Goal: Task Accomplishment & Management: Complete application form

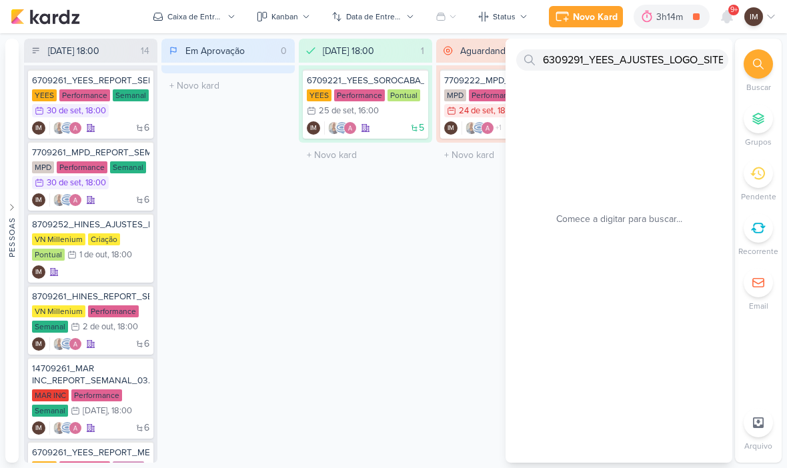
scroll to position [0, 6]
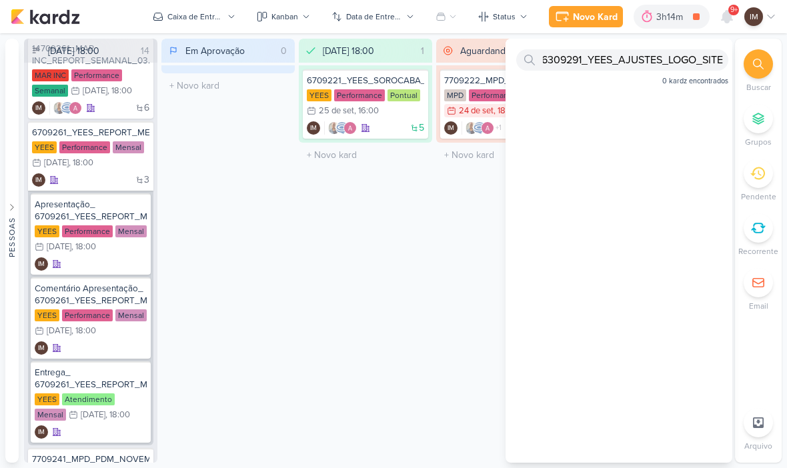
type input "6309291_YEES_AJUSTES_LOGO_SITE"
click at [604, 11] on div "Novo Kard" at bounding box center [595, 17] width 45 height 14
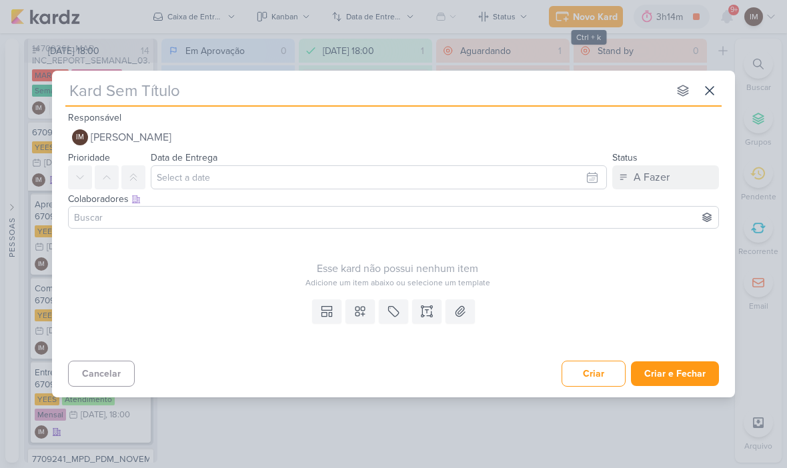
click at [85, 92] on input "text" at bounding box center [366, 91] width 603 height 24
click at [77, 86] on input "text" at bounding box center [366, 91] width 603 height 24
type input "6309291_YEES_AJUSTES_LOGO_SITE"
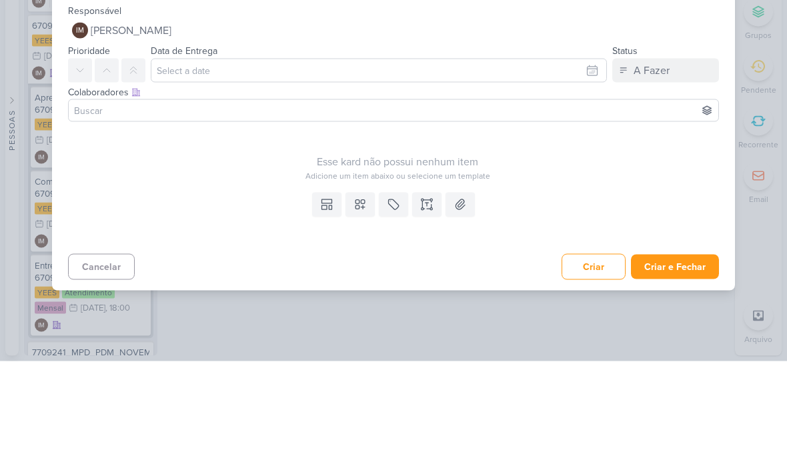
type input "6309291_YEES_AJUSTES_LOGO_SITE"
click at [538, 165] on input "text" at bounding box center [379, 177] width 456 height 24
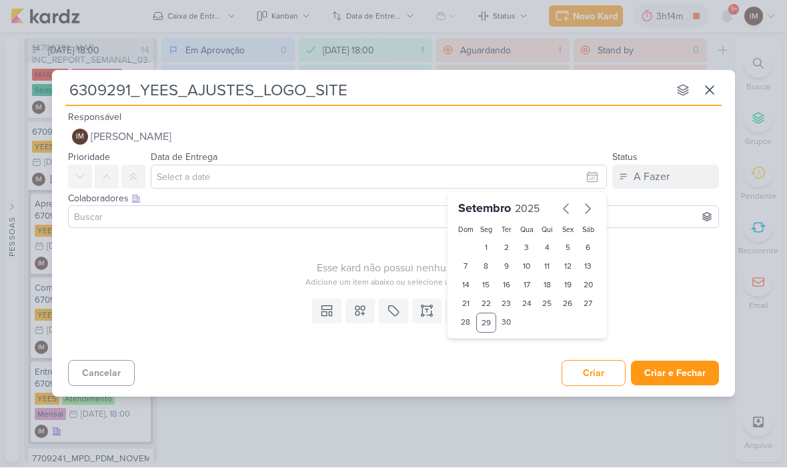
click at [587, 206] on icon "button" at bounding box center [587, 209] width 5 height 9
click at [566, 209] on icon "button" at bounding box center [566, 209] width 16 height 16
click at [589, 206] on icon "button" at bounding box center [587, 209] width 16 height 16
click at [588, 215] on icon "button" at bounding box center [587, 209] width 16 height 16
click at [563, 209] on icon "button" at bounding box center [565, 209] width 5 height 9
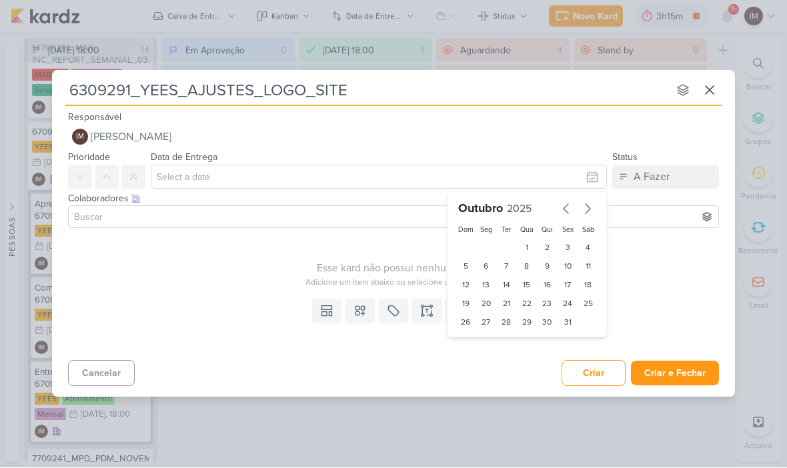
click at [529, 245] on div "1" at bounding box center [527, 248] width 21 height 19
click at [490, 263] on div "6" at bounding box center [486, 266] width 21 height 19
click at [563, 247] on div "3" at bounding box center [567, 248] width 21 height 19
type input "3 de outubro de 2025 às 23:59"
click at [492, 347] on select "00 01 02 03 04 05 06 07 08 09 10 11 12 13 14 15 16 17 18 19 20 21 22 23" at bounding box center [486, 345] width 19 height 16
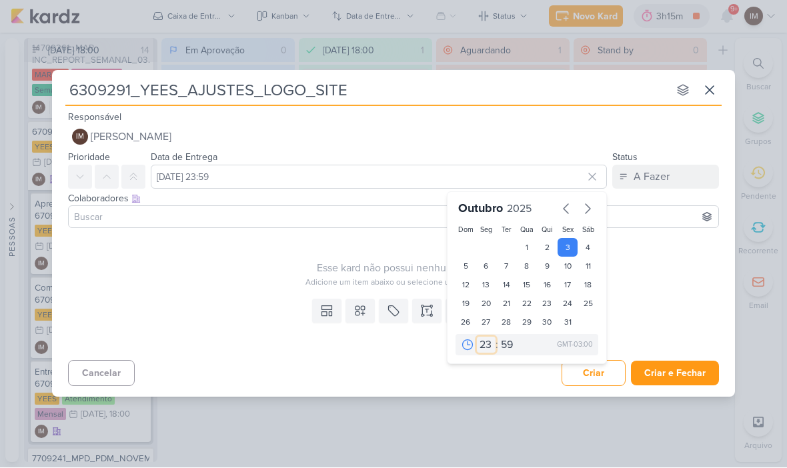
select select "18"
type input "3 de outubro de 2025 às 18:59"
click at [499, 348] on select "00 05 10 15 20 25 30 35 40 45 50 55 59" at bounding box center [507, 345] width 19 height 16
select select "0"
click at [547, 249] on div "2" at bounding box center [547, 248] width 21 height 19
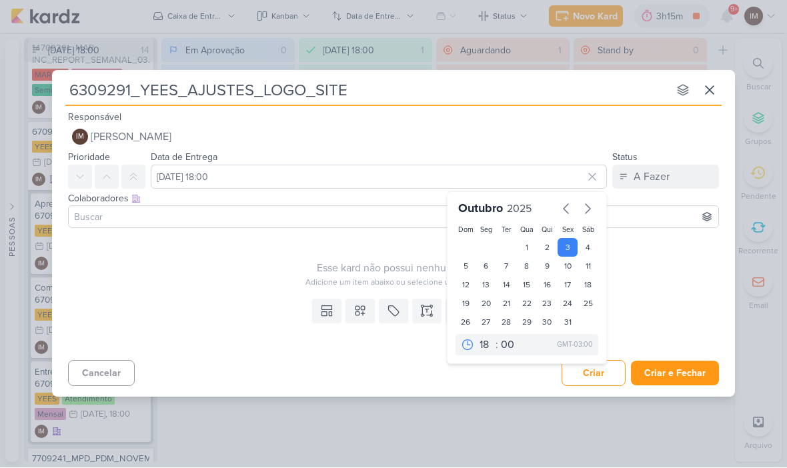
type input "2 de outubro de 2025 às 18:00"
click at [363, 308] on icon at bounding box center [359, 311] width 13 height 13
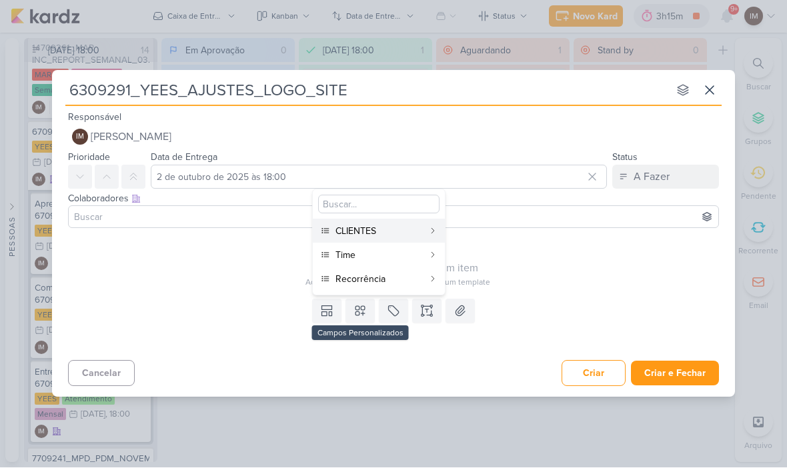
click at [422, 238] on button "CLIENTES" at bounding box center [379, 231] width 132 height 24
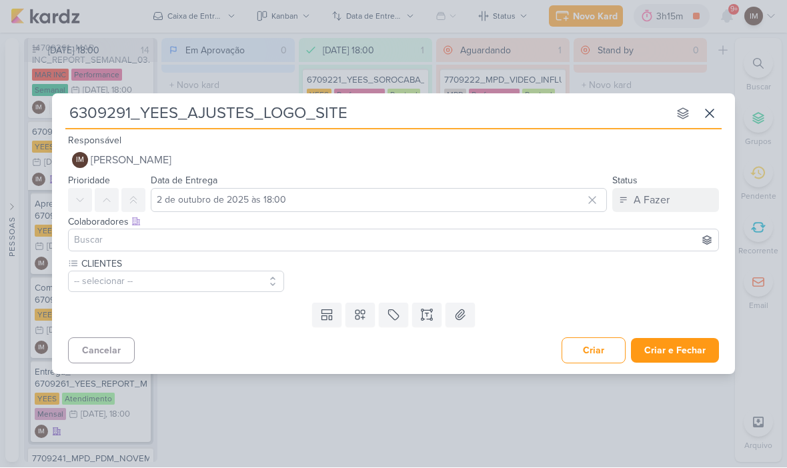
click at [358, 321] on icon at bounding box center [359, 315] width 13 height 13
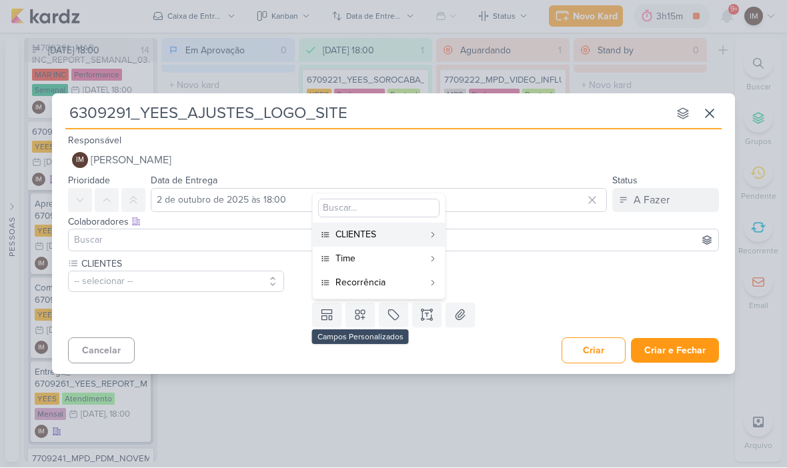
click at [405, 253] on div "Time" at bounding box center [379, 259] width 88 height 14
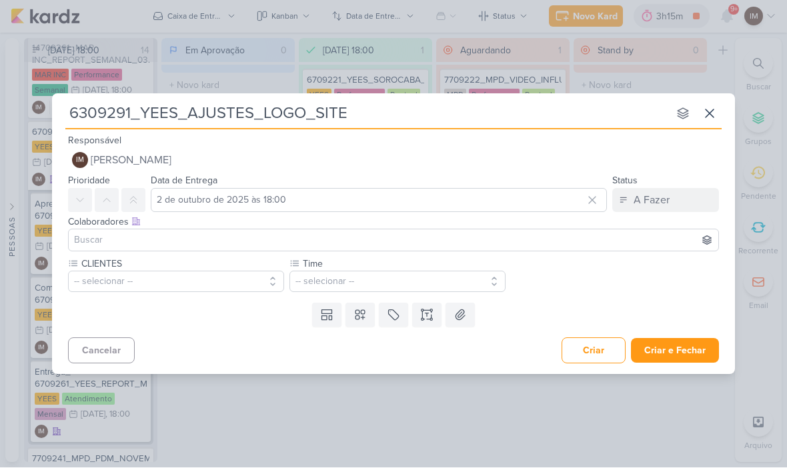
click at [363, 319] on icon at bounding box center [359, 315] width 13 height 13
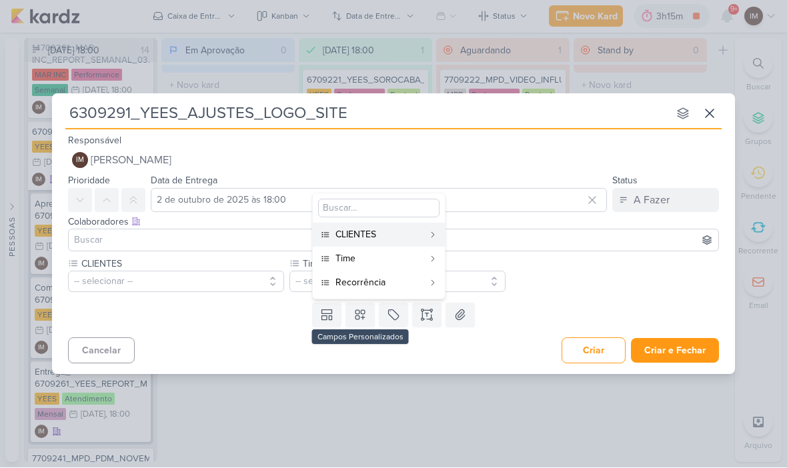
click at [403, 281] on div "Recorrência" at bounding box center [379, 283] width 88 height 14
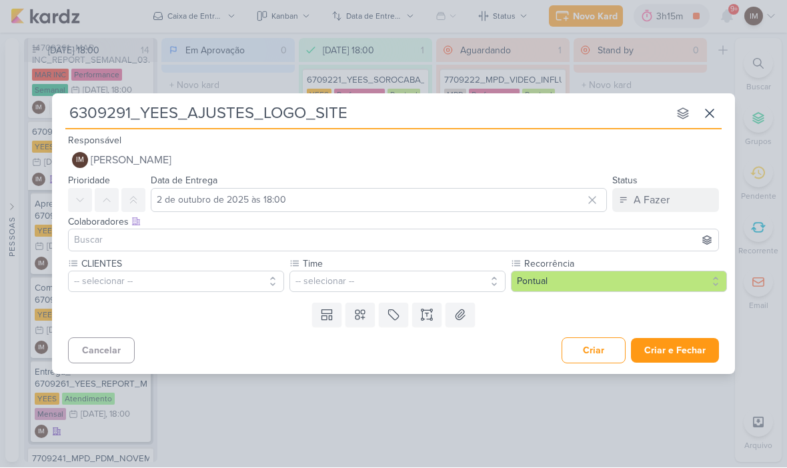
click at [155, 281] on button "-- selecionar --" at bounding box center [176, 281] width 216 height 21
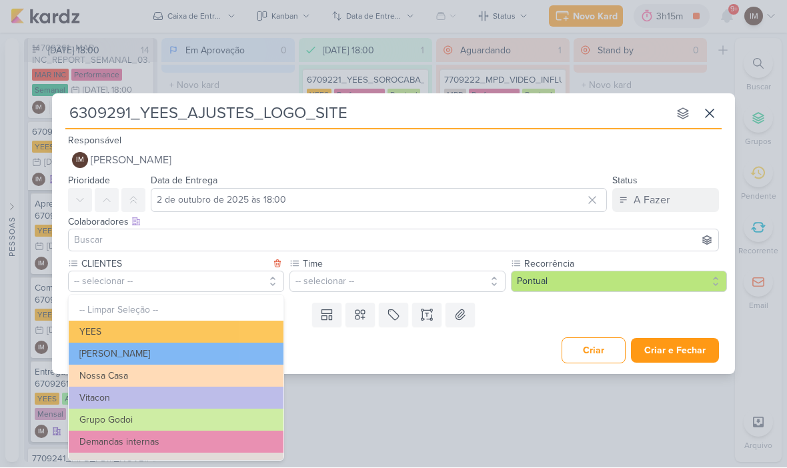
click at [232, 334] on button "YEES" at bounding box center [176, 332] width 215 height 22
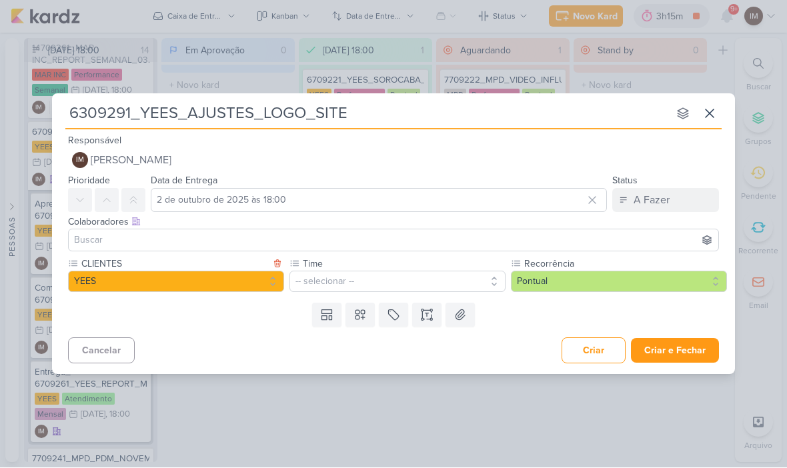
click at [314, 285] on button "-- selecionar --" at bounding box center [397, 281] width 216 height 21
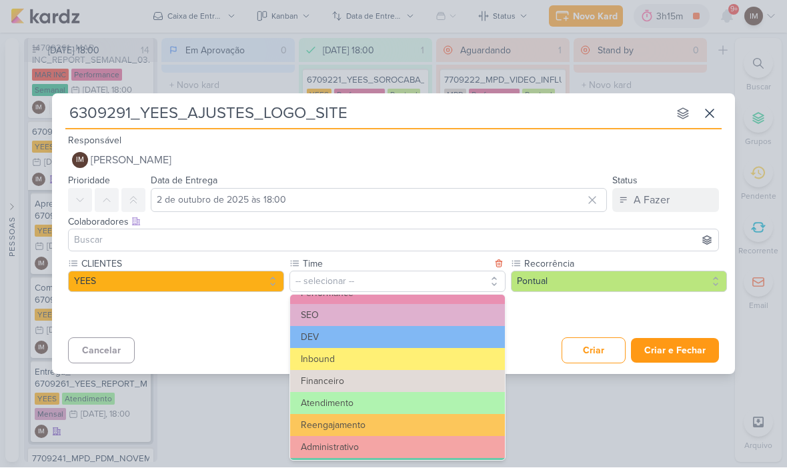
scroll to position [43, 0]
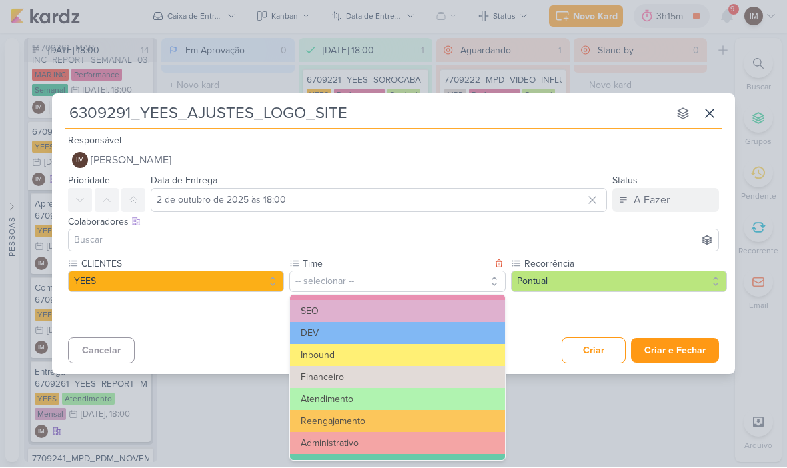
click at [431, 339] on button "DEV" at bounding box center [397, 334] width 215 height 22
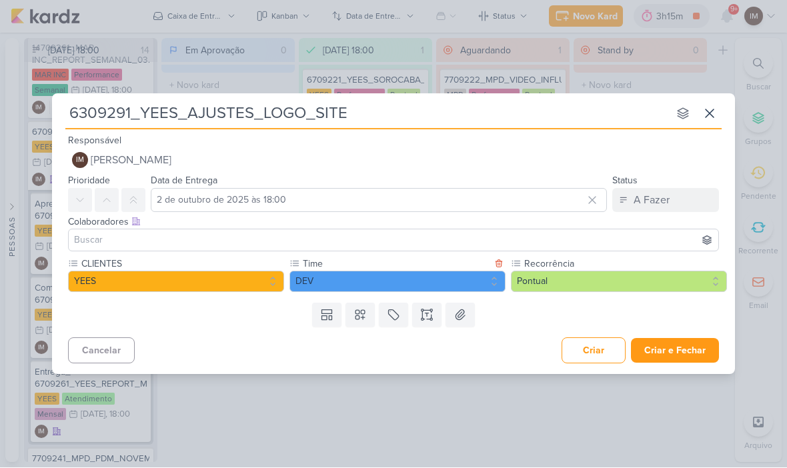
click at [432, 281] on button "DEV" at bounding box center [397, 281] width 216 height 21
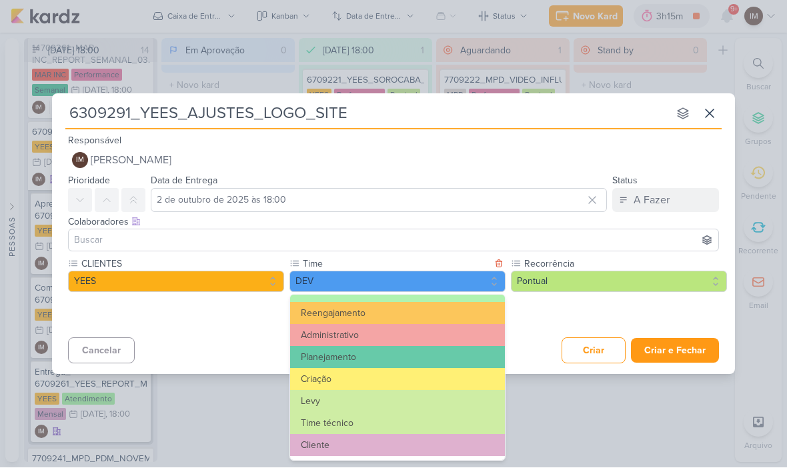
scroll to position [151, 0]
click at [544, 310] on div "Templates Campos Personalizados CLIENTES YEES Teixeira Duarte MPD" at bounding box center [393, 315] width 683 height 35
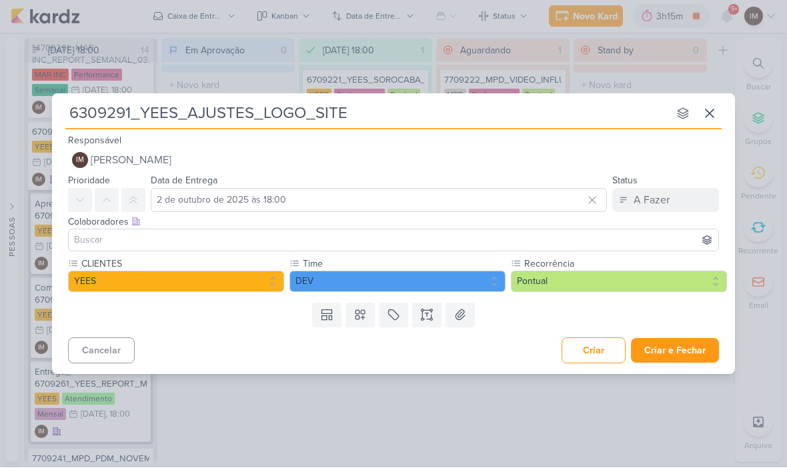
click at [427, 325] on button at bounding box center [426, 315] width 29 height 24
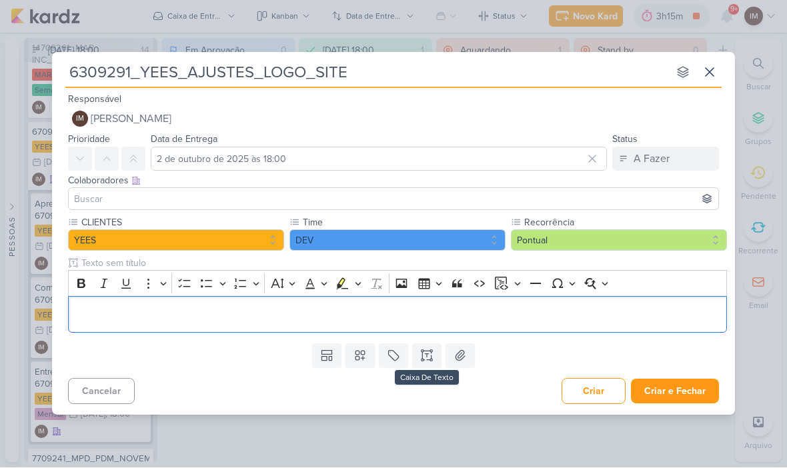
click at [311, 317] on p "Editor editing area: main" at bounding box center [397, 315] width 645 height 16
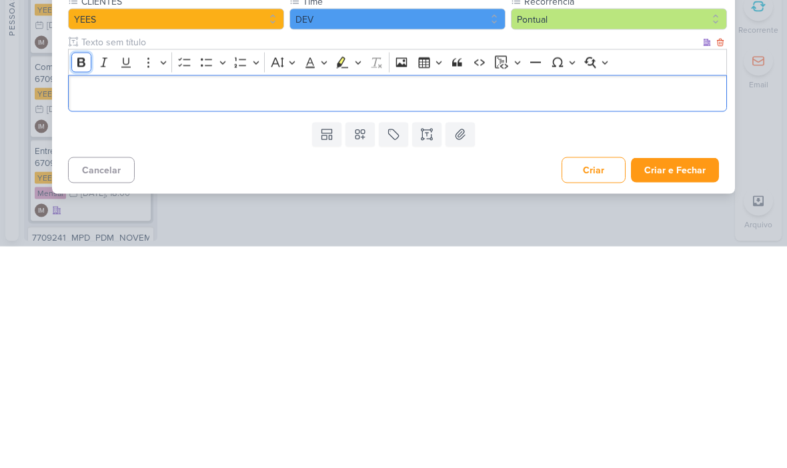
click at [87, 277] on icon "Editor toolbar" at bounding box center [81, 283] width 13 height 13
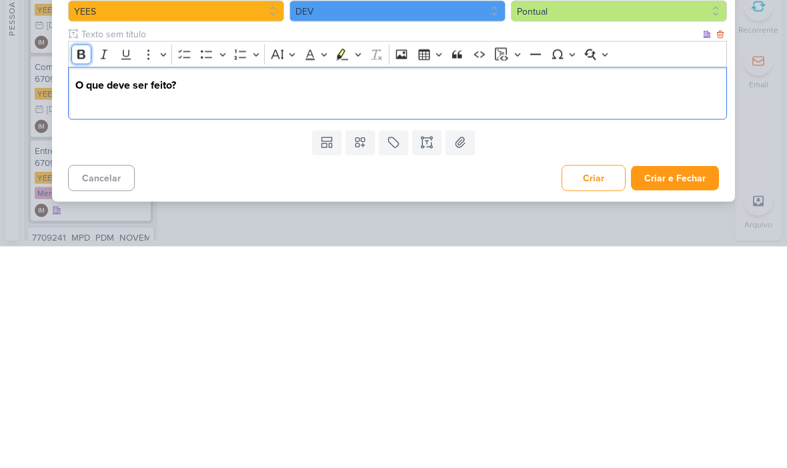
click at [75, 266] on button "Bold" at bounding box center [81, 276] width 20 height 20
click at [79, 271] on icon "Editor toolbar" at bounding box center [81, 275] width 8 height 9
click at [241, 315] on p "Mudar a logo do site da YEES para logo branca" at bounding box center [397, 323] width 645 height 16
click at [395, 315] on p "Mudar a logo do site da YEES para a logo branca" at bounding box center [397, 323] width 645 height 16
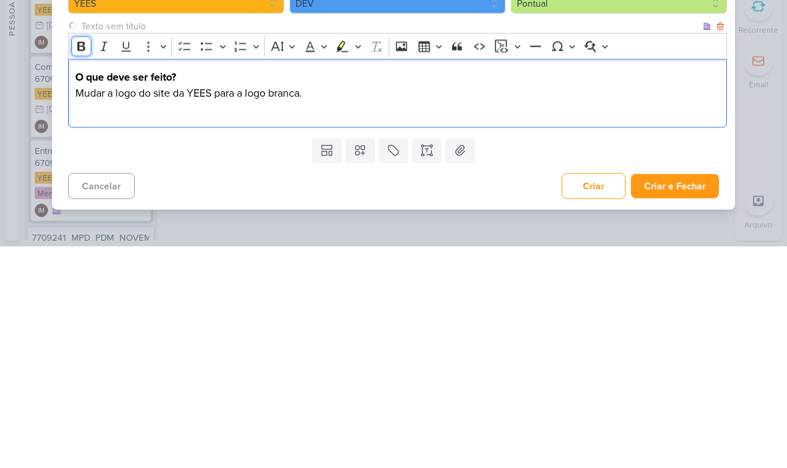
click at [84, 261] on icon "Editor toolbar" at bounding box center [81, 267] width 13 height 13
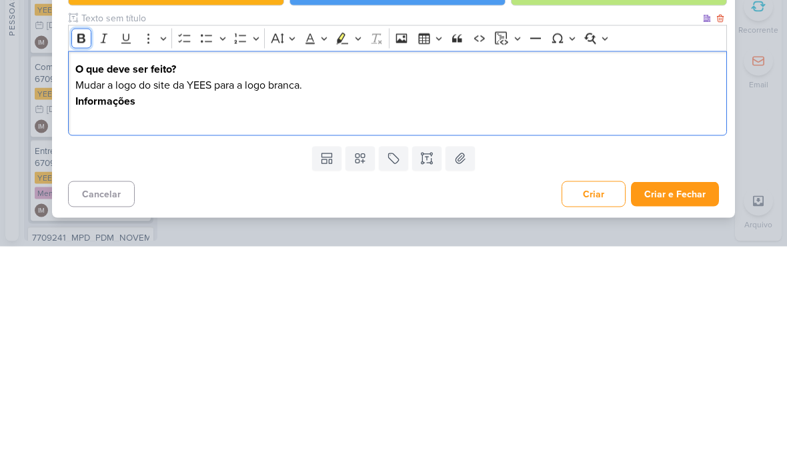
click at [77, 255] on icon "Editor toolbar" at bounding box center [81, 259] width 8 height 9
click at [78, 255] on icon "Editor toolbar" at bounding box center [81, 259] width 8 height 9
click at [82, 255] on icon "Editor toolbar" at bounding box center [81, 259] width 8 height 9
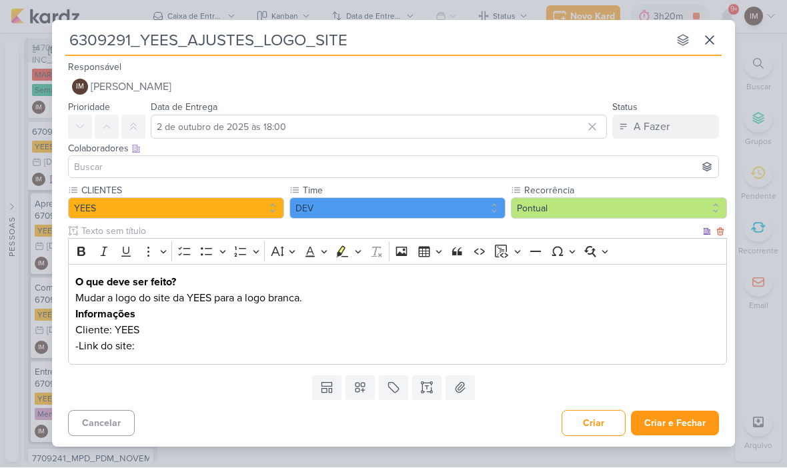
click at [177, 343] on p "-Link do site:" at bounding box center [397, 347] width 645 height 16
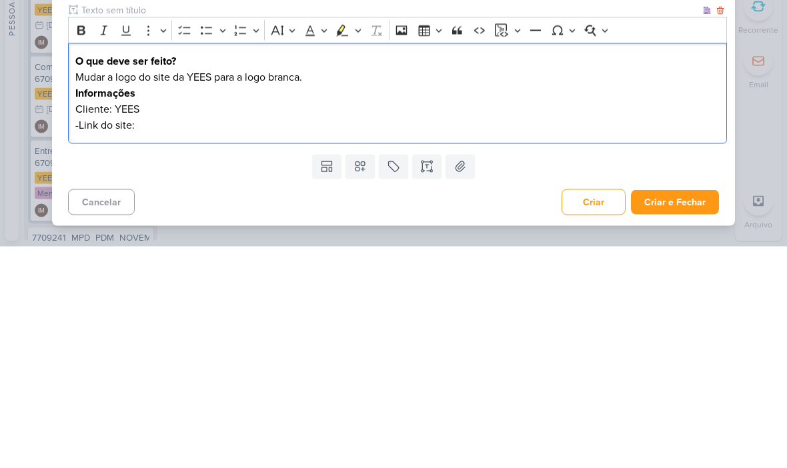
click at [154, 339] on p "-Link do site:" at bounding box center [397, 347] width 645 height 16
click at [147, 339] on p "-Link do site:" at bounding box center [397, 347] width 645 height 16
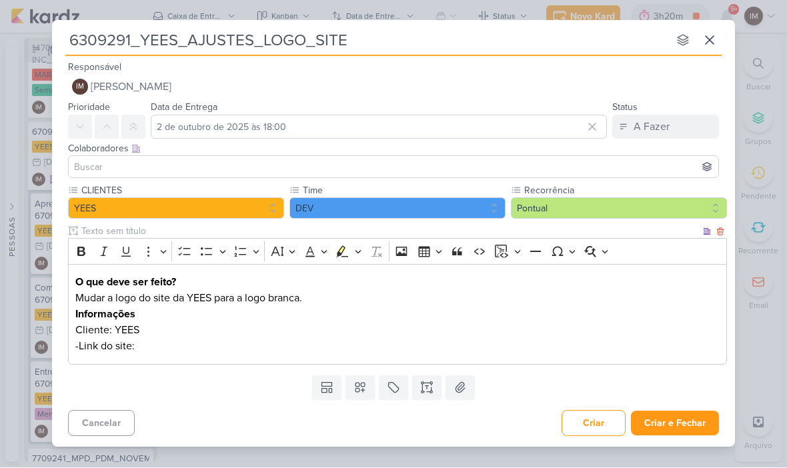
click at [175, 343] on p "-Link do site:" at bounding box center [397, 347] width 645 height 16
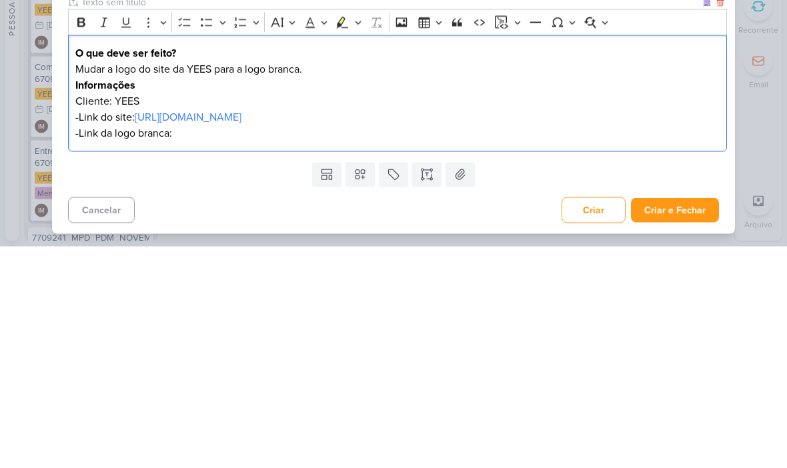
click at [195, 347] on p "-Link da logo branca:" at bounding box center [397, 355] width 645 height 16
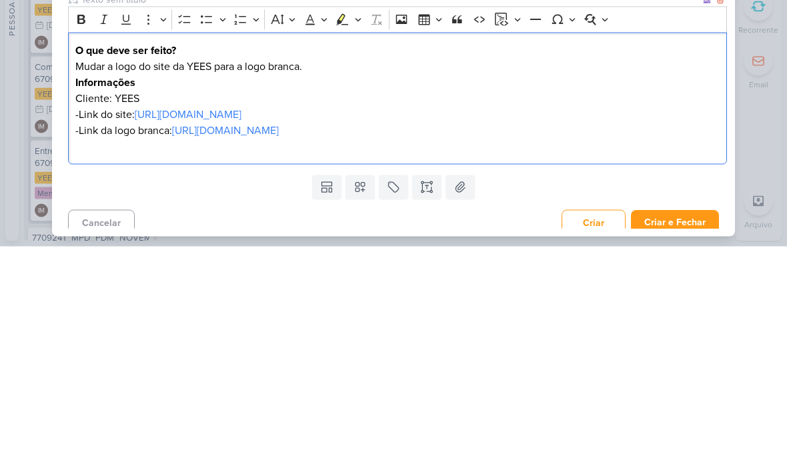
click at [755, 85] on div "6309291_YEES_AJUSTES_LOGO_SITE nenhum grupo disponível esc Responsável IM Isabe…" at bounding box center [393, 234] width 787 height 468
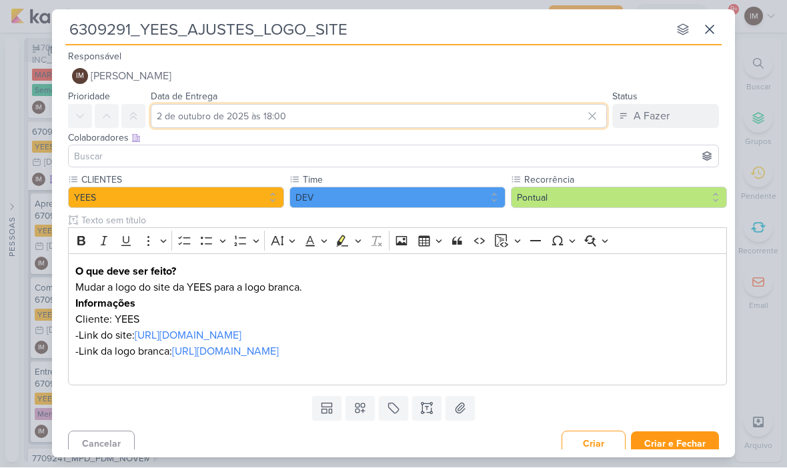
click at [540, 124] on input "2 de outubro de 2025 às 18:00" at bounding box center [379, 117] width 456 height 24
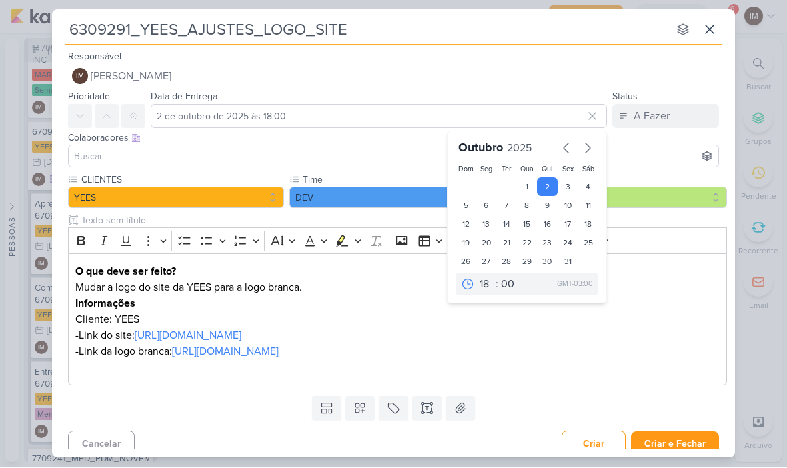
click at [398, 160] on input at bounding box center [393, 157] width 644 height 16
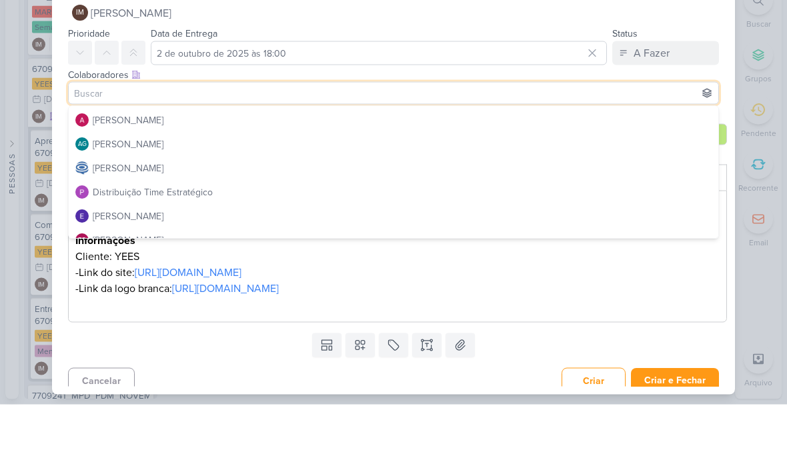
scroll to position [18, 0]
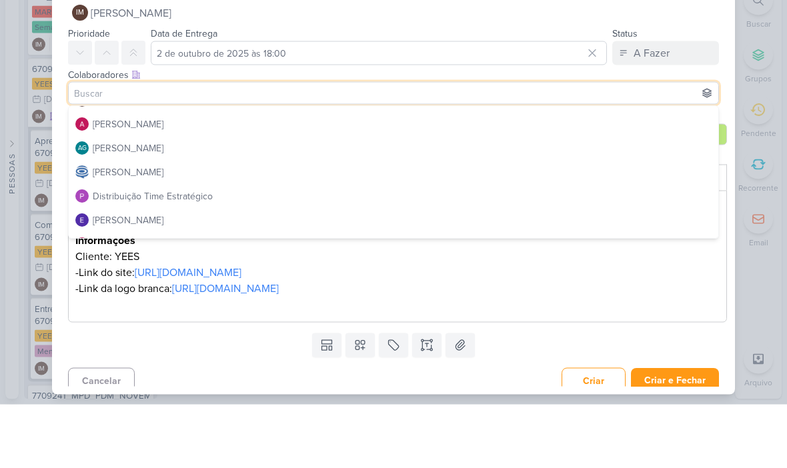
click at [448, 176] on button "[PERSON_NAME]" at bounding box center [393, 188] width 649 height 24
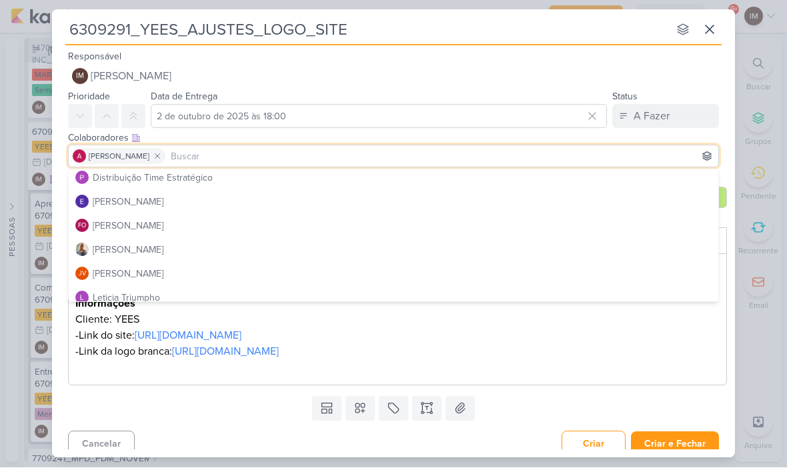
scroll to position [105, 0]
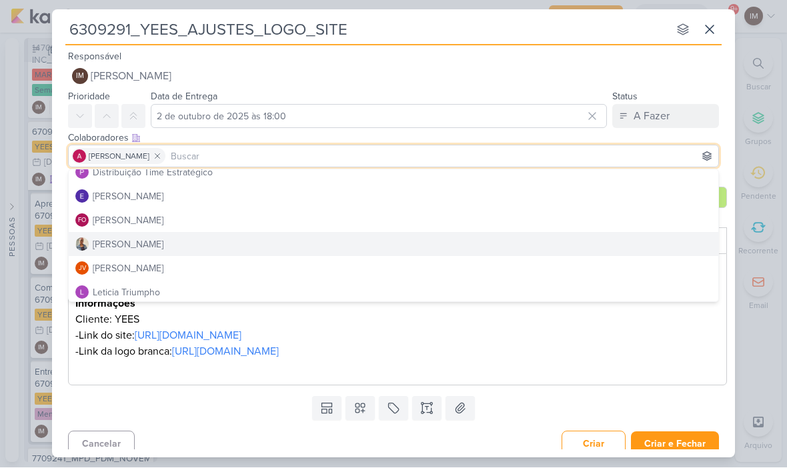
click at [425, 244] on button "[PERSON_NAME]" at bounding box center [393, 245] width 649 height 24
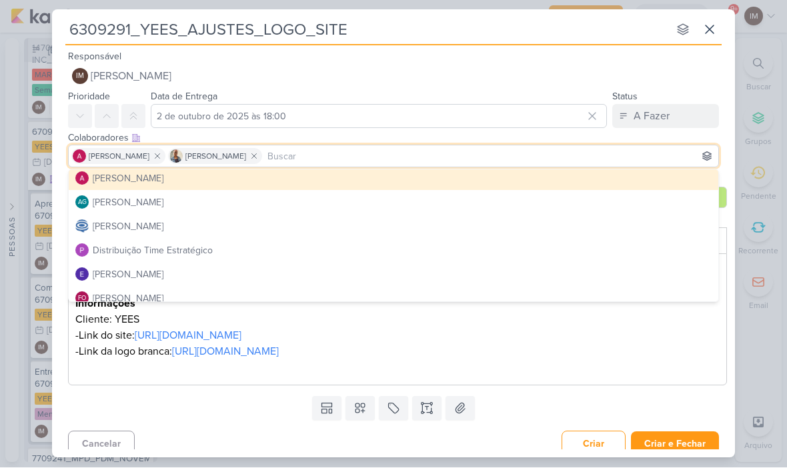
scroll to position [19, 0]
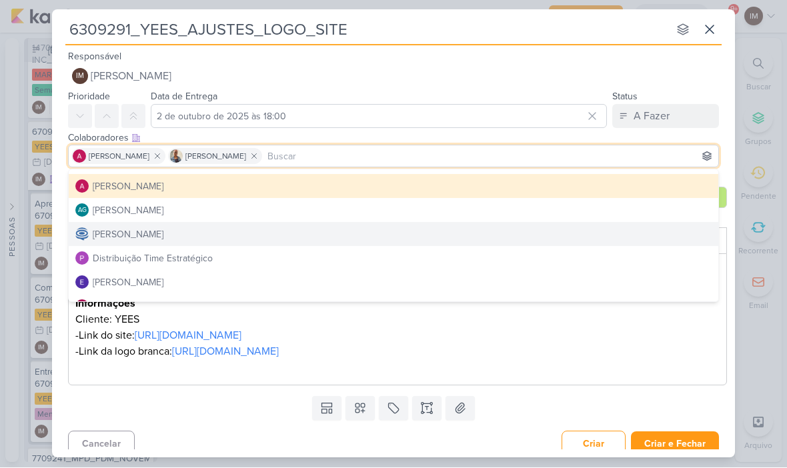
click at [447, 229] on button "[PERSON_NAME]" at bounding box center [393, 235] width 649 height 24
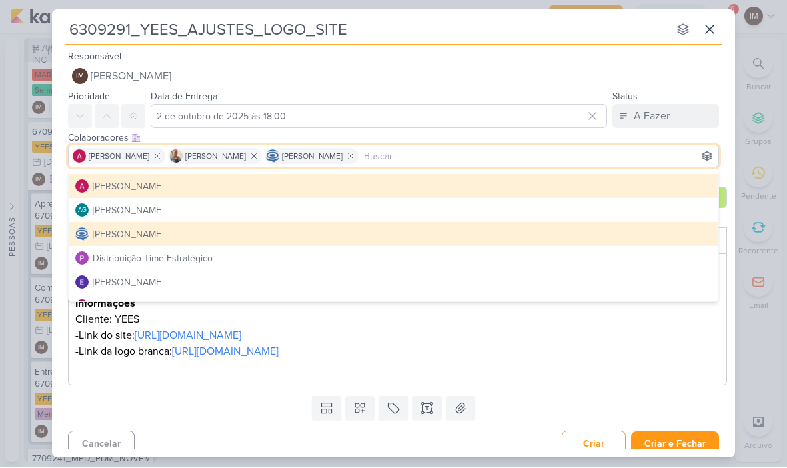
click at [499, 69] on button "IM Isabella Machado Guimarães" at bounding box center [393, 77] width 651 height 24
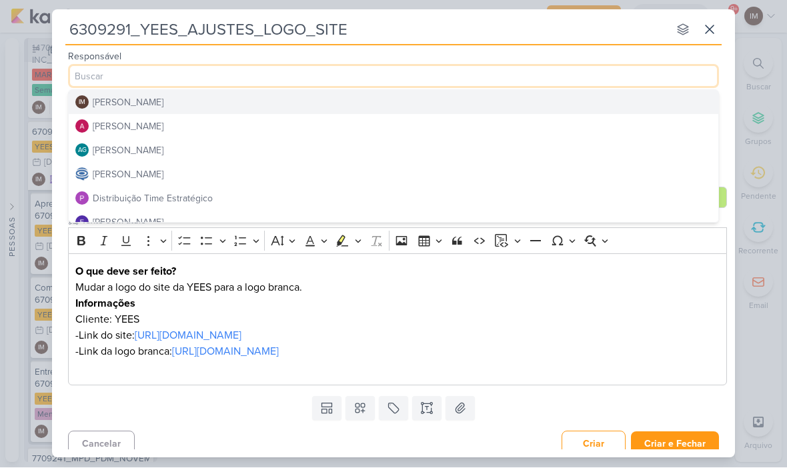
click at [235, 204] on button "Distribuição Time Estratégico" at bounding box center [393, 199] width 649 height 24
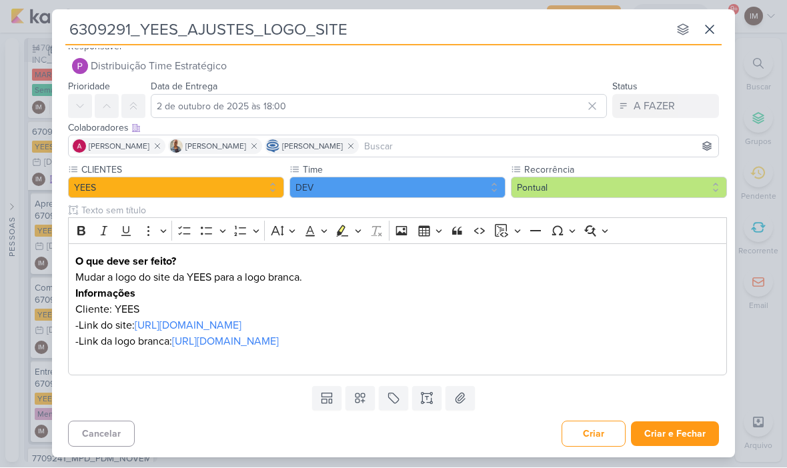
scroll to position [10, 0]
click at [264, 281] on p "Mudar a logo do site da YEES para a logo branca." at bounding box center [397, 278] width 645 height 16
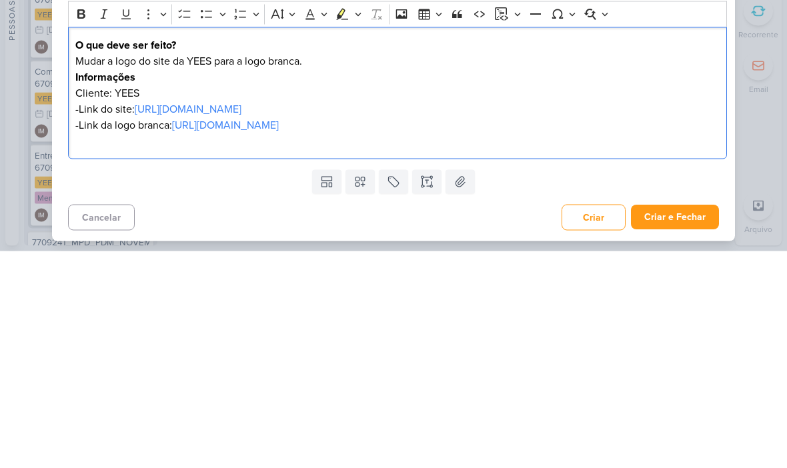
click at [325, 270] on p "Mudar a logo do site da YEES para a logo branca." at bounding box center [397, 278] width 645 height 16
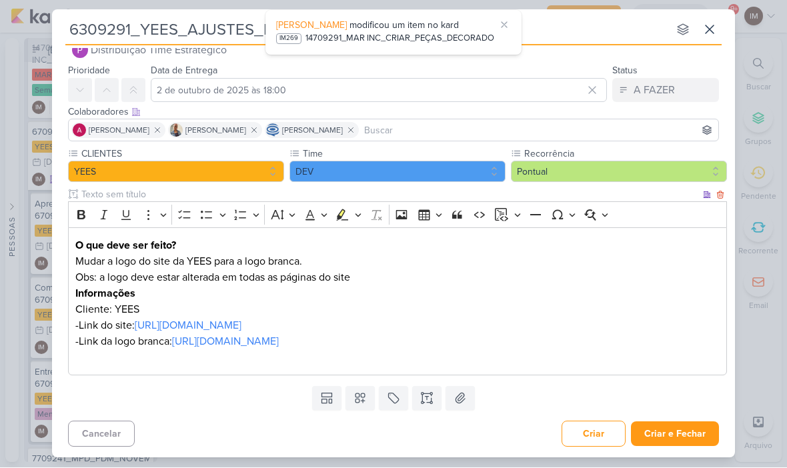
scroll to position [26, 0]
click at [695, 431] on button "Criar e Fechar" at bounding box center [675, 434] width 88 height 25
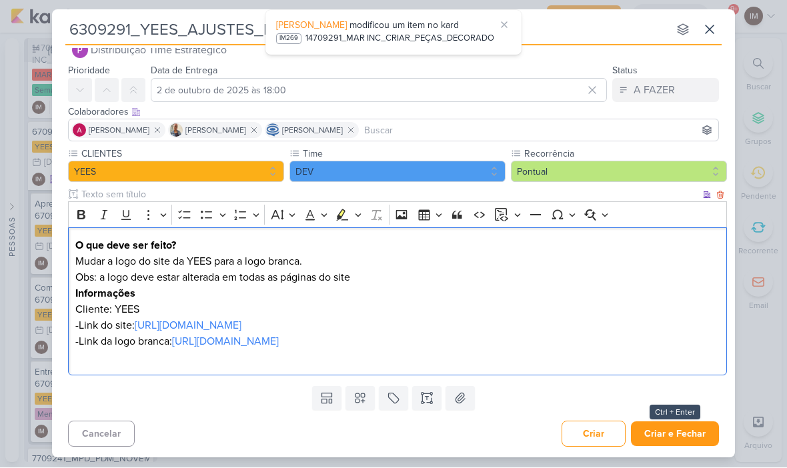
scroll to position [25, 0]
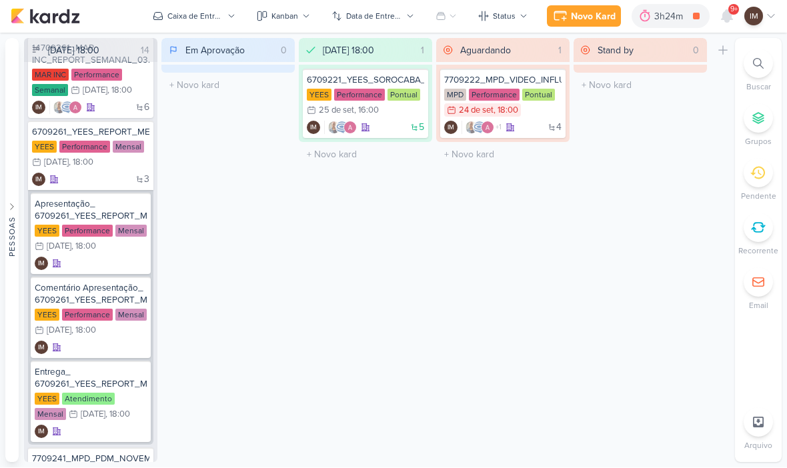
click at [441, 231] on div "Aguardando 1 Mover Para Esquerda Mover Para Direita Deletar 7709222_MPD_VIDEO_I…" at bounding box center [502, 251] width 133 height 424
click at [730, 9] on span "9+" at bounding box center [733, 10] width 7 height 11
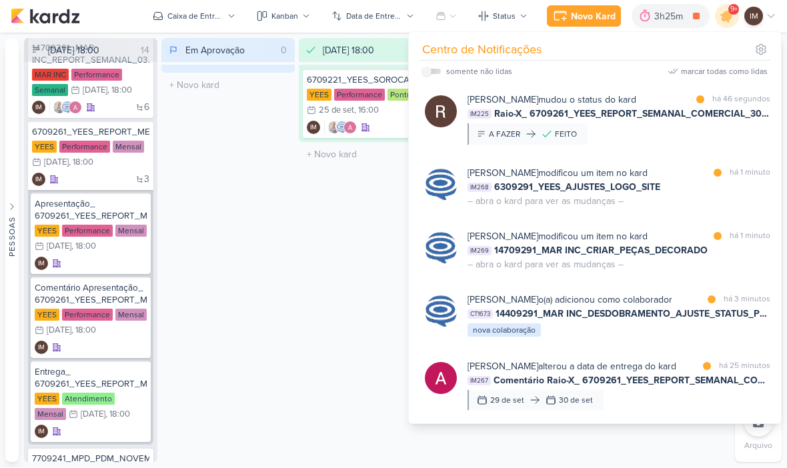
click at [206, 15] on div "Caixa de Entrada" at bounding box center [195, 17] width 56 height 12
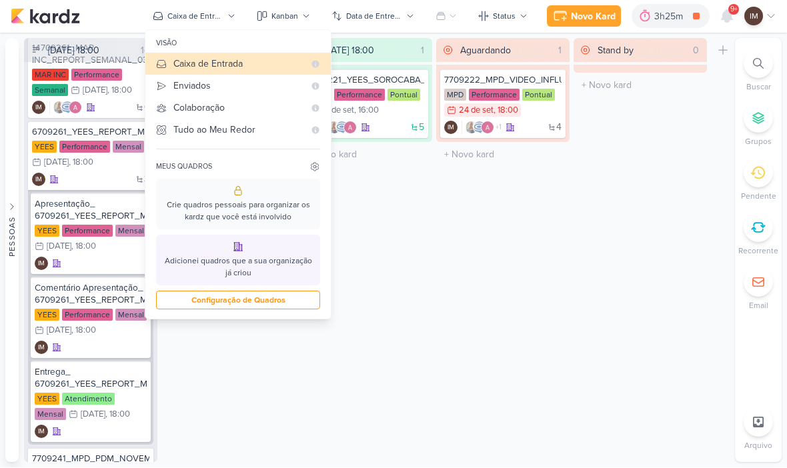
click at [256, 91] on div "Enviados" at bounding box center [238, 86] width 131 height 14
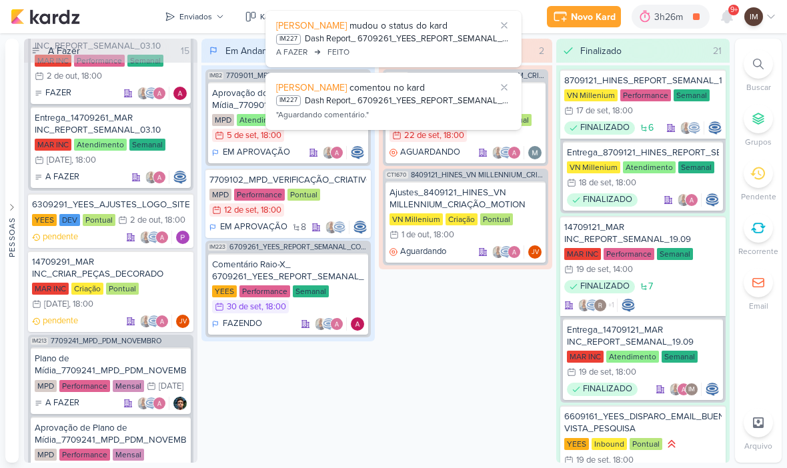
scroll to position [2395, 0]
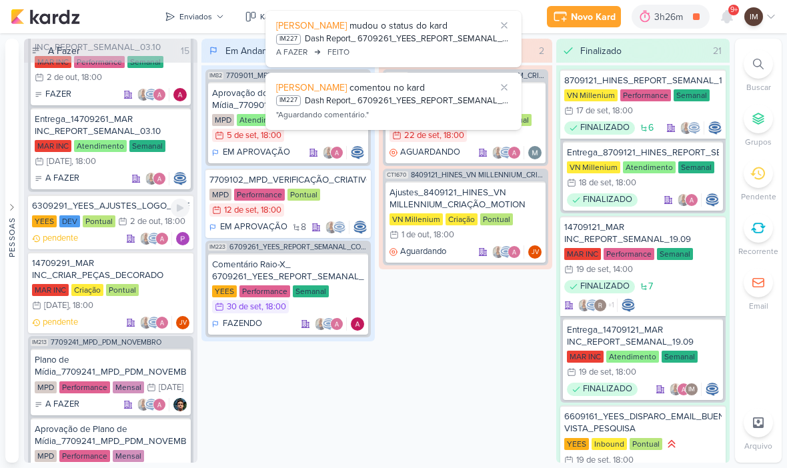
click at [146, 215] on div "2/10 2 de out , 18:00" at bounding box center [151, 221] width 67 height 13
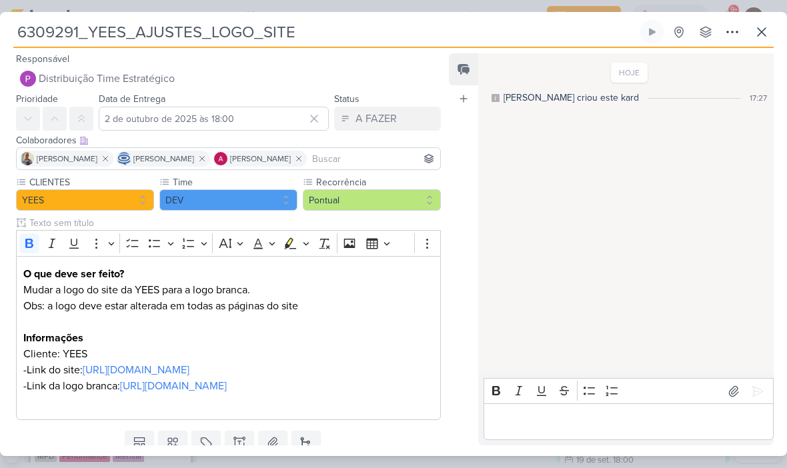
click at [261, 367] on p "-Link do site: https://yeesinc.com.br/" at bounding box center [228, 370] width 410 height 16
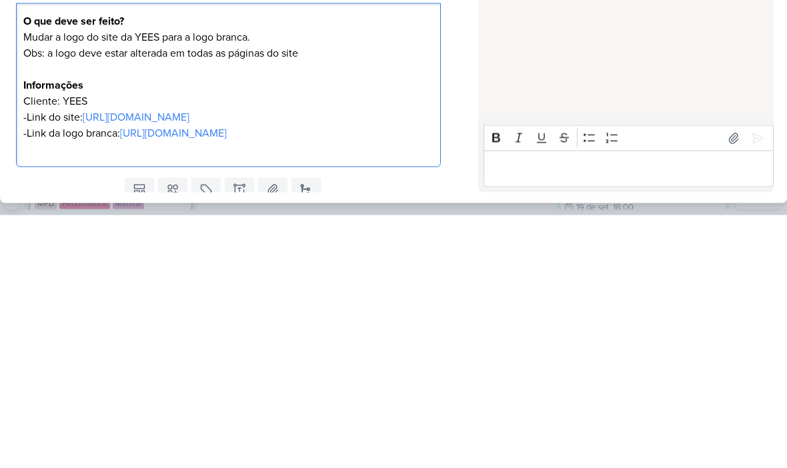
click at [235, 378] on p "-Link da logo branca: https://drive.google.com/drive/folders/1hZV5f63dEf6h-zNHp…" at bounding box center [228, 386] width 410 height 16
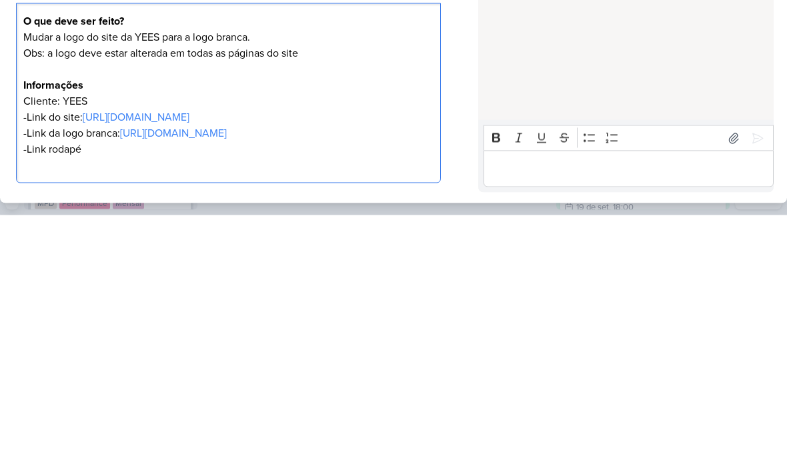
click at [48, 394] on p "-Link rodapé" at bounding box center [228, 402] width 410 height 16
click at [237, 394] on p "-Link de prints onde serão feitos os ajustes:" at bounding box center [228, 402] width 410 height 16
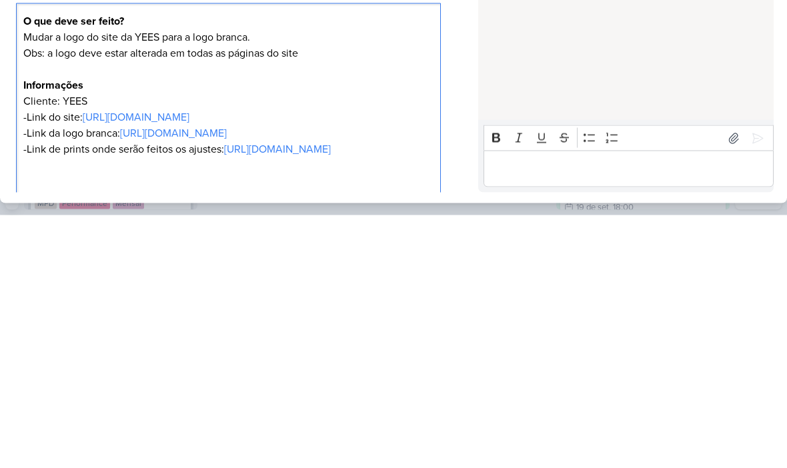
scroll to position [-1, 0]
click at [607, 81] on div "HOJE Isabella criou este kard 17:27" at bounding box center [625, 214] width 294 height 318
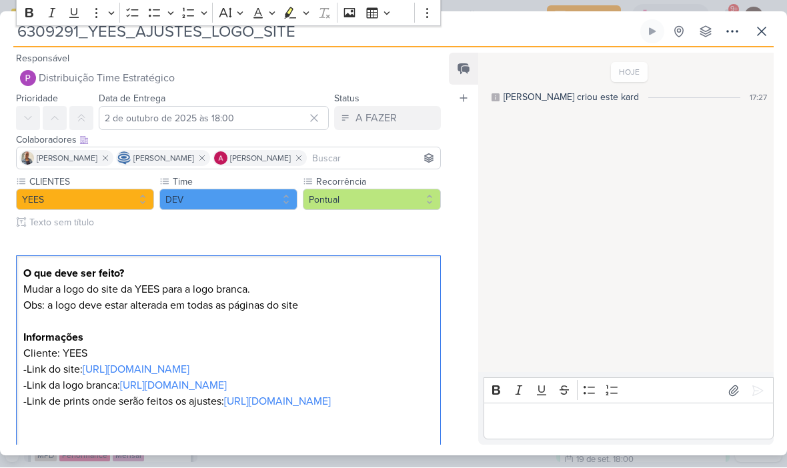
scroll to position [0, 0]
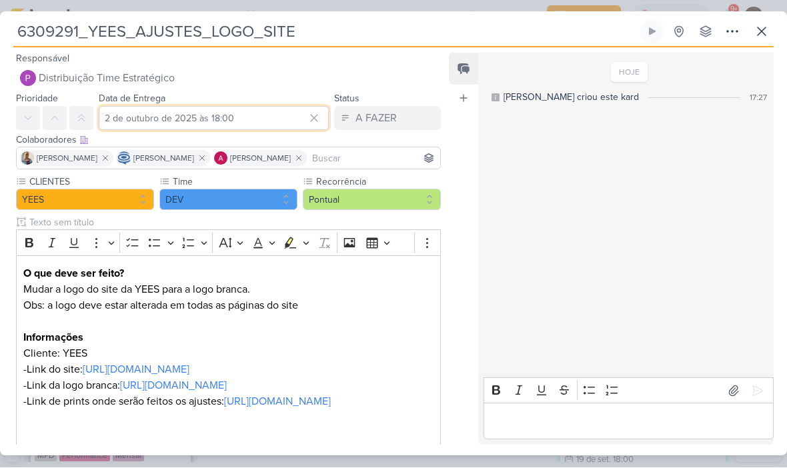
click at [140, 121] on input "2 de outubro de 2025 às 18:00" at bounding box center [214, 119] width 230 height 24
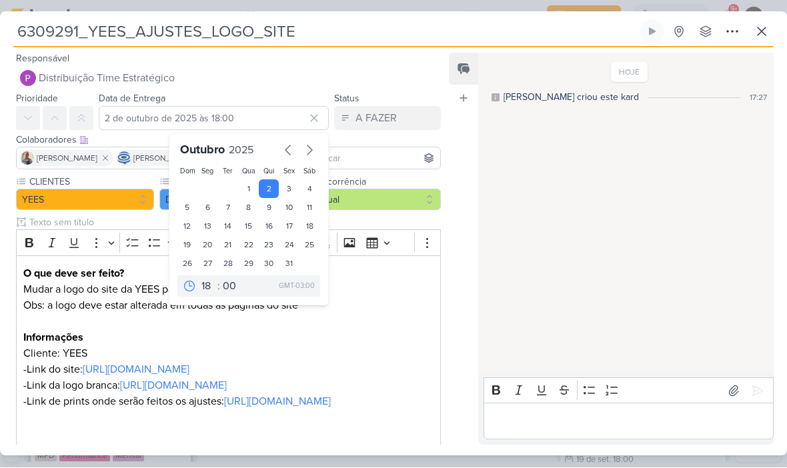
click at [249, 189] on div "1" at bounding box center [248, 189] width 21 height 19
type input "1 de outubro de 2025 às 18:00"
click at [524, 265] on div "HOJE Isabella criou este kard 17:27" at bounding box center [625, 214] width 294 height 318
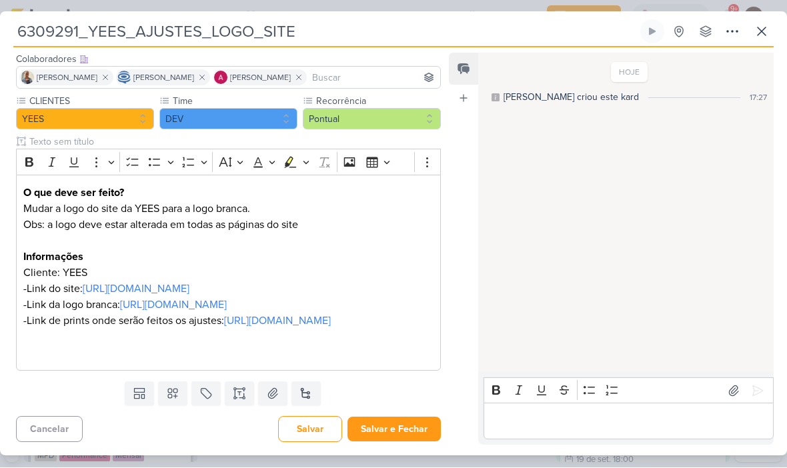
scroll to position [113, 0]
click at [408, 435] on button "Salvar e Fechar" at bounding box center [393, 429] width 93 height 25
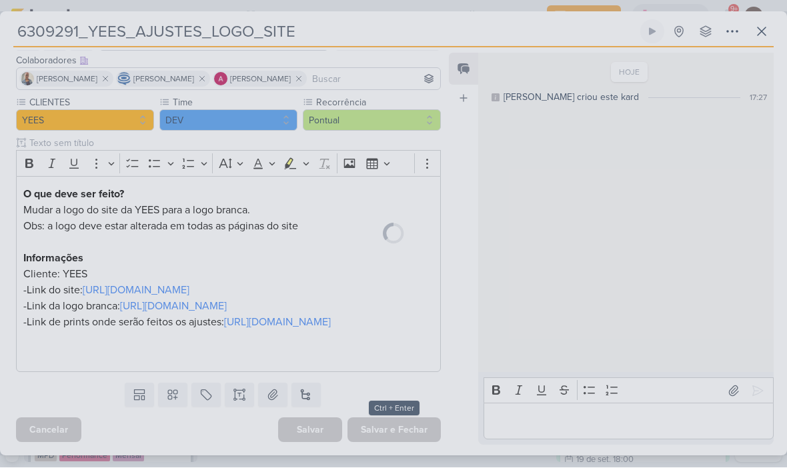
scroll to position [111, 0]
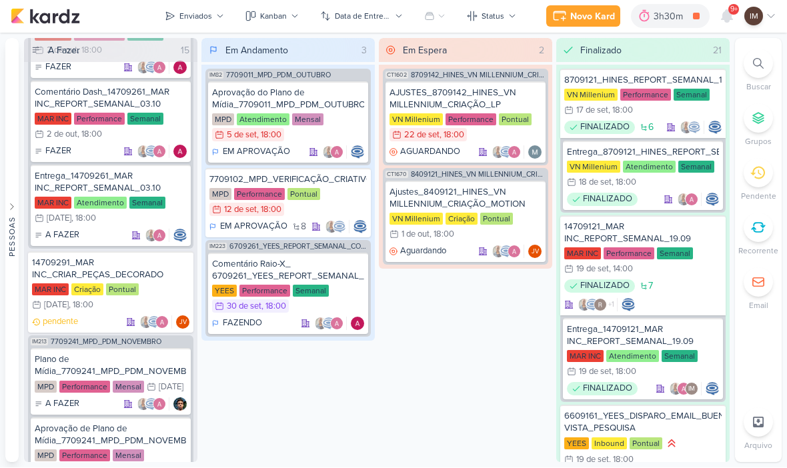
click at [419, 295] on div "Em Espera 2 CT1602 8709142_HINES_VN MILLENNIUM_CRIAÇÃO_LP AJUSTES_8709142_HINES…" at bounding box center [465, 251] width 173 height 424
click at [471, 284] on div "Em Espera 2 CT1602 8709142_HINES_VN MILLENNIUM_CRIAÇÃO_LP AJUSTES_8709142_HINES…" at bounding box center [465, 251] width 173 height 424
click at [437, 298] on div "Em Espera 2 CT1602 8709142_HINES_VN MILLENNIUM_CRIAÇÃO_LP AJUSTES_8709142_HINES…" at bounding box center [465, 251] width 173 height 424
click at [731, 14] on span "9+" at bounding box center [733, 10] width 7 height 11
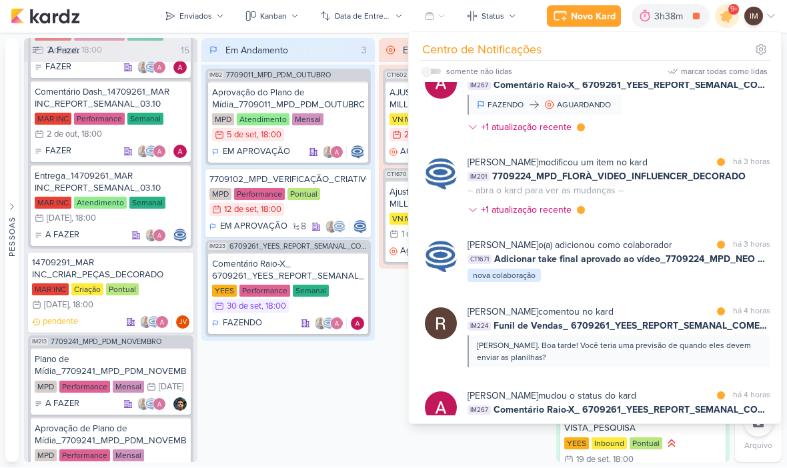
scroll to position [725, 0]
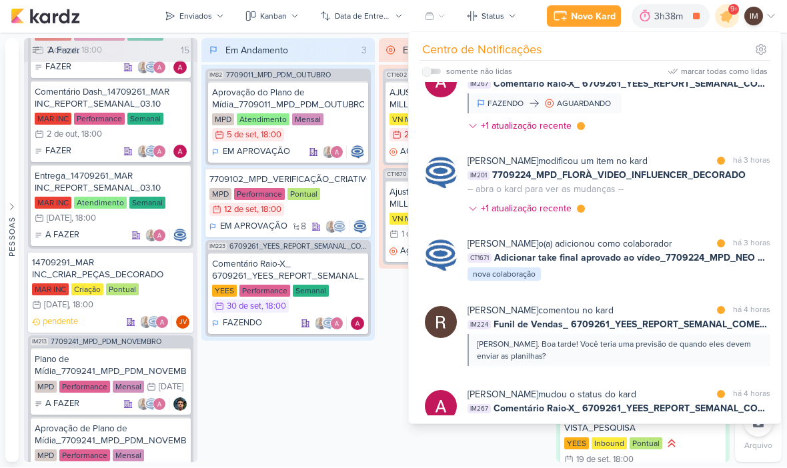
click at [684, 213] on div "Caroline Traven De Andrade modificou um item no kard marcar como lida há 3 hora…" at bounding box center [618, 188] width 303 height 67
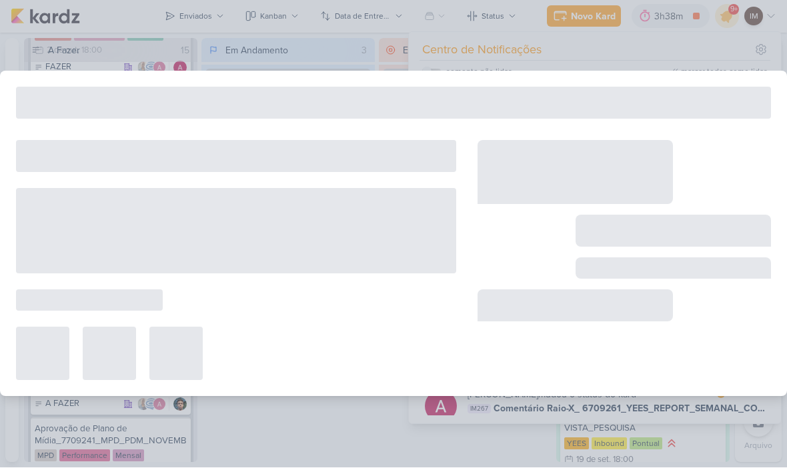
type input "7709224_MPD_FLORÀ_VIDEO_INFLUENCER_DECORADO"
type input "24 de setembro de 2025 às 18:00"
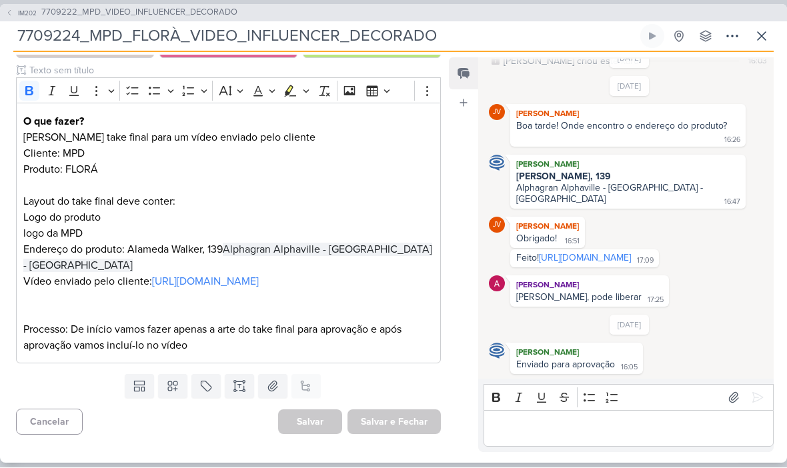
scroll to position [157, 0]
click at [594, 253] on link "[URL][DOMAIN_NAME]" at bounding box center [585, 258] width 92 height 11
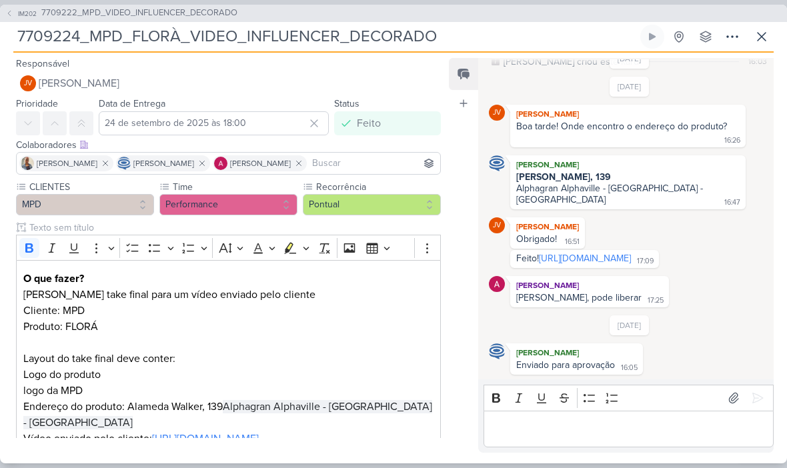
click at [15, 10] on button "IM202 7709222_MPD_VIDEO_INFLUENCER_DECORADO" at bounding box center [121, 13] width 232 height 13
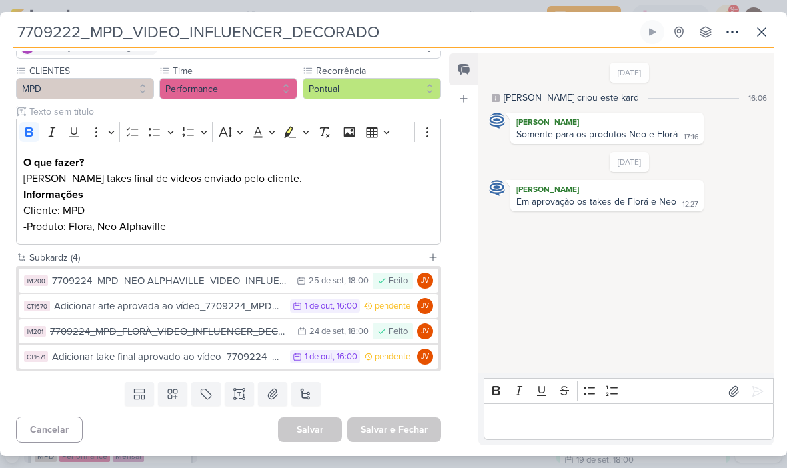
scroll to position [130, 0]
click at [332, 283] on div "25 de set" at bounding box center [326, 281] width 35 height 9
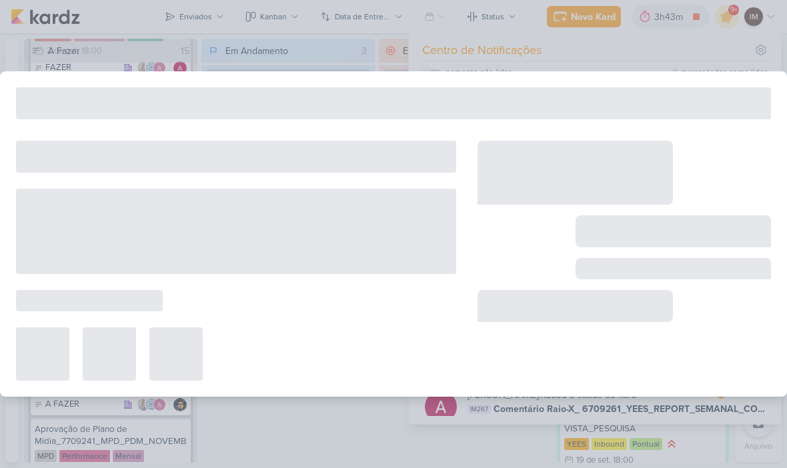
click at [335, 280] on div at bounding box center [236, 261] width 440 height 240
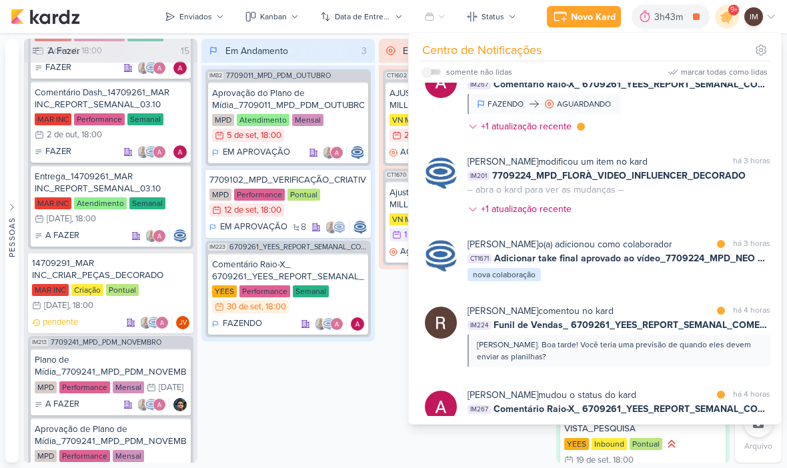
click at [684, 212] on div "[PERSON_NAME] modificou um item no kard marcar como não lida há 3 horas IM201 7…" at bounding box center [618, 188] width 303 height 67
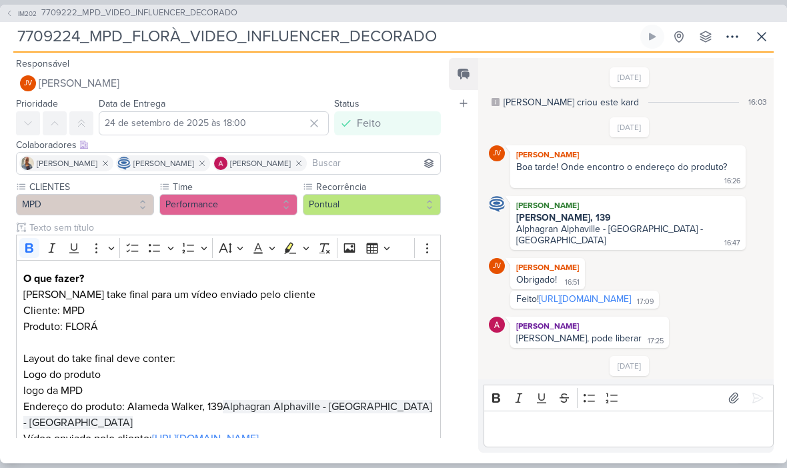
scroll to position [52, 0]
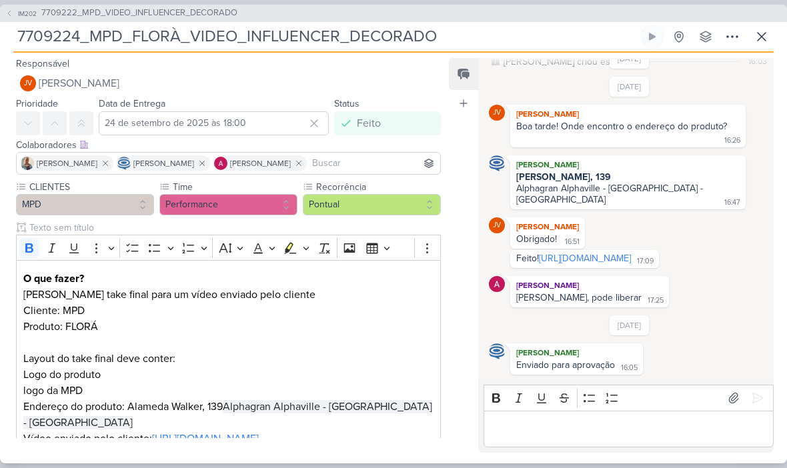
click at [22, 14] on span "IM202" at bounding box center [27, 14] width 23 height 10
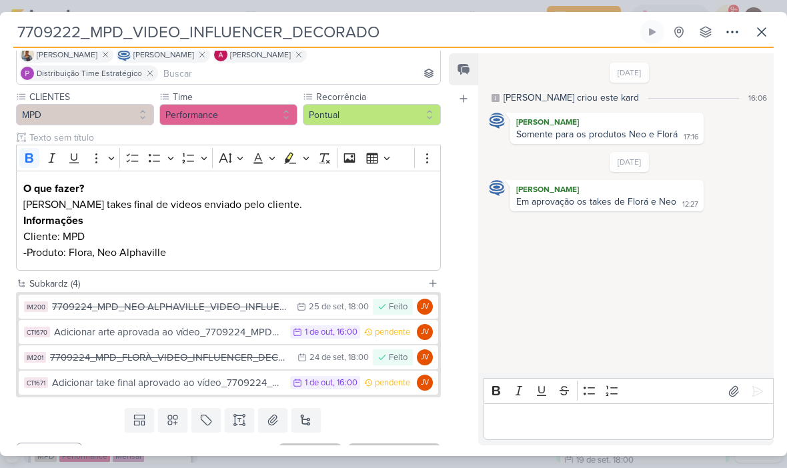
scroll to position [109, 0]
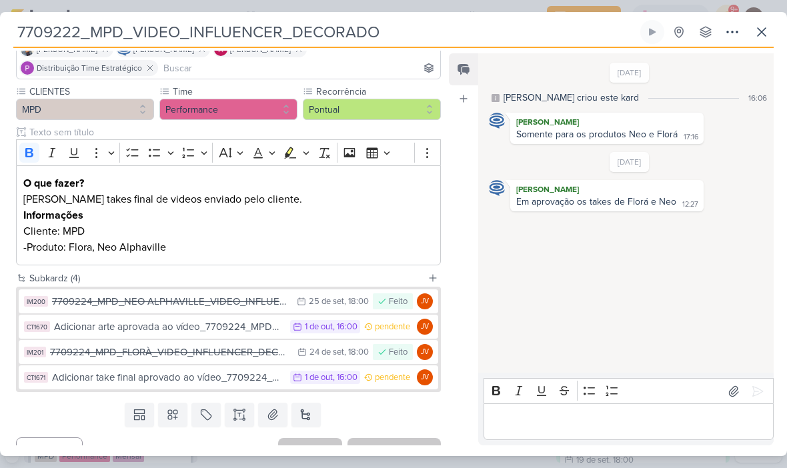
click at [319, 293] on button "IM200 7709224_MPD_NEO ALPHAVILLE_VIDEO_INFLUENCER_DECORADO 25/9 25 de set , 18:…" at bounding box center [228, 301] width 419 height 24
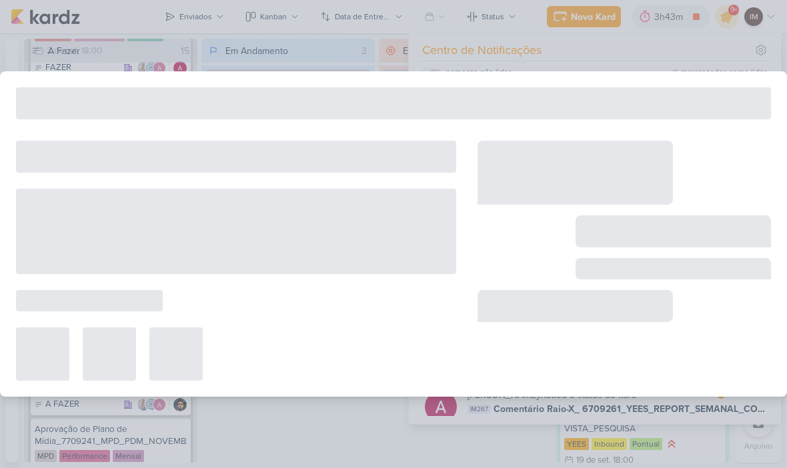
type input "7709224_MPD_NEO ALPHAVILLE_VIDEO_INFLUENCER_DECORADO"
type input "25 de setembro de 2025 às 18:00"
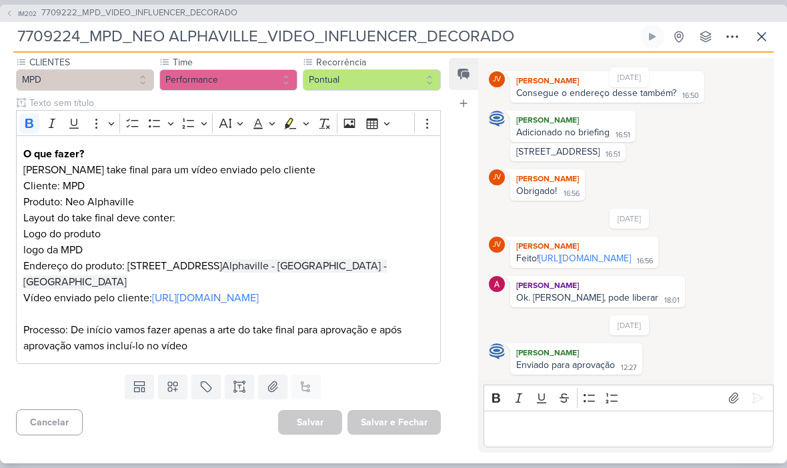
scroll to position [125, 0]
click at [8, 13] on icon at bounding box center [9, 13] width 8 height 8
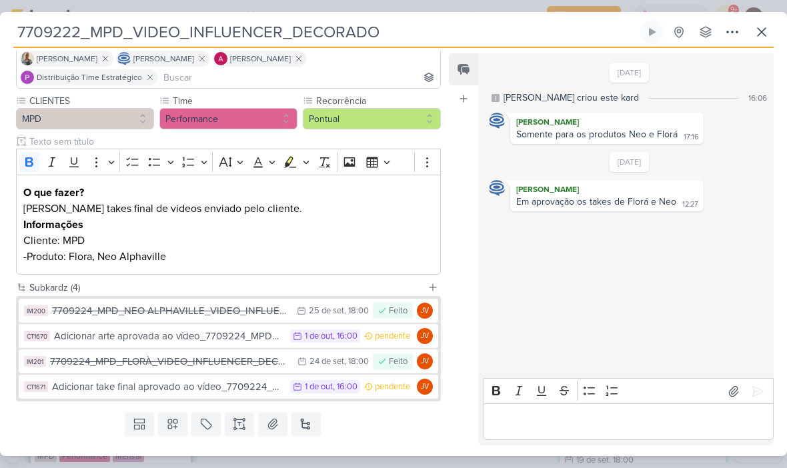
scroll to position [121, 0]
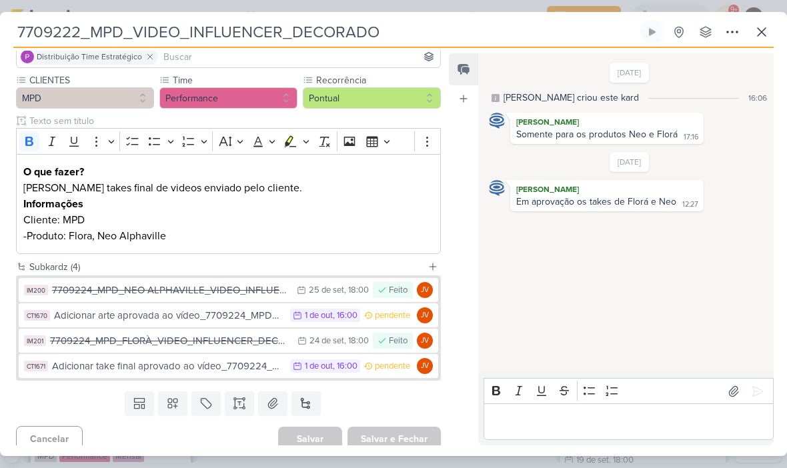
click at [242, 339] on div "7709224_MPD_FLORÀ_VIDEO_INFLUENCER_DECORADO" at bounding box center [170, 340] width 241 height 15
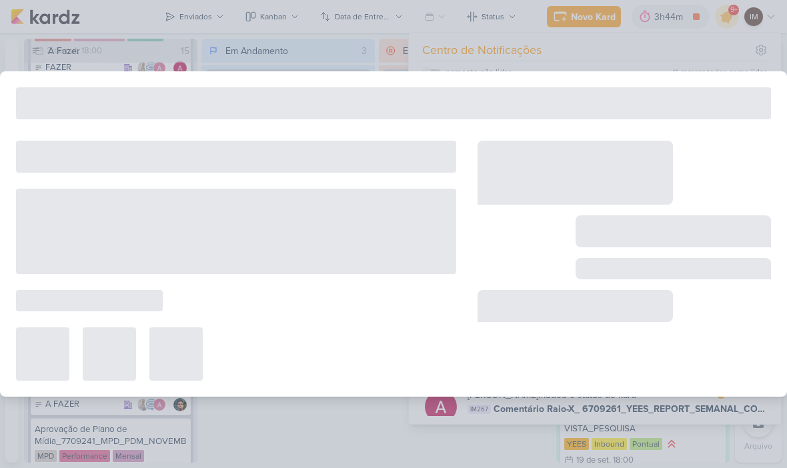
type input "7709224_MPD_FLORÀ_VIDEO_INFLUENCER_DECORADO"
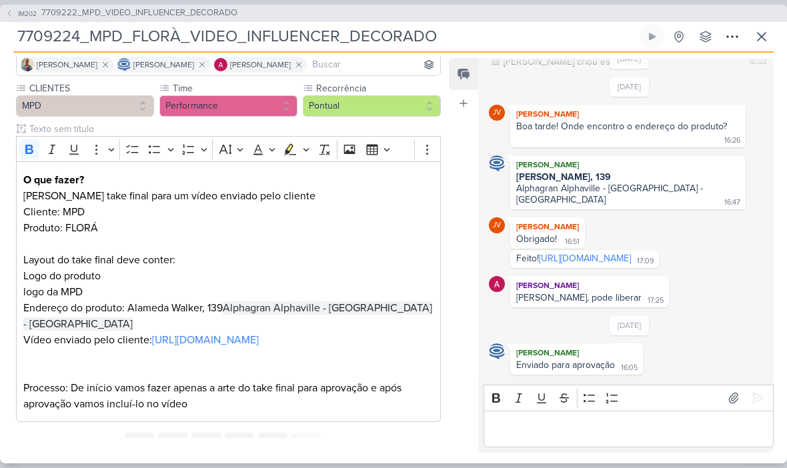
scroll to position [99, 0]
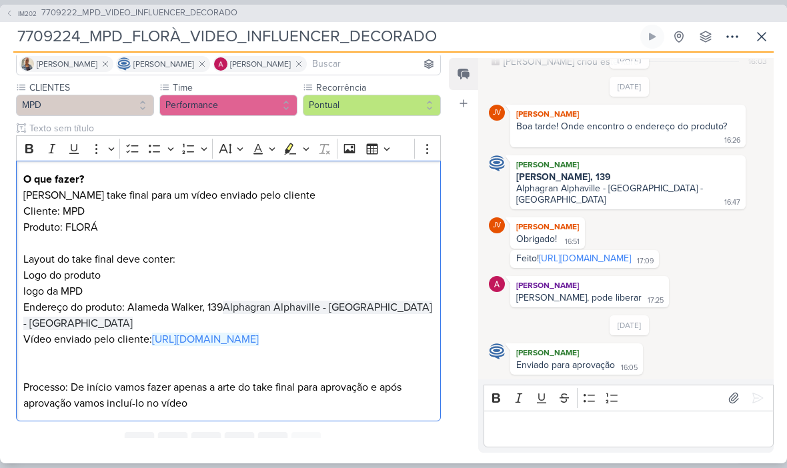
click at [398, 222] on p "Cliente: MPD Produto: FLORÁ" at bounding box center [228, 219] width 410 height 32
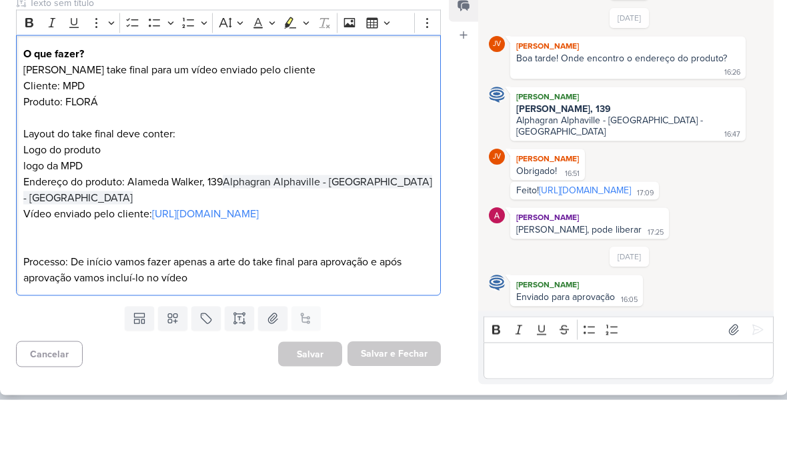
click at [454, 104] on div "Feed Atrelar email Solte o email para atrelar ao kard" at bounding box center [463, 255] width 29 height 395
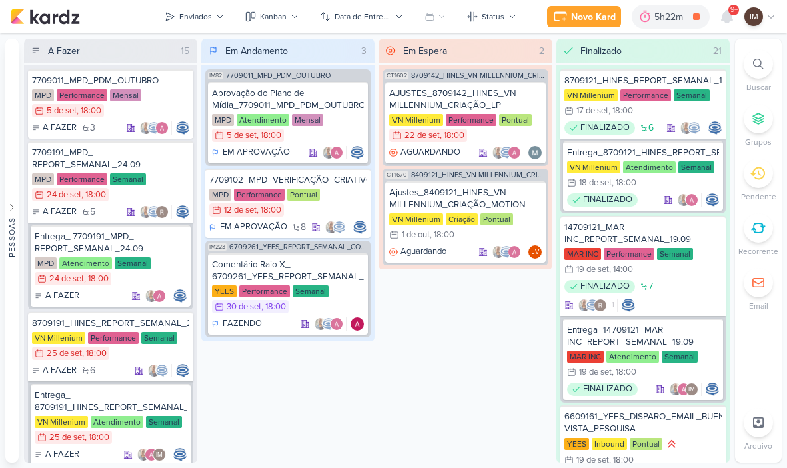
click at [613, 216] on div "14709121_MAR INC_REPORT_SEMANAL_19.09 MAR INC Performance Semanal 19/9 [DATE] 1…" at bounding box center [642, 266] width 165 height 100
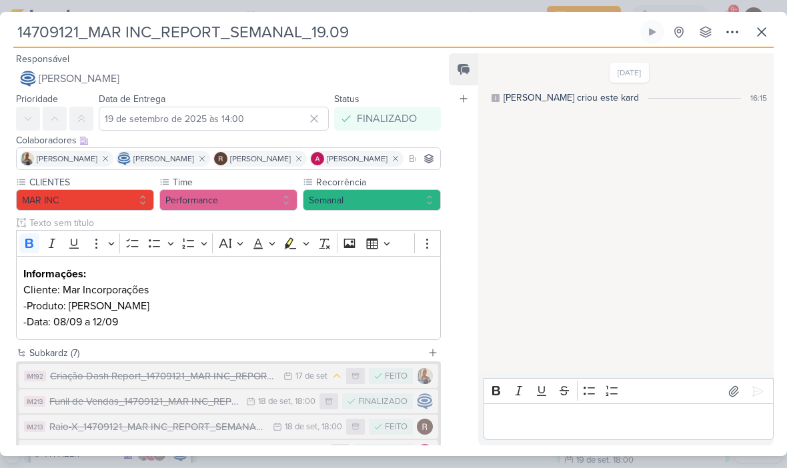
click at [769, 29] on icon at bounding box center [761, 32] width 16 height 16
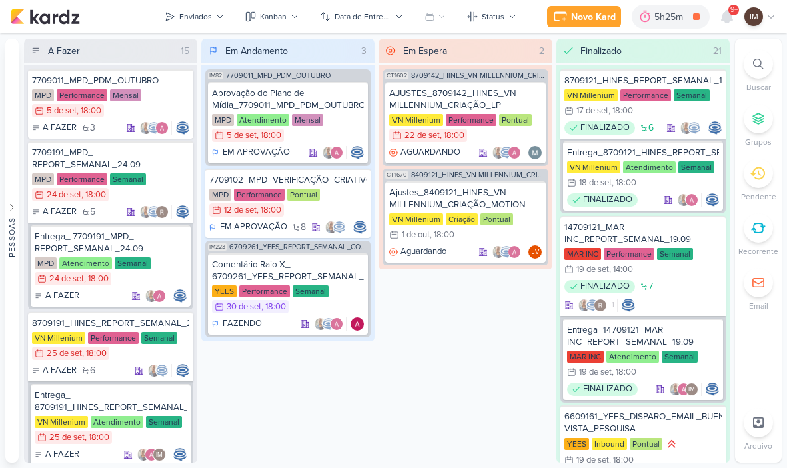
click at [597, 15] on div "Novo Kard" at bounding box center [593, 17] width 45 height 14
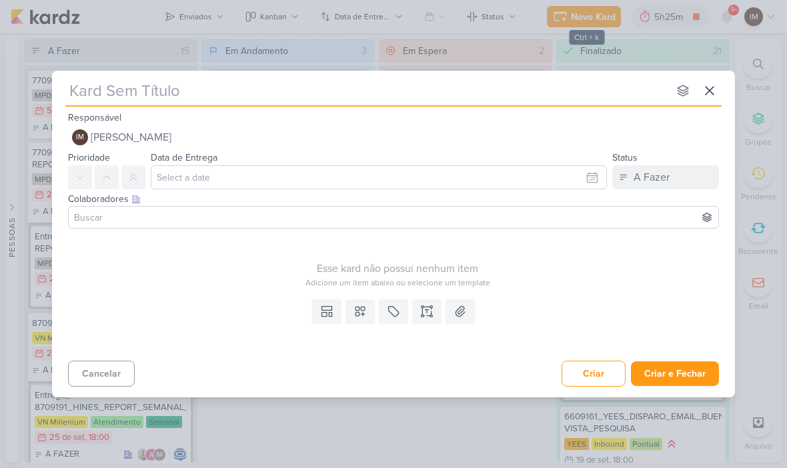
click at [544, 101] on input "text" at bounding box center [366, 91] width 603 height 24
click at [81, 87] on input "text" at bounding box center [366, 91] width 603 height 24
type input "7709291_MPD_SUBIR_VIDEO_INFLUENCER_DECORADO"
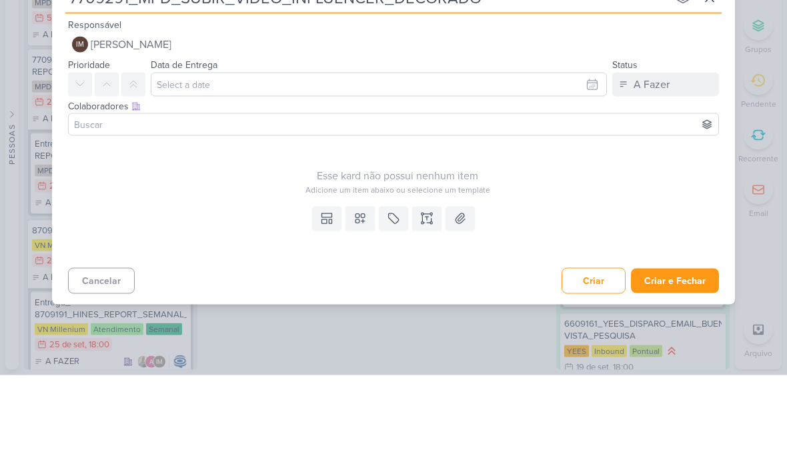
type input "7709291_MPD_SUBIR_VIDEO_INFLUENCER_DECORADO"
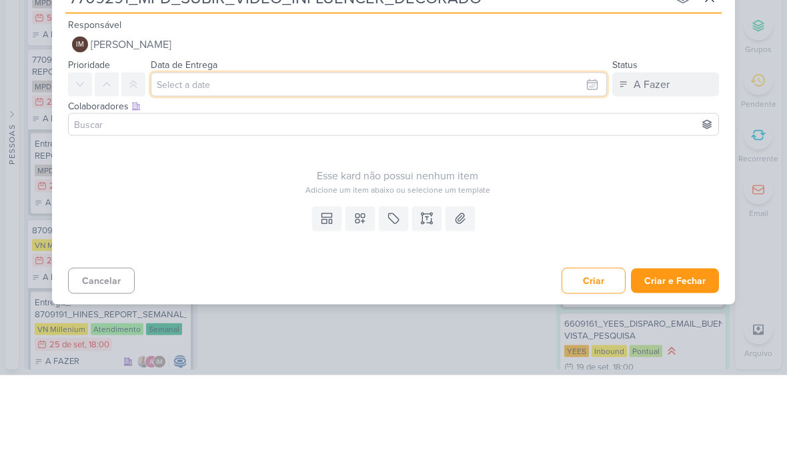
click at [579, 165] on input "text" at bounding box center [379, 177] width 456 height 24
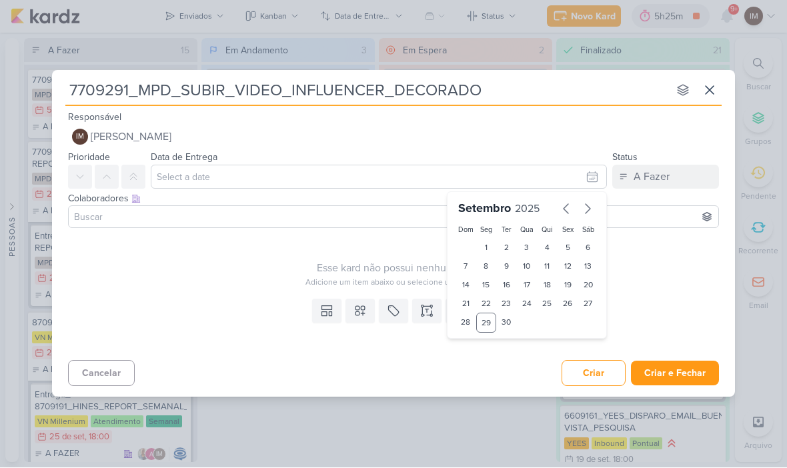
click at [597, 210] on button "button" at bounding box center [587, 209] width 21 height 22
click at [529, 243] on div "1" at bounding box center [527, 248] width 21 height 19
type input "[DATE] 23:59"
click at [488, 345] on select "00 01 02 03 04 05 06 07 08 09 10 11 12 13 14 15 16 17 18 19 20 21 22 23" at bounding box center [486, 345] width 19 height 16
select select "18"
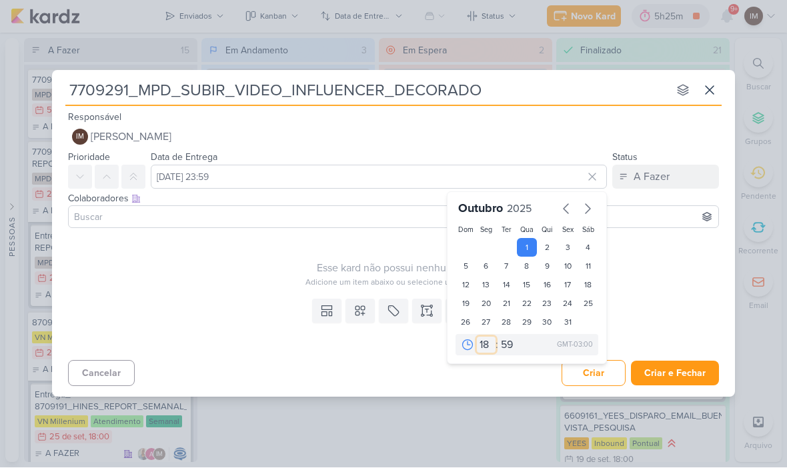
type input "[DATE] 18:59"
click at [512, 345] on select "00 05 10 15 20 25 30 35 40 45 50 55 59" at bounding box center [507, 345] width 19 height 16
select select "0"
type input "1 de outubro de 2025 às 18:00"
click at [356, 307] on icon at bounding box center [359, 311] width 13 height 13
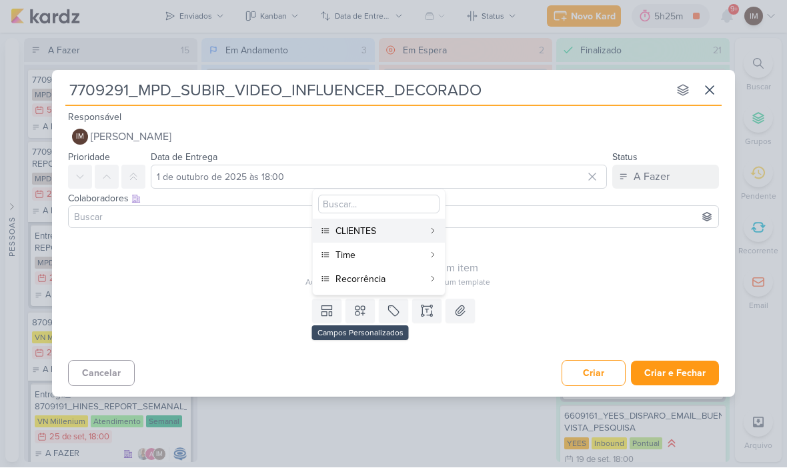
click at [333, 236] on button "CLIENTES" at bounding box center [379, 231] width 132 height 24
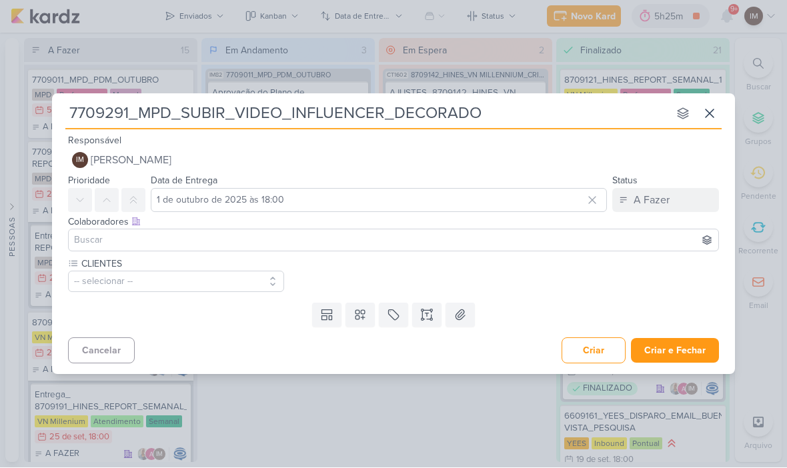
click at [189, 272] on button "-- selecionar --" at bounding box center [176, 281] width 216 height 21
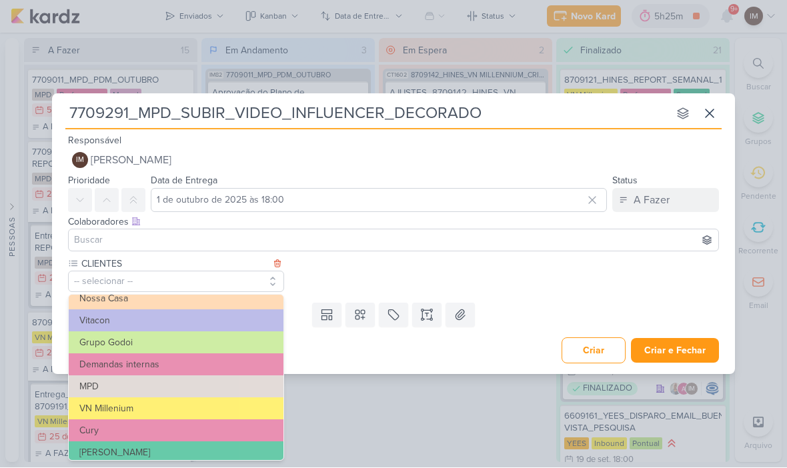
scroll to position [77, 0]
click at [213, 387] on button "MPD" at bounding box center [176, 388] width 215 height 22
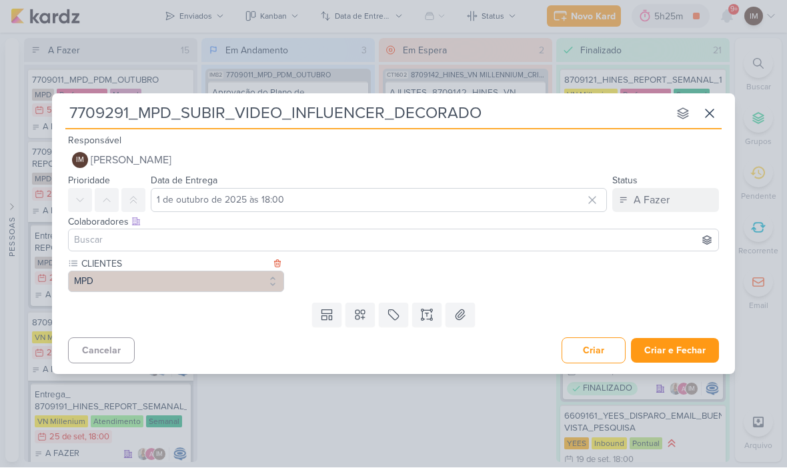
click at [367, 322] on button at bounding box center [359, 315] width 29 height 24
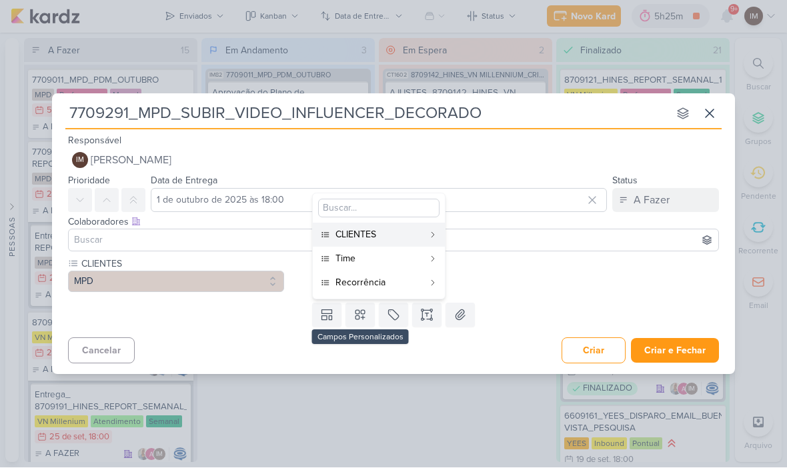
click at [399, 247] on button "Time" at bounding box center [379, 259] width 132 height 24
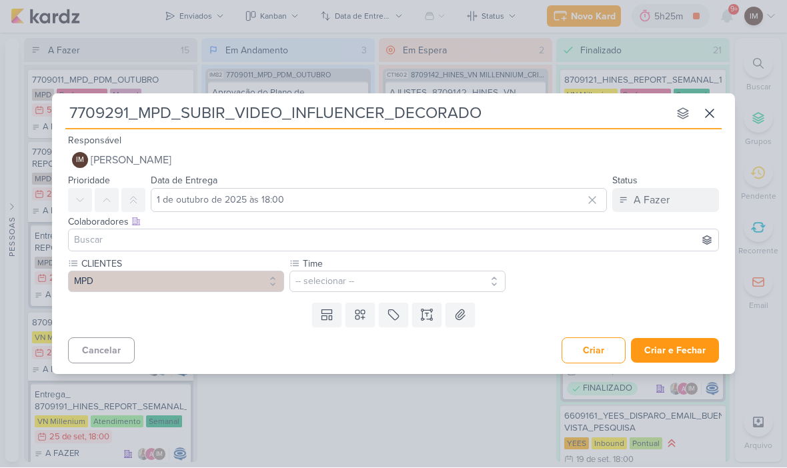
click at [381, 284] on button "-- selecionar --" at bounding box center [397, 281] width 216 height 21
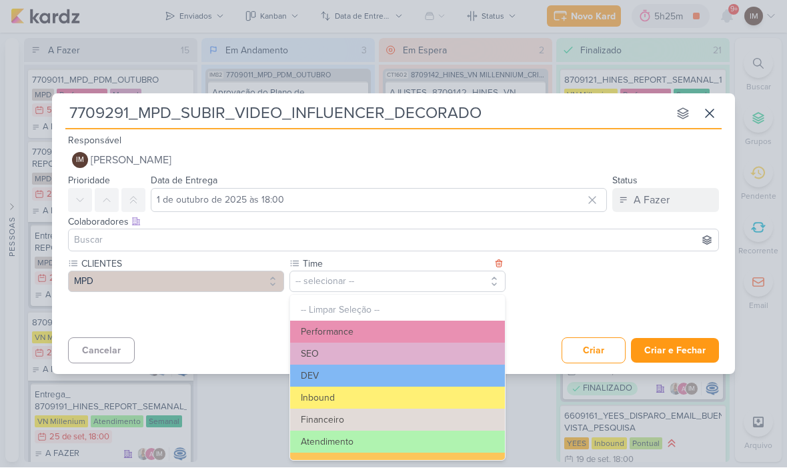
click at [373, 376] on button "DEV" at bounding box center [397, 376] width 215 height 22
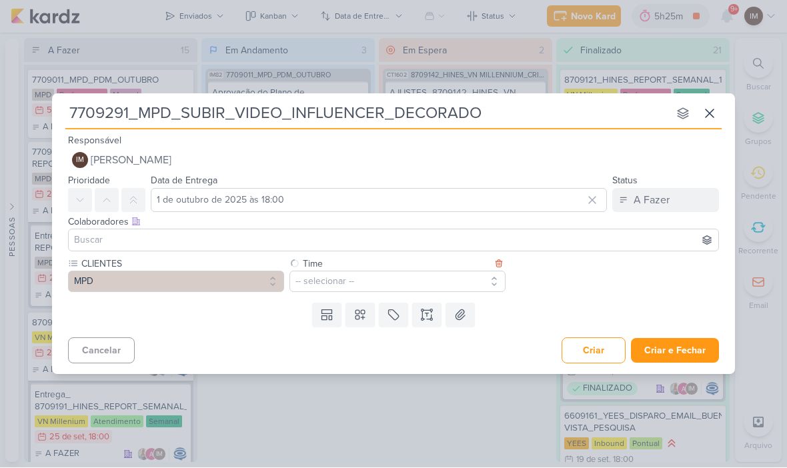
click at [359, 319] on icon at bounding box center [359, 315] width 13 height 13
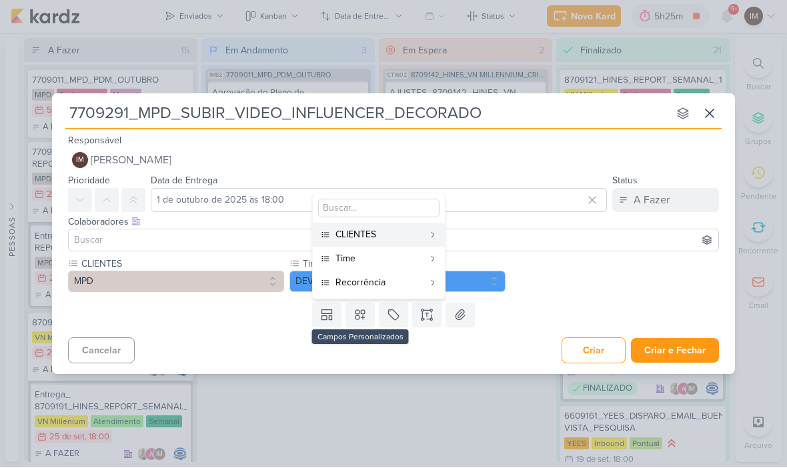
click at [395, 286] on div "Recorrência" at bounding box center [379, 283] width 88 height 14
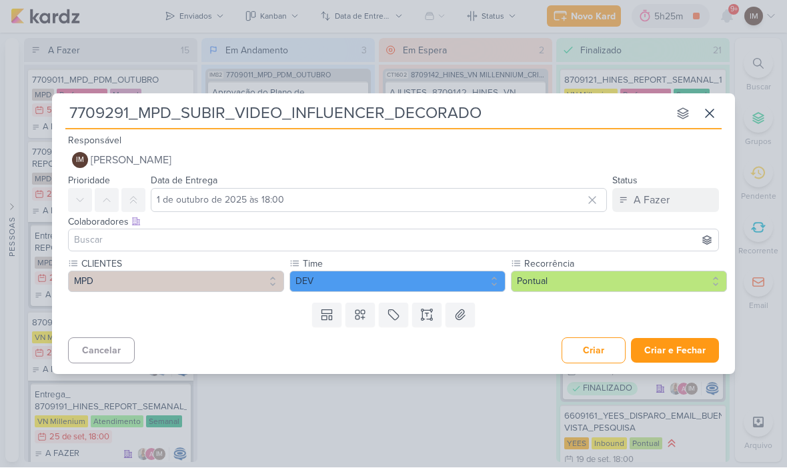
click at [573, 282] on button "Pontual" at bounding box center [619, 281] width 216 height 21
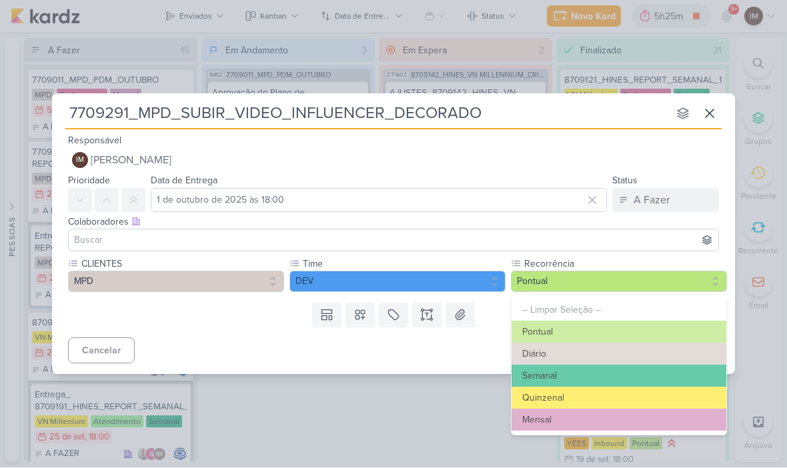
click at [479, 361] on div "Cancelar Criar Criar e Fechar Ctrl + Enter" at bounding box center [393, 350] width 683 height 34
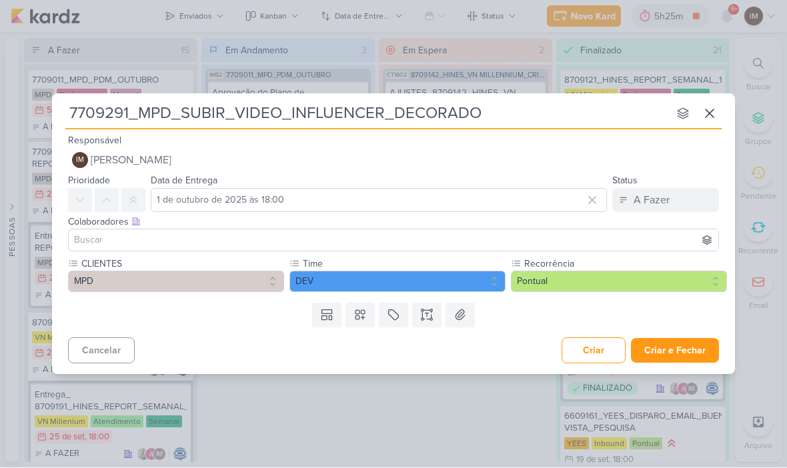
click at [431, 317] on icon at bounding box center [431, 315] width 0 height 7
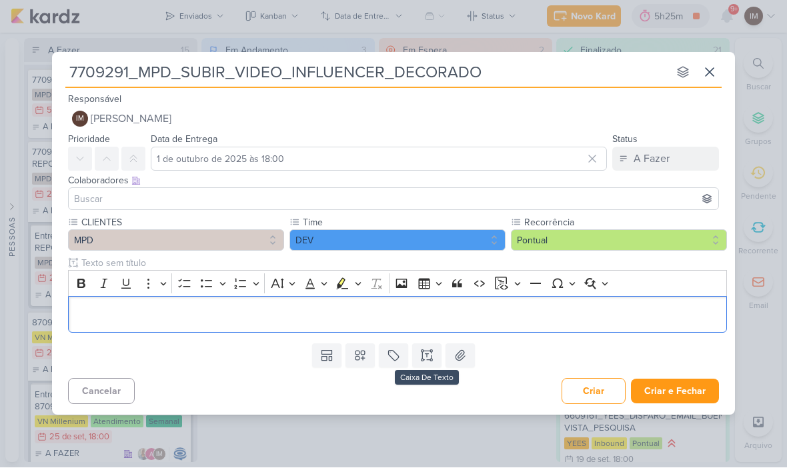
click at [461, 315] on p "Editor editing area: main" at bounding box center [397, 315] width 645 height 16
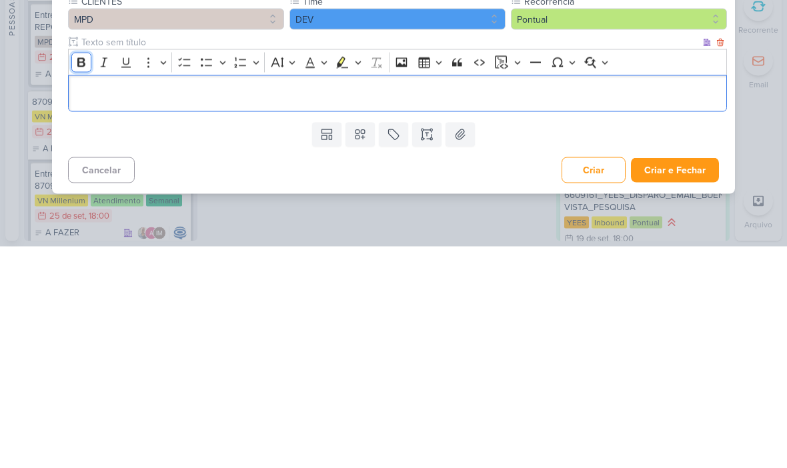
click at [79, 279] on icon "Editor toolbar" at bounding box center [81, 283] width 8 height 9
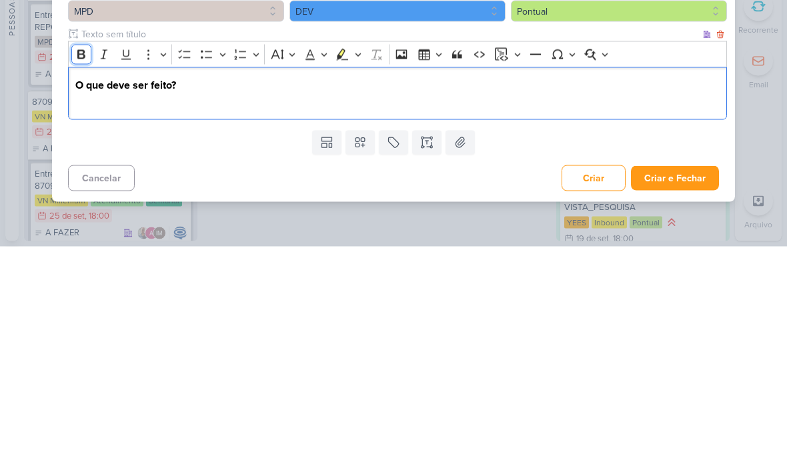
click at [83, 271] on icon "Editor toolbar" at bounding box center [81, 275] width 8 height 9
click at [81, 269] on icon "Editor toolbar" at bounding box center [81, 275] width 13 height 13
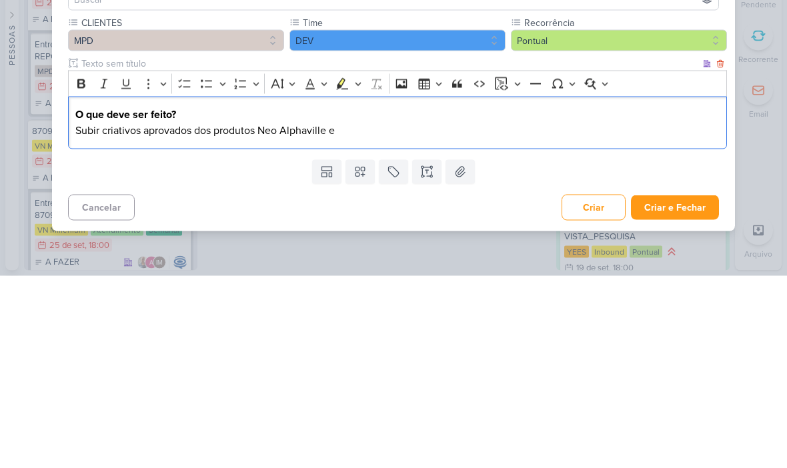
click at [445, 222] on button "DEV" at bounding box center [397, 232] width 216 height 21
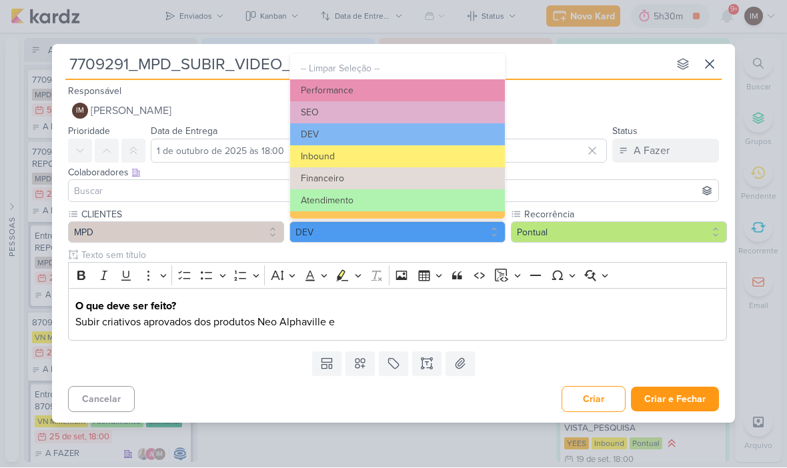
click at [415, 91] on button "Performance" at bounding box center [397, 91] width 215 height 22
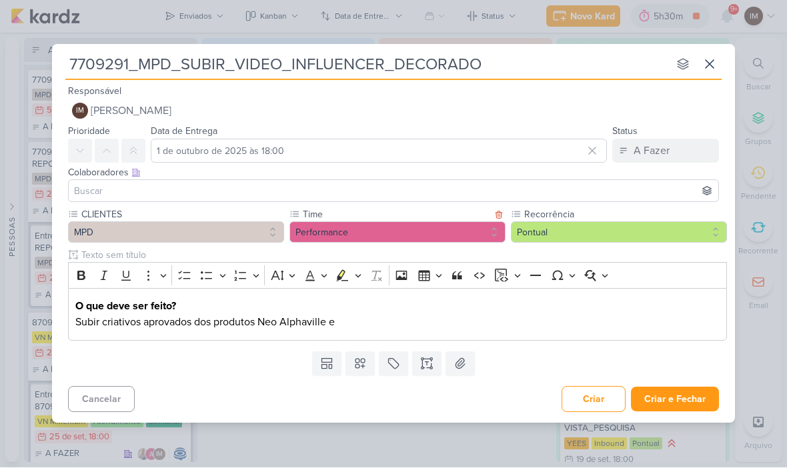
click at [380, 311] on p "O que deve ser feito?" at bounding box center [397, 307] width 645 height 16
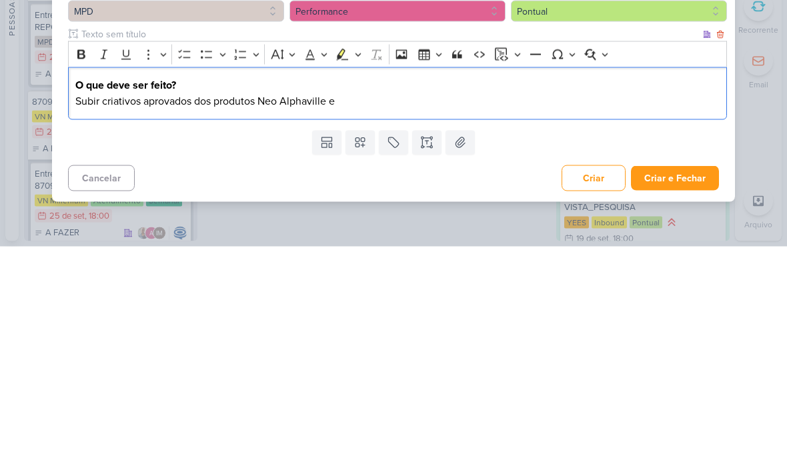
click at [401, 289] on div "O que deve ser feito? Subir criativos aprovados dos produtos Neo Alphaville e" at bounding box center [397, 315] width 659 height 53
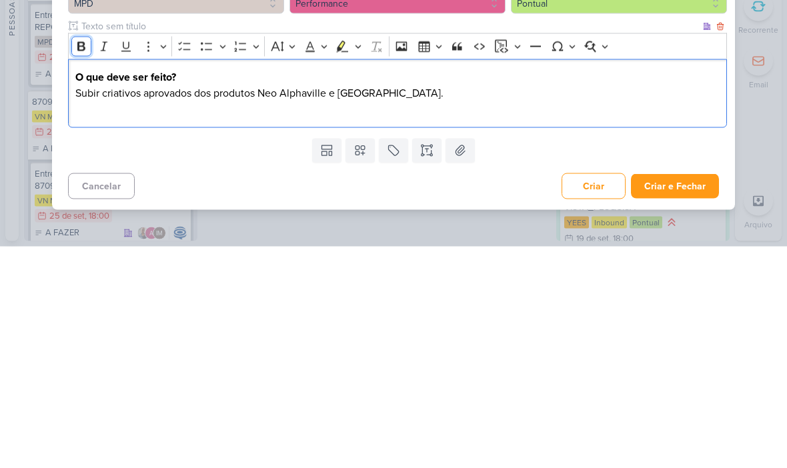
click at [85, 263] on icon "Editor toolbar" at bounding box center [81, 267] width 8 height 9
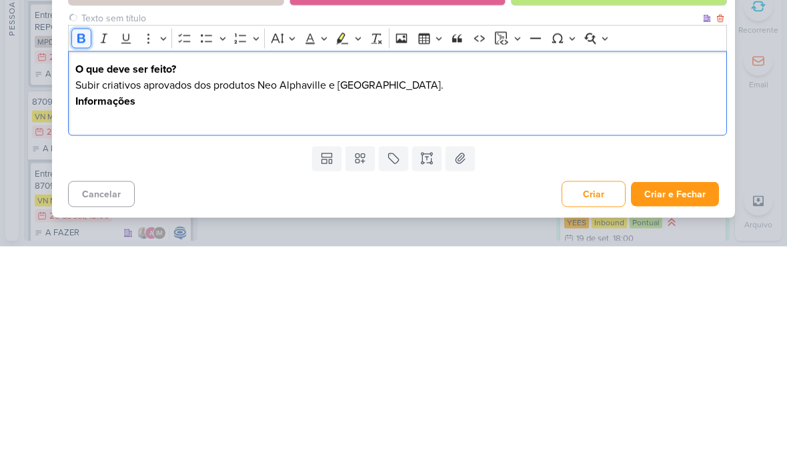
click at [84, 253] on icon "Editor toolbar" at bounding box center [81, 259] width 13 height 13
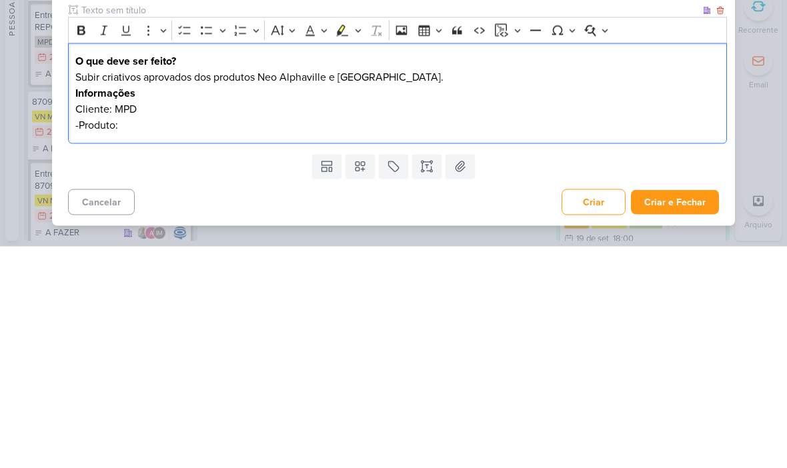
click at [279, 291] on p "Subir criativos aprovados dos produtos Neo Alphaville e [GEOGRAPHIC_DATA]." at bounding box center [397, 299] width 645 height 16
click at [271, 291] on p "Subir criativos aprovados dos produtos Neo Alphaville e [GEOGRAPHIC_DATA]." at bounding box center [397, 299] width 645 height 16
copy p "Neo Alphaville e [GEOGRAPHIC_DATA]."
click at [143, 339] on p "-Produto:" at bounding box center [397, 347] width 645 height 16
click at [137, 339] on p "-Produto:" at bounding box center [397, 347] width 645 height 16
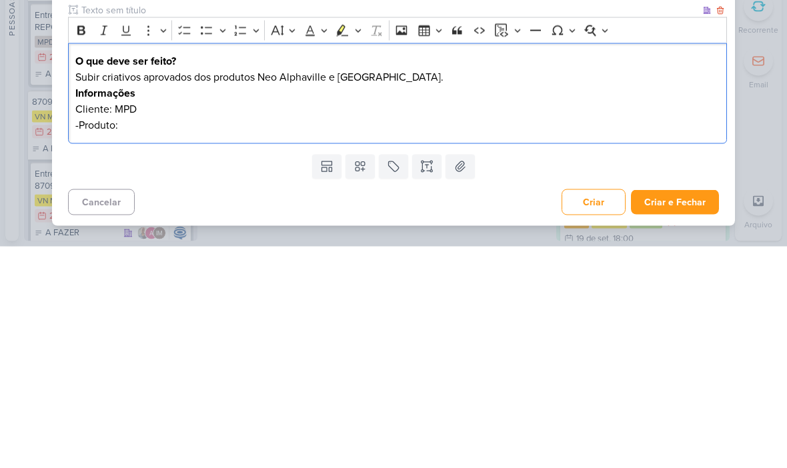
click at [129, 339] on p "-Produto:" at bounding box center [397, 347] width 645 height 16
click at [131, 339] on p "-Produto:" at bounding box center [397, 347] width 645 height 16
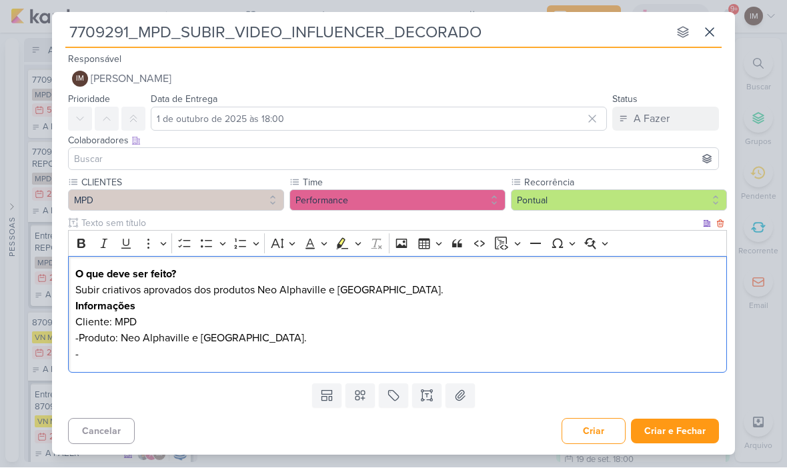
click at [381, 353] on p "-" at bounding box center [397, 355] width 645 height 16
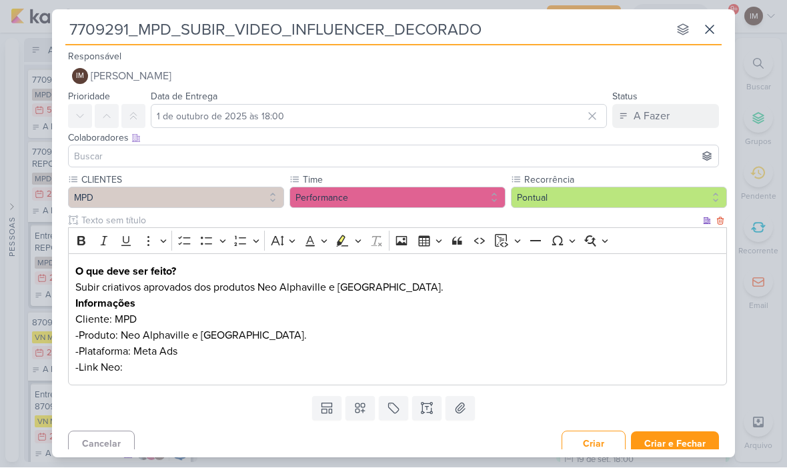
click at [180, 361] on p "-Link Neo:" at bounding box center [397, 368] width 645 height 16
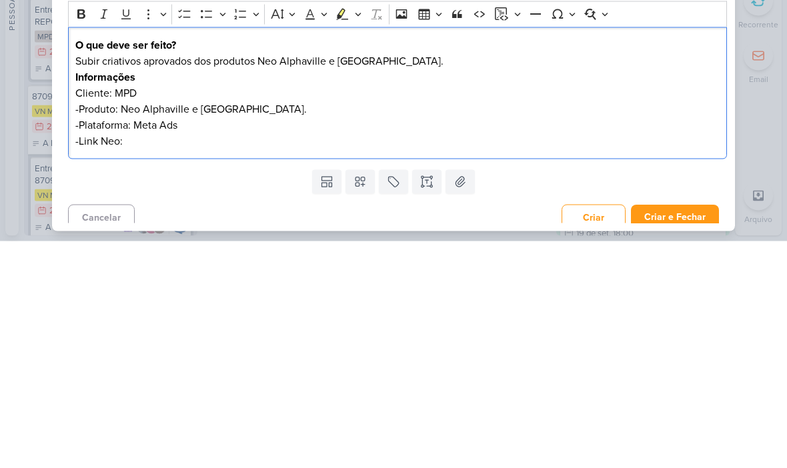
click at [152, 360] on p "-Link Neo:" at bounding box center [397, 368] width 645 height 16
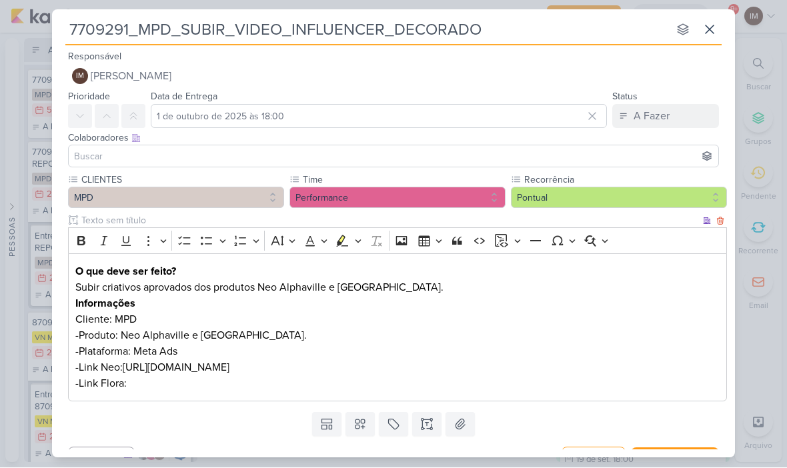
click at [171, 382] on p "-Link Flora:" at bounding box center [397, 384] width 645 height 16
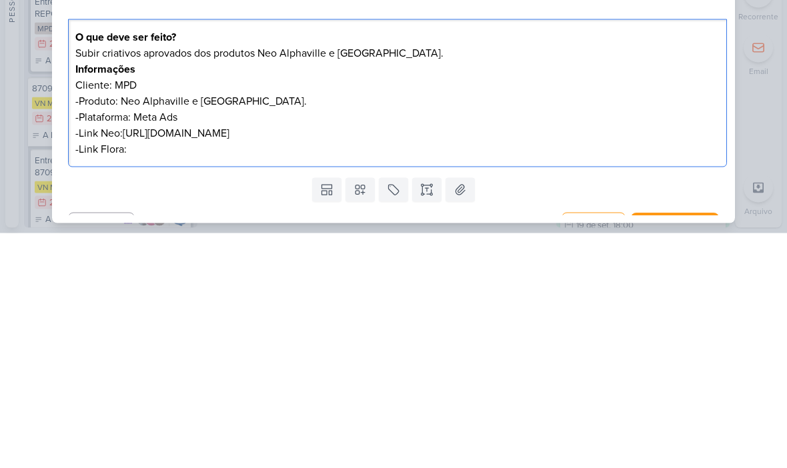
click at [143, 376] on p "-Link Flora:" at bounding box center [397, 384] width 645 height 16
click at [746, 79] on div "7709291_MPD_SUBIR_VIDEO_INFLUENCER_DECORADO nenhum grupo disponível esc Respons…" at bounding box center [393, 234] width 787 height 468
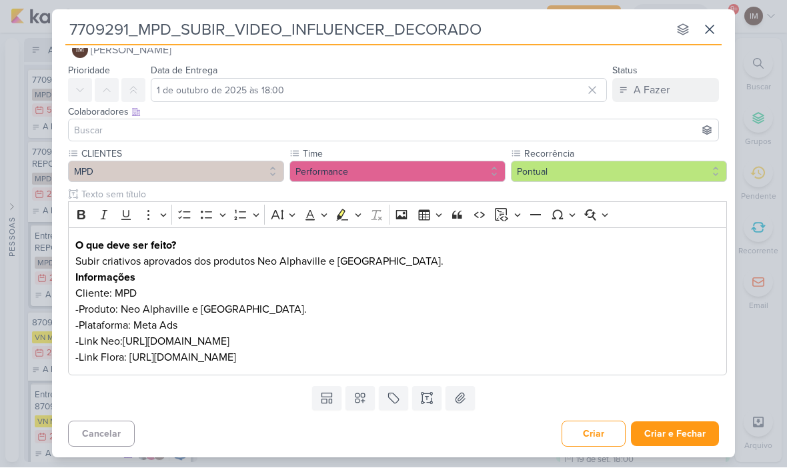
scroll to position [26, 0]
click at [674, 435] on button "Criar e Fechar" at bounding box center [675, 434] width 88 height 25
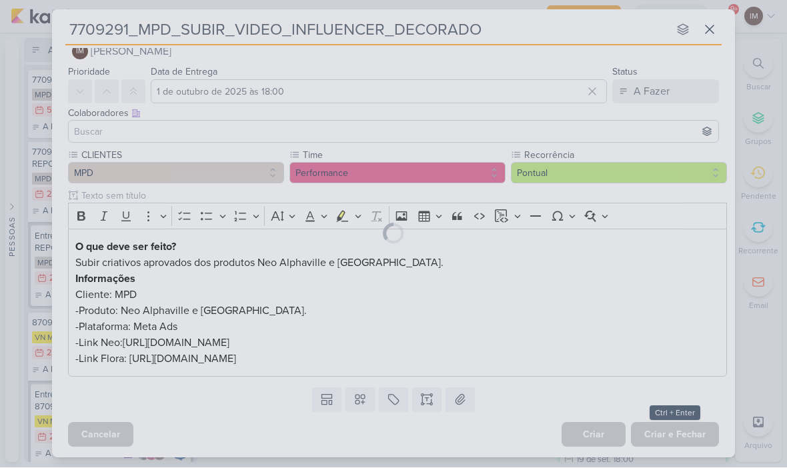
scroll to position [25, 0]
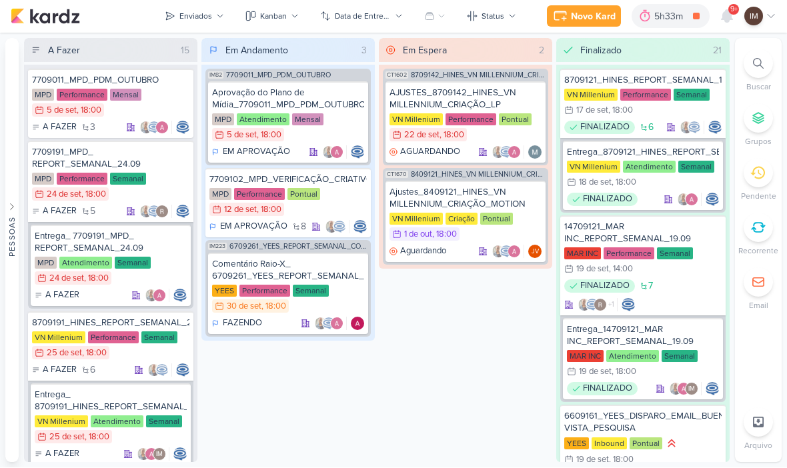
click at [220, 18] on icon at bounding box center [220, 17] width 8 height 8
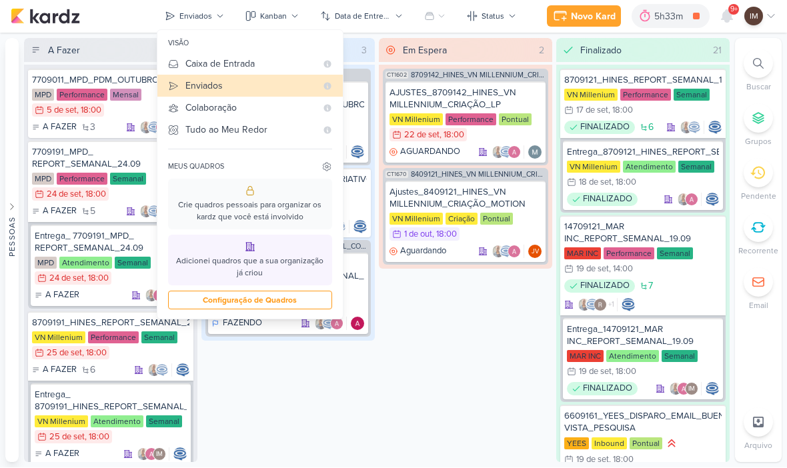
click at [233, 63] on div "Caixa de Entrada" at bounding box center [250, 64] width 131 height 14
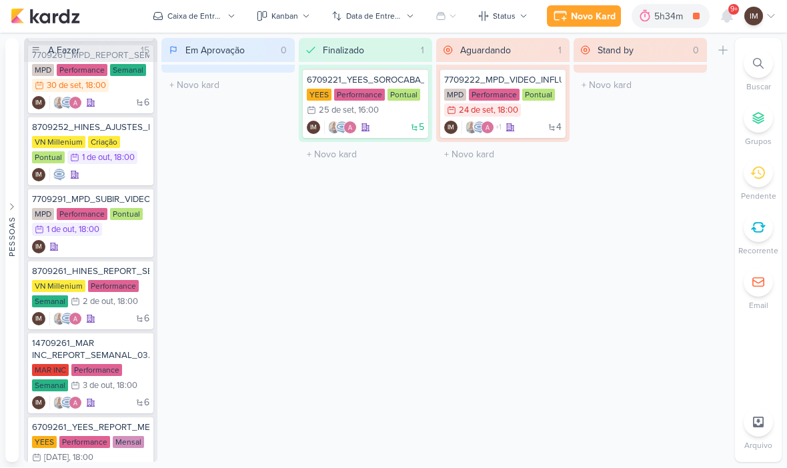
scroll to position [117, 0]
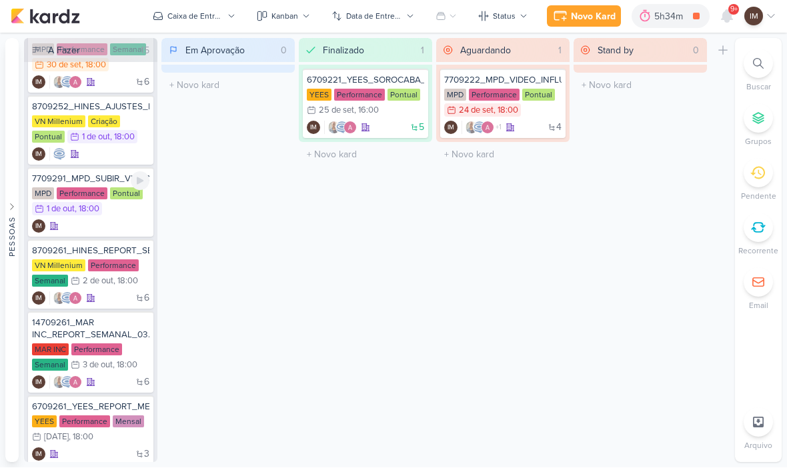
click at [123, 229] on div "IM" at bounding box center [90, 226] width 117 height 13
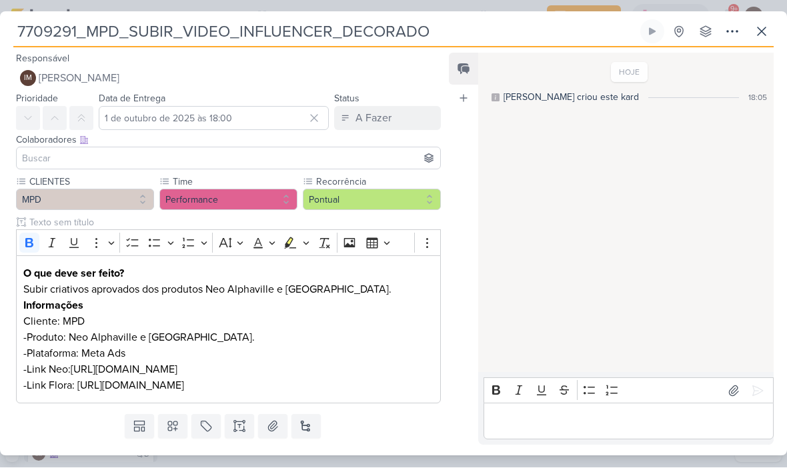
click at [730, 33] on icon at bounding box center [732, 32] width 16 height 16
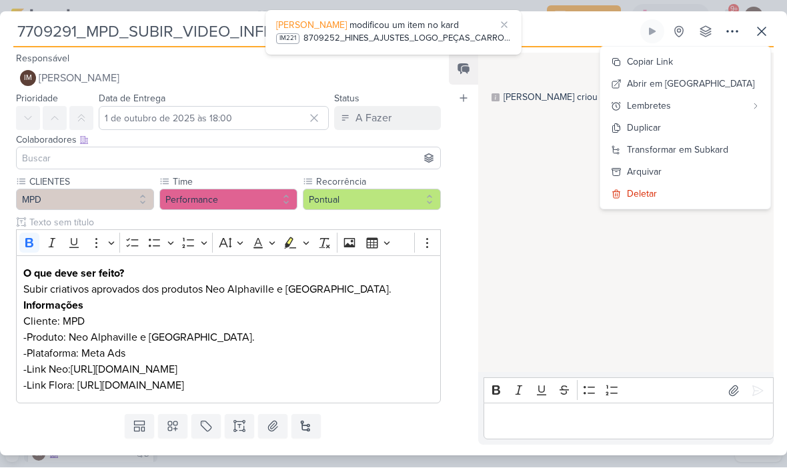
click at [702, 149] on div "Transformar em Subkard" at bounding box center [677, 150] width 101 height 14
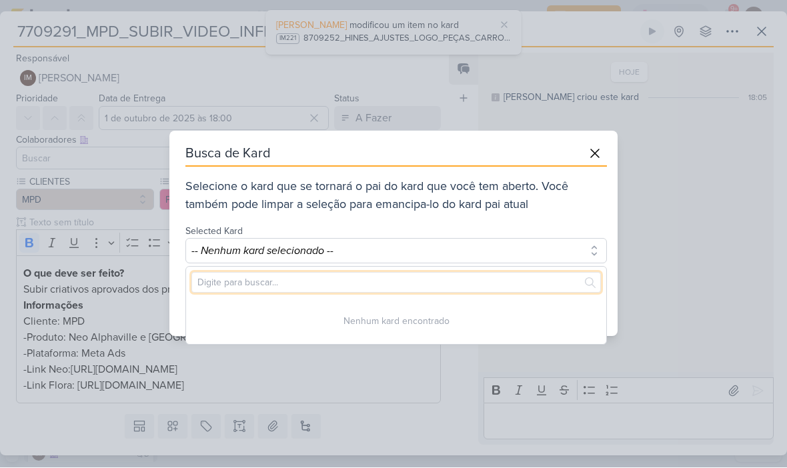
click at [519, 277] on input "text" at bounding box center [395, 283] width 409 height 21
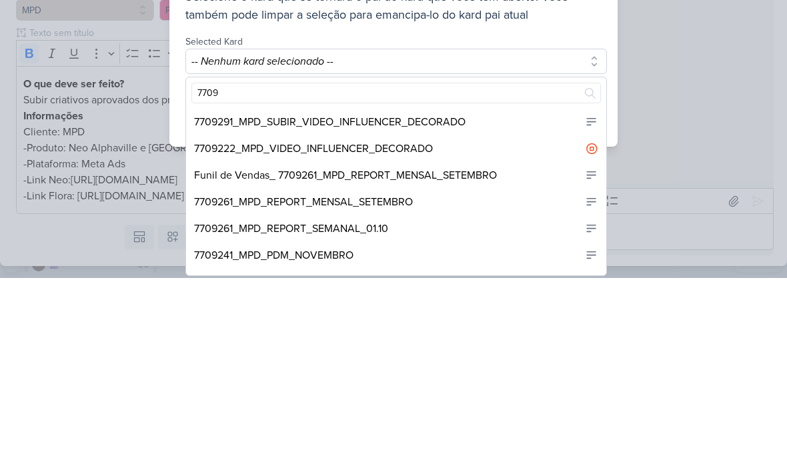
click at [455, 325] on div "7709222_MPD_VIDEO_INFLUENCER_DECORADO" at bounding box center [396, 338] width 420 height 27
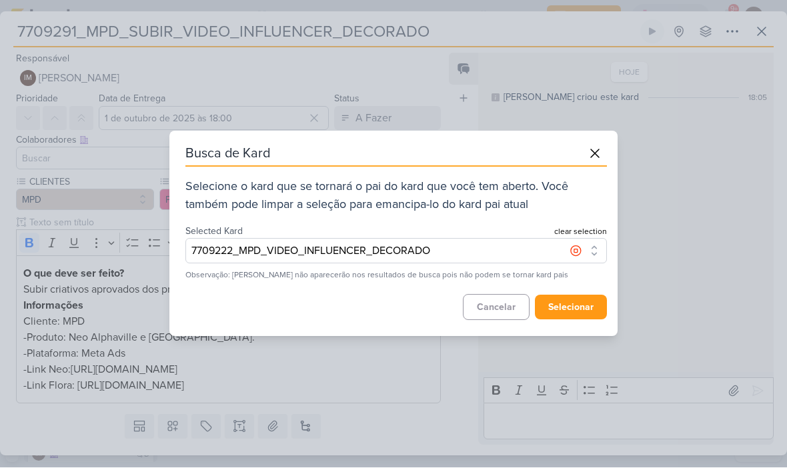
click at [587, 152] on icon at bounding box center [595, 154] width 16 height 16
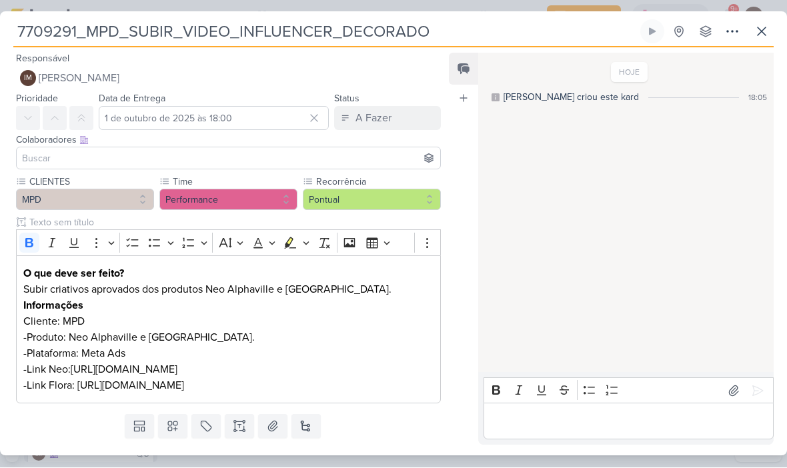
click at [723, 32] on button at bounding box center [732, 32] width 24 height 24
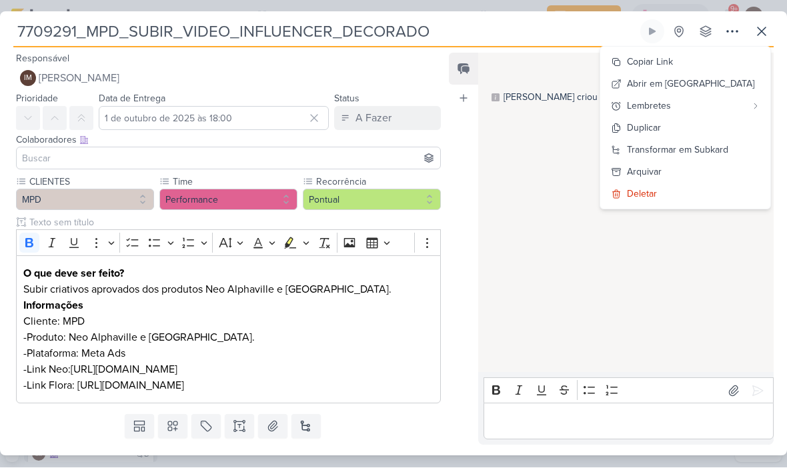
click at [681, 148] on div "Transformar em Subkard" at bounding box center [677, 150] width 101 height 14
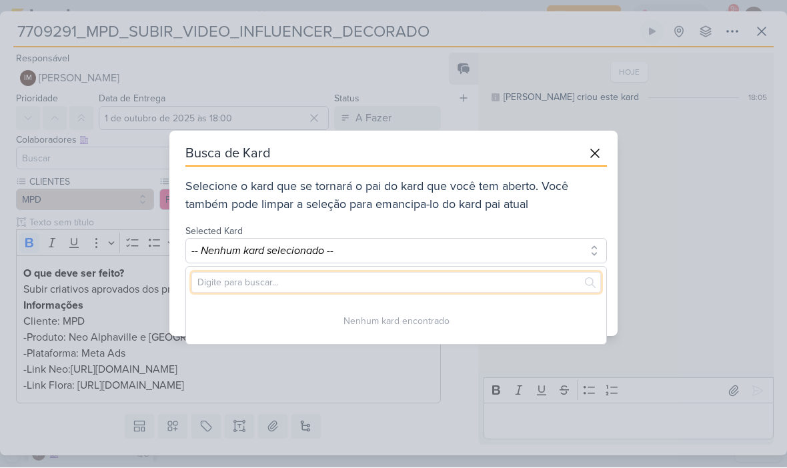
click at [371, 279] on input "text" at bounding box center [395, 283] width 409 height 21
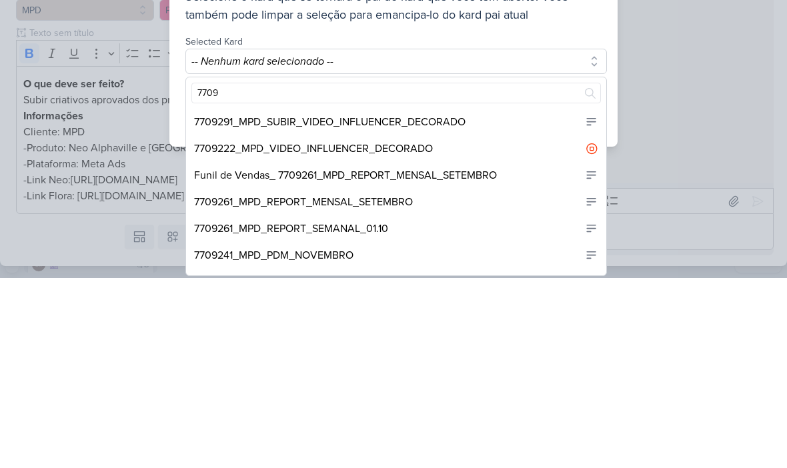
click at [455, 304] on div "7709291_MPD_SUBIR_VIDEO_INFLUENCER_DECORADO" at bounding box center [329, 312] width 271 height 16
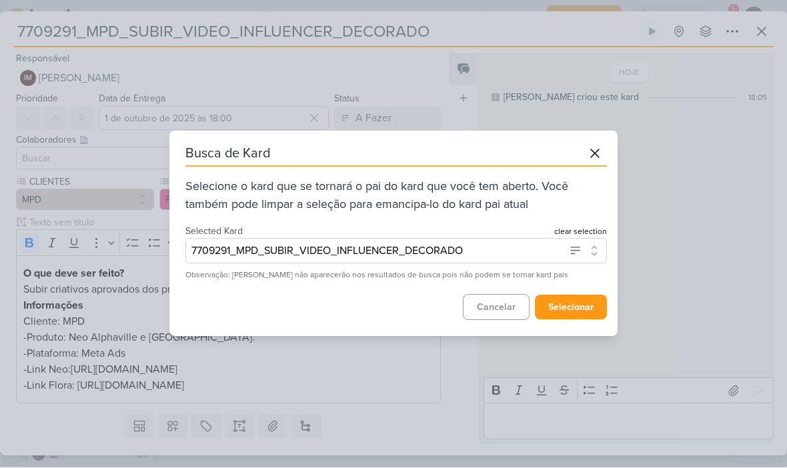
click at [584, 306] on button "selecionar" at bounding box center [571, 307] width 72 height 25
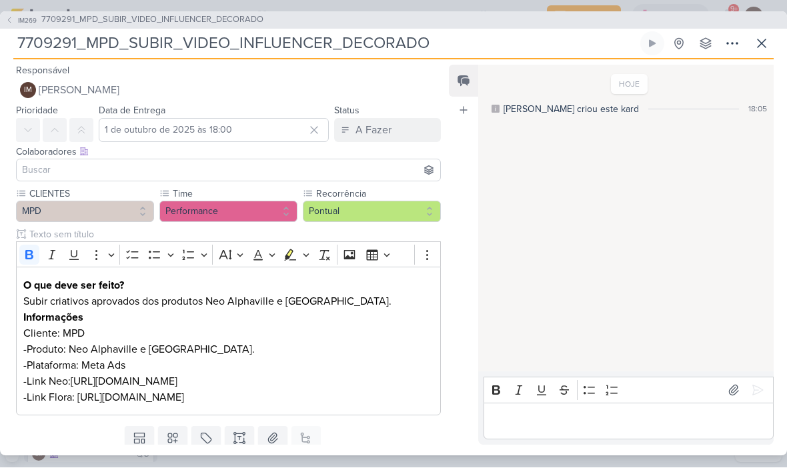
click at [729, 49] on icon at bounding box center [732, 44] width 16 height 16
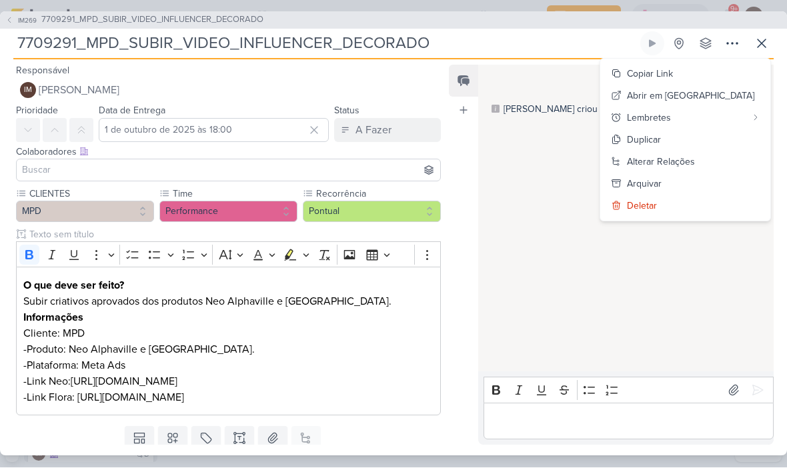
click at [695, 158] on div "Alterar Relações" at bounding box center [661, 162] width 68 height 14
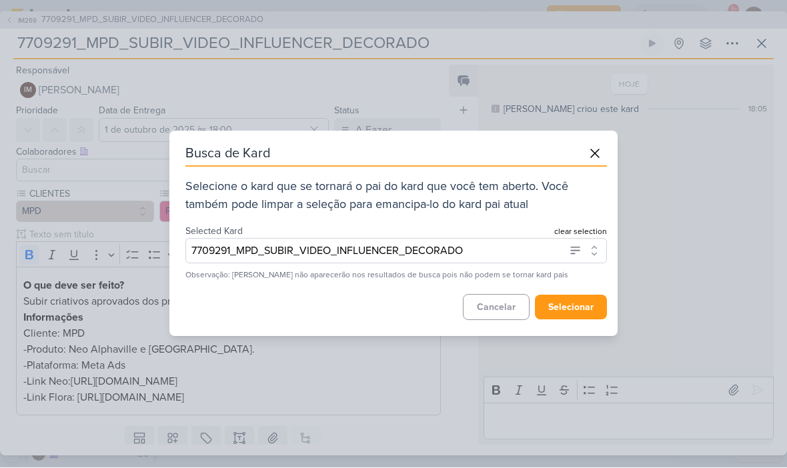
click at [505, 253] on button "7709291_MPD_SUBIR_VIDEO_INFLUENCER_DECORADO" at bounding box center [395, 251] width 421 height 25
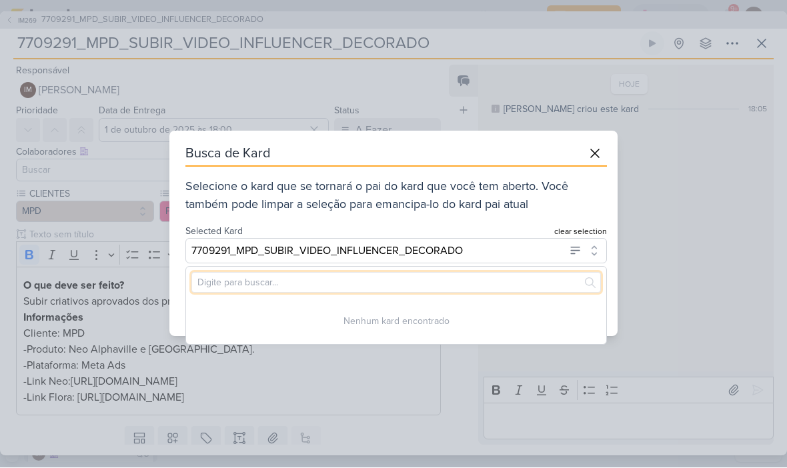
click at [505, 281] on input "text" at bounding box center [395, 283] width 409 height 21
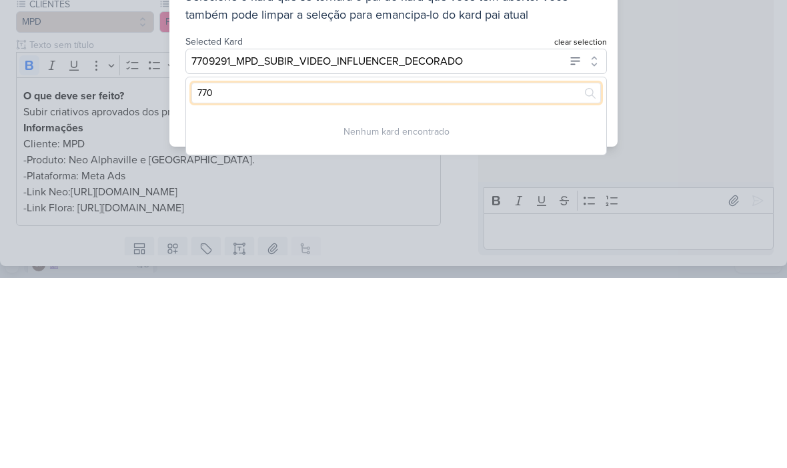
type input "7709"
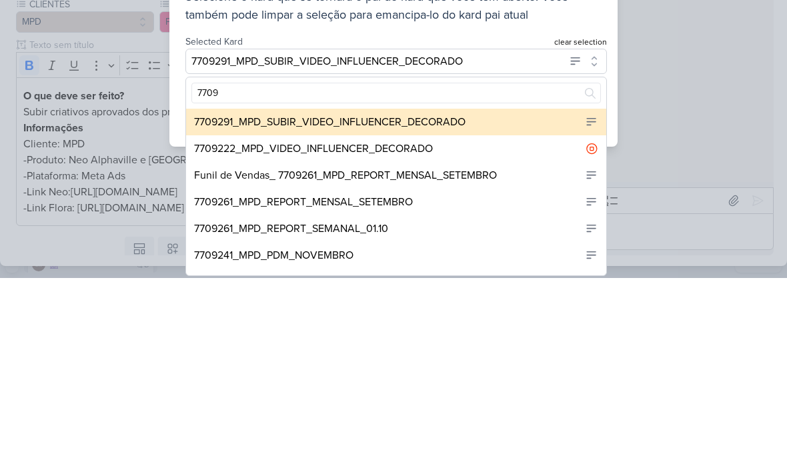
click at [413, 331] on div "7709222_MPD_VIDEO_INFLUENCER_DECORADO" at bounding box center [313, 339] width 239 height 16
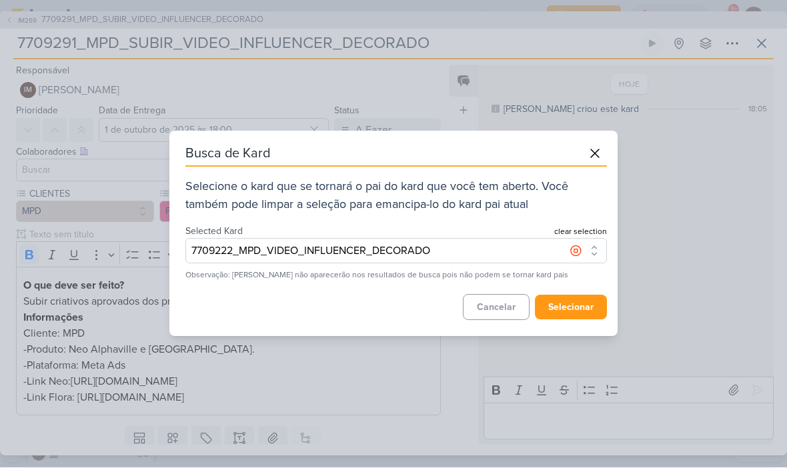
click at [574, 300] on button "selecionar" at bounding box center [571, 307] width 72 height 25
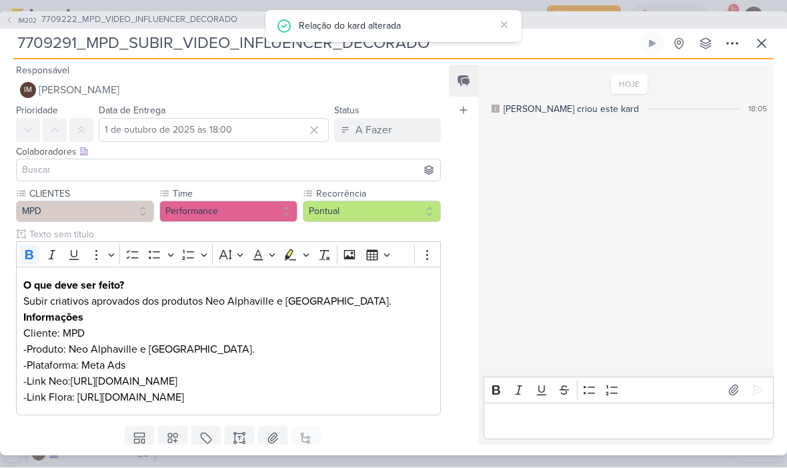
click at [733, 42] on icon at bounding box center [732, 44] width 16 height 16
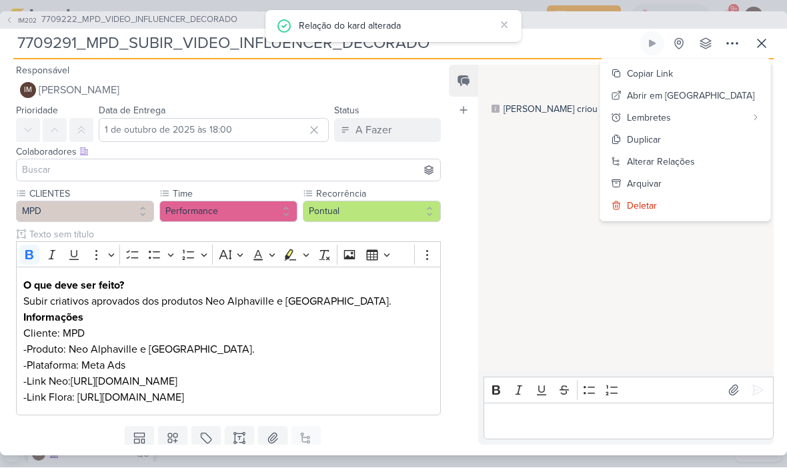
click at [673, 69] on div "Copiar Link" at bounding box center [650, 74] width 46 height 14
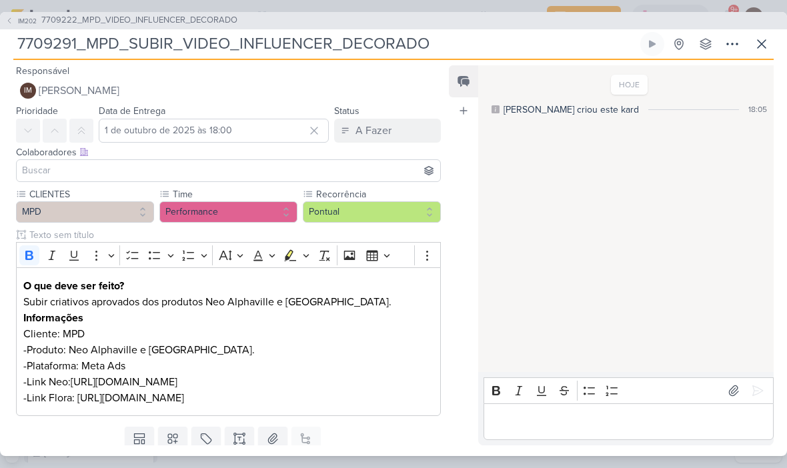
click at [763, 47] on icon at bounding box center [761, 44] width 16 height 16
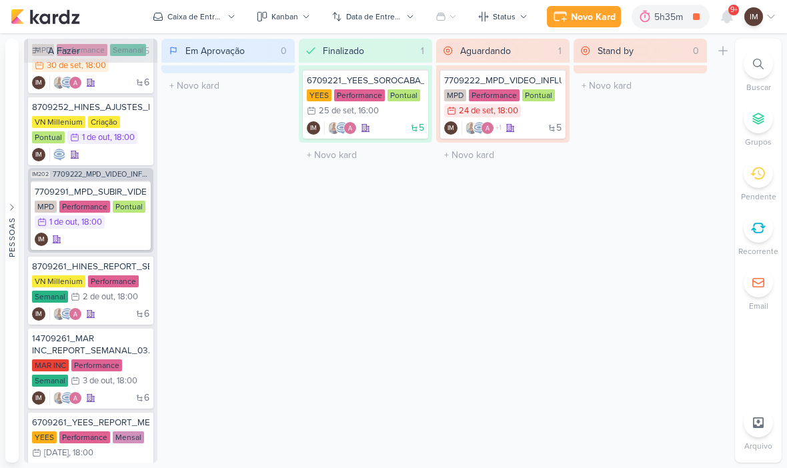
click at [225, 20] on button "Caixa de Entrada" at bounding box center [194, 16] width 99 height 21
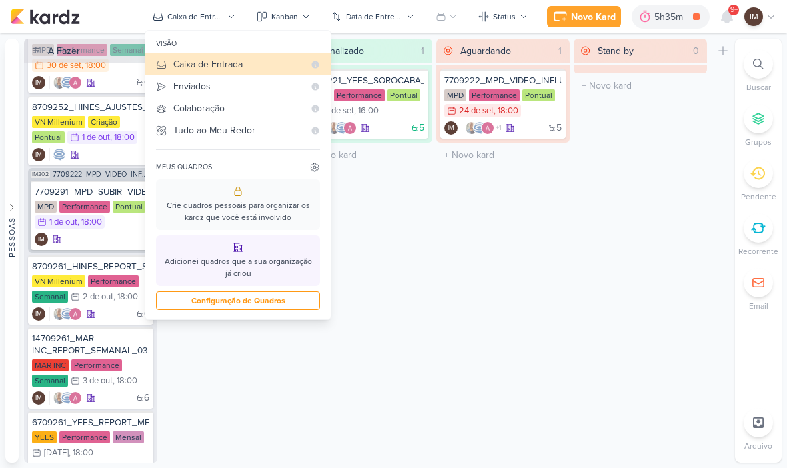
click at [749, 75] on div at bounding box center [757, 63] width 29 height 29
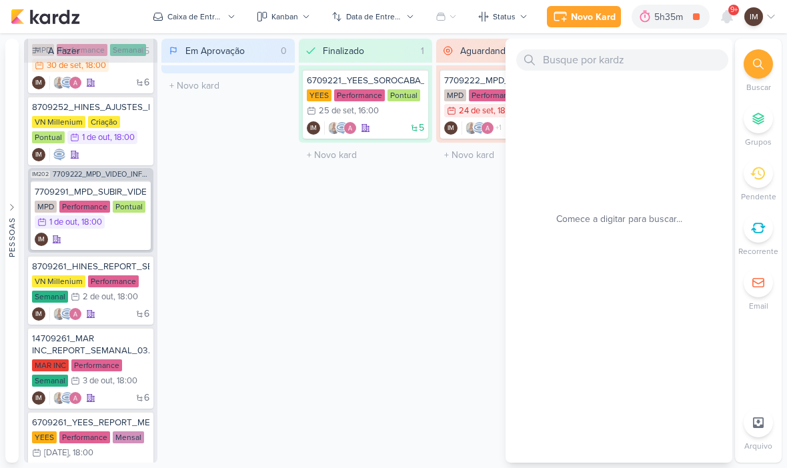
click at [724, 12] on icon at bounding box center [727, 17] width 16 height 16
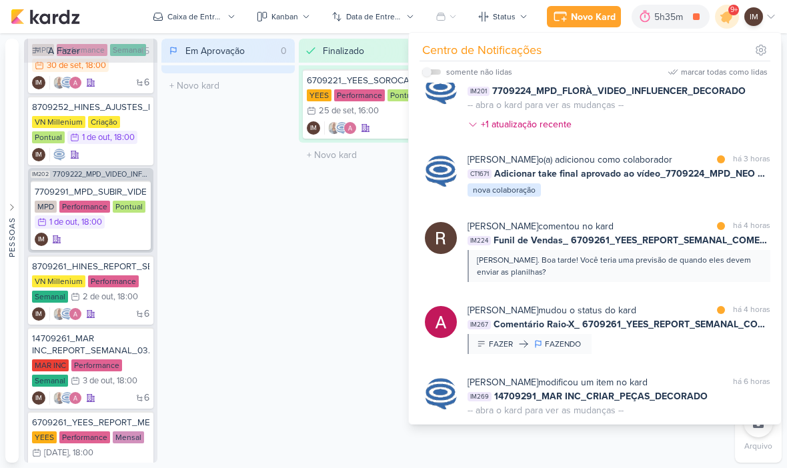
scroll to position [1001, 0]
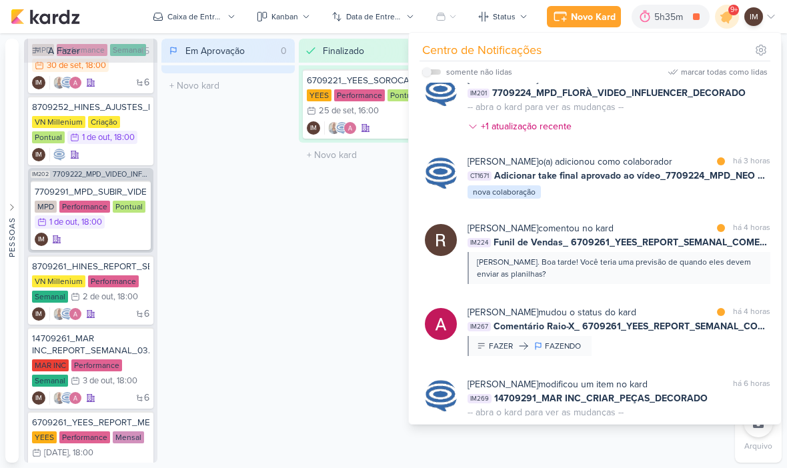
click at [657, 139] on div "[PERSON_NAME] modificou um item no kard marcar como não lida há 3 horas IM201 7…" at bounding box center [618, 105] width 303 height 67
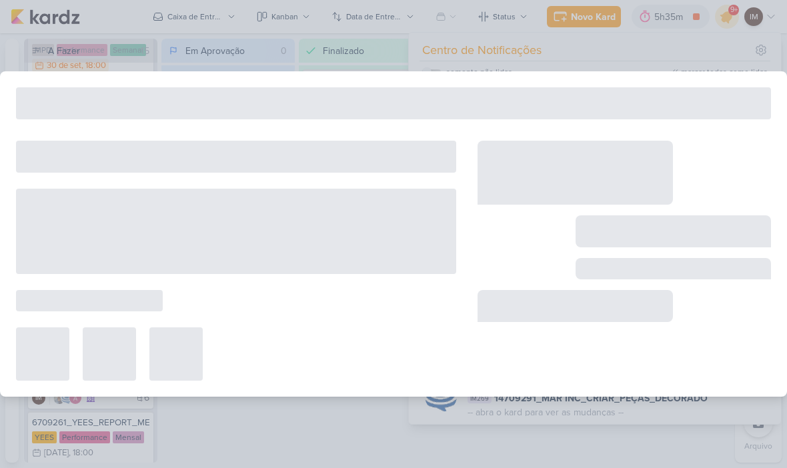
click at [653, 171] on div at bounding box center [574, 173] width 195 height 64
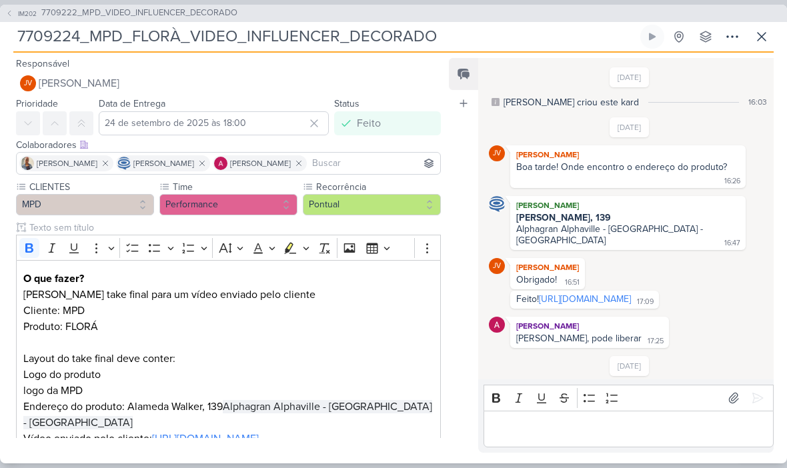
scroll to position [52, 0]
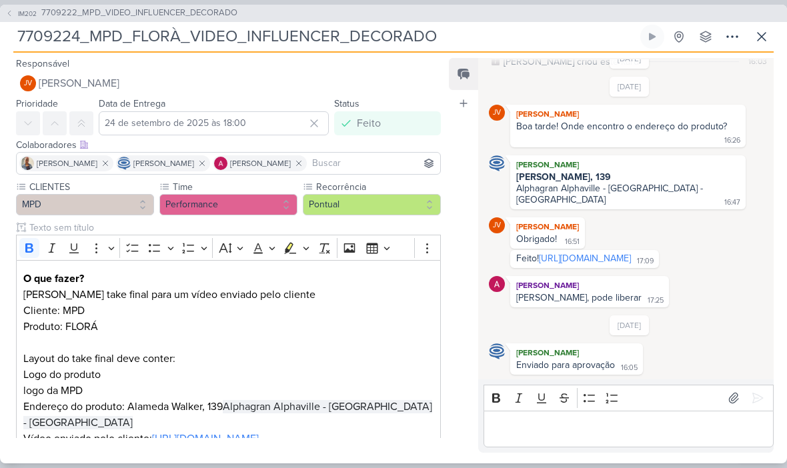
click at [17, 13] on span "IM202" at bounding box center [27, 14] width 23 height 10
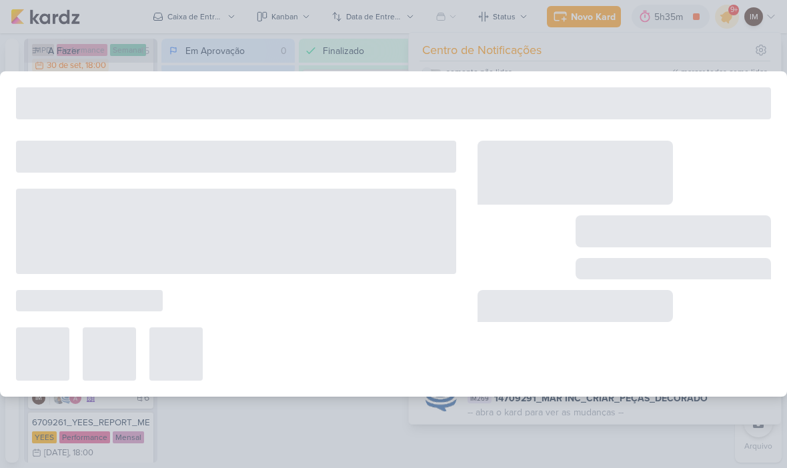
type input "7709222_MPD_VIDEO_INFLUENCER_DECORADO"
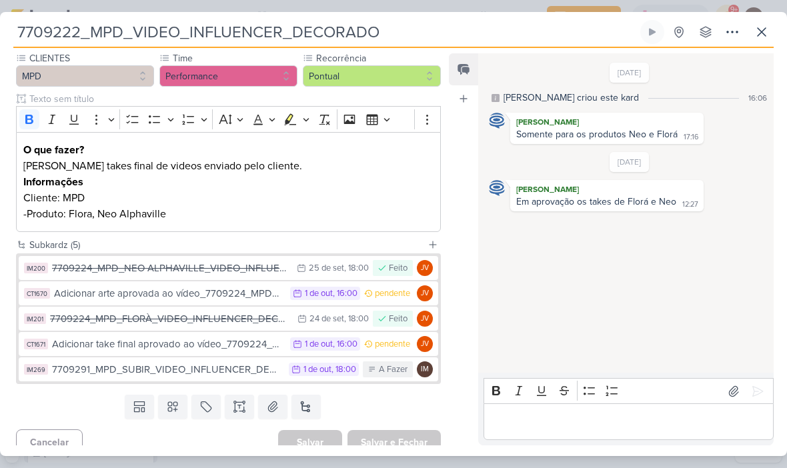
scroll to position [0, 0]
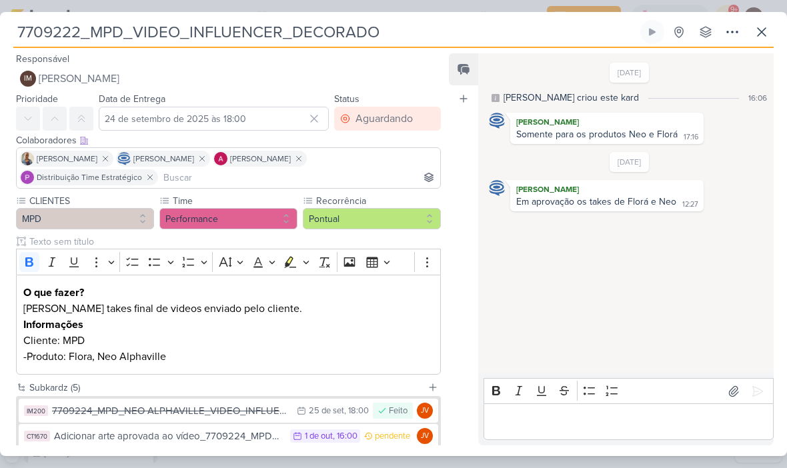
click at [751, 23] on button at bounding box center [761, 32] width 24 height 24
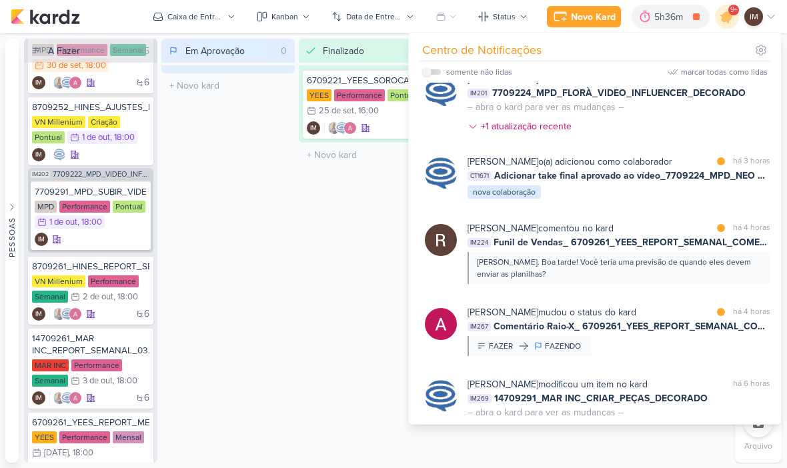
click at [598, 17] on div "Novo Kard" at bounding box center [593, 17] width 45 height 14
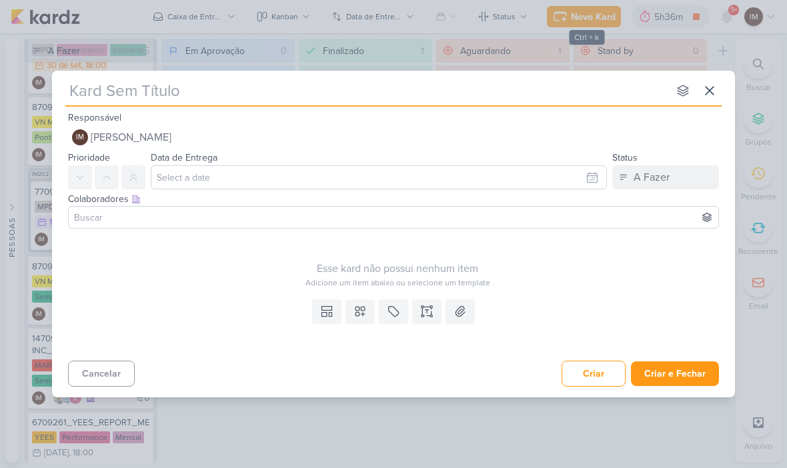
click at [717, 87] on icon at bounding box center [709, 91] width 16 height 16
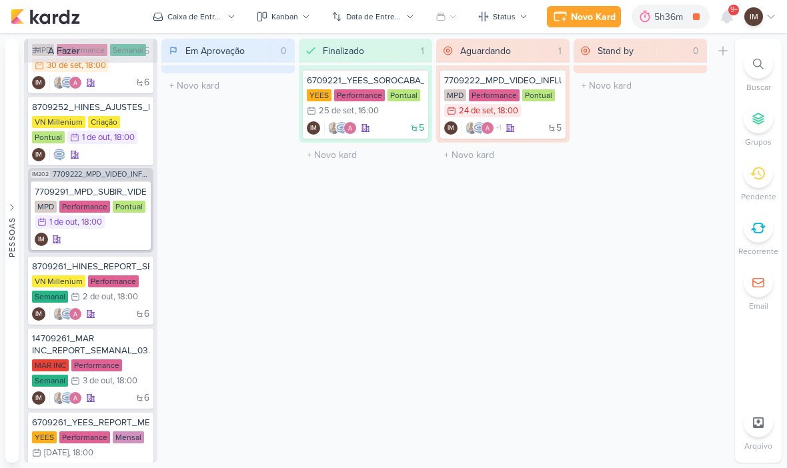
click at [753, 69] on icon at bounding box center [758, 64] width 11 height 11
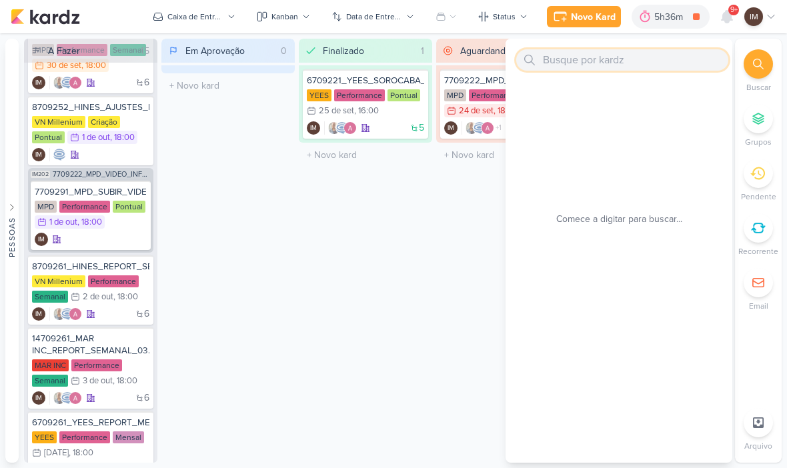
click at [622, 65] on input "text" at bounding box center [622, 59] width 212 height 21
click at [555, 61] on input "text" at bounding box center [622, 59] width 212 height 21
paste input "7709221_MPD_AJUSTES_NEO_ALPHAVILLE_DESDOBRAMENTO_DE_PEÇAS"
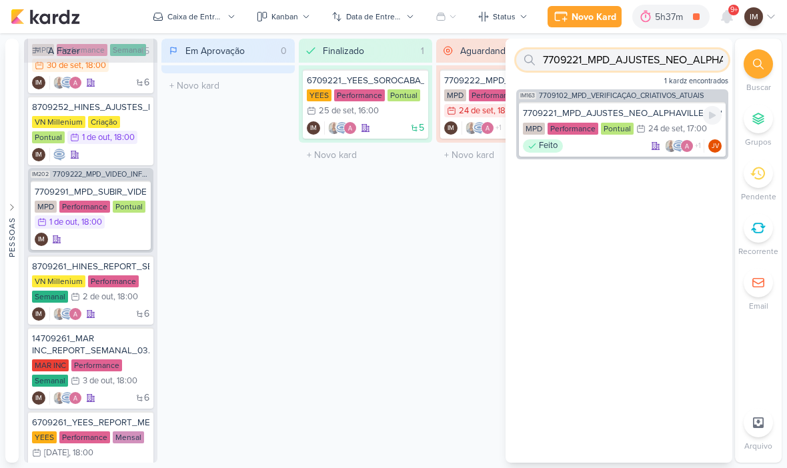
type input "7709221_MPD_AJUSTES_NEO_ALPHAVILLE_DESDOBRAMENTO_DE_PEÇAS"
click at [600, 144] on div "Feito +1 JV" at bounding box center [622, 145] width 199 height 13
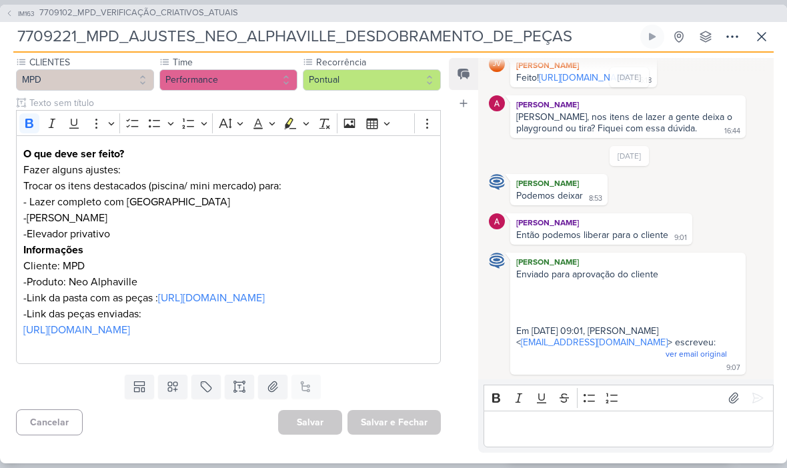
scroll to position [175, 0]
click at [14, 11] on button "IM163 7709102_MPD_VERIFICAÇÃO_CRIATIVOS_ATUAIS" at bounding box center [121, 13] width 233 height 13
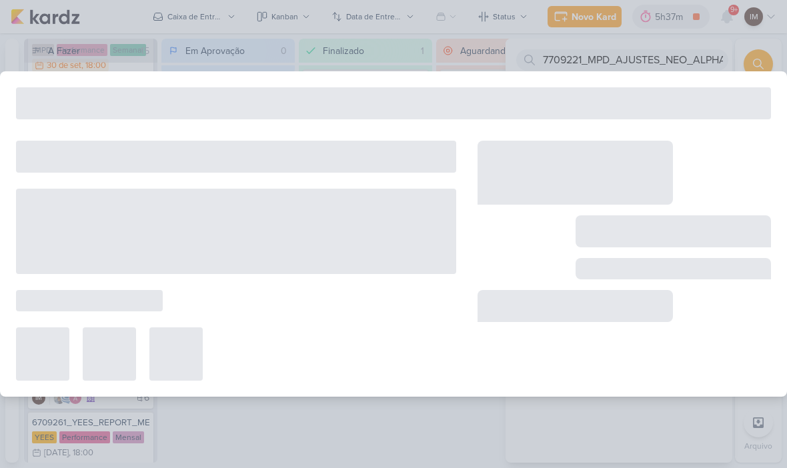
type input "7709102_MPD_VERIFICAÇÃO_CRIATIVOS_ATUAIS"
type input "12 de setembro de 2025 às 18:00"
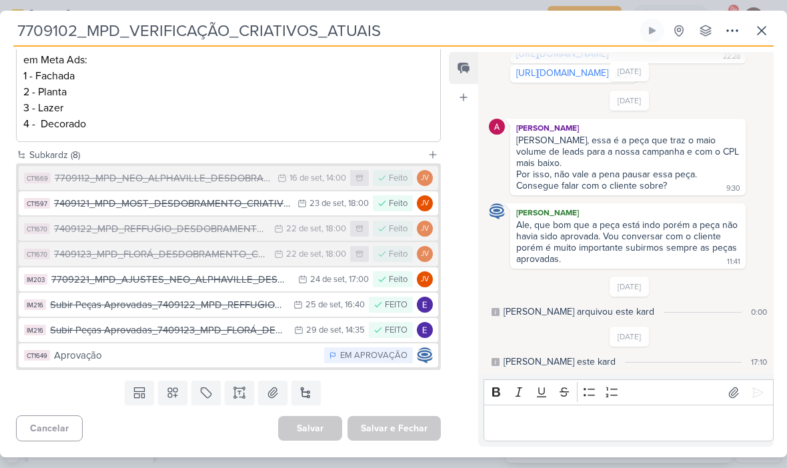
scroll to position [293, 0]
click at [203, 237] on button "CT1670 7409122_MPD_REFFUGIO_DESDOBRAMENTO_CRIATIVOS 22/9 [DATE] 18:00 Feito JV" at bounding box center [228, 229] width 419 height 24
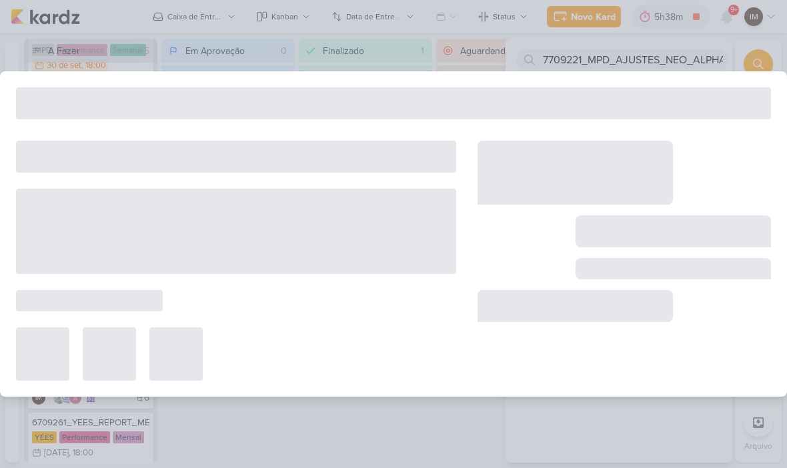
type input "7409122_MPD_REFFUGIO_DESDOBRAMENTO_CRIATIVOS"
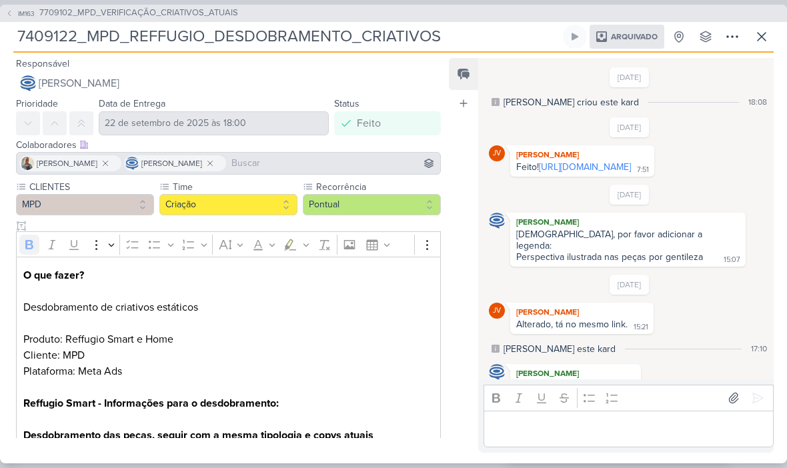
scroll to position [82, 0]
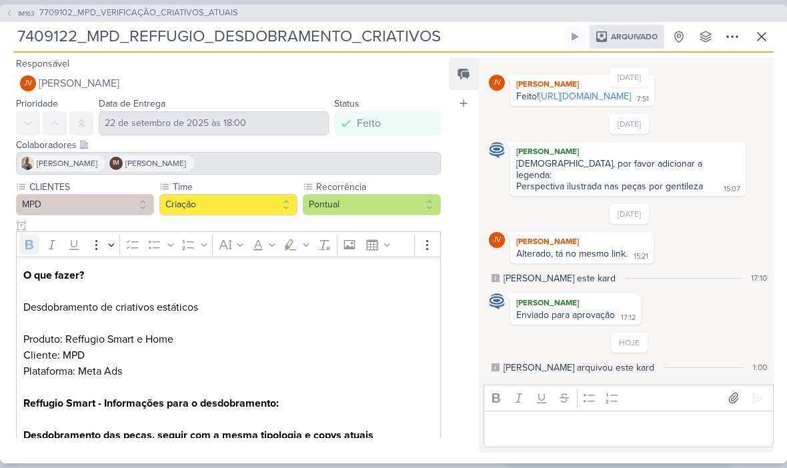
click at [17, 9] on span "IM163" at bounding box center [26, 14] width 21 height 10
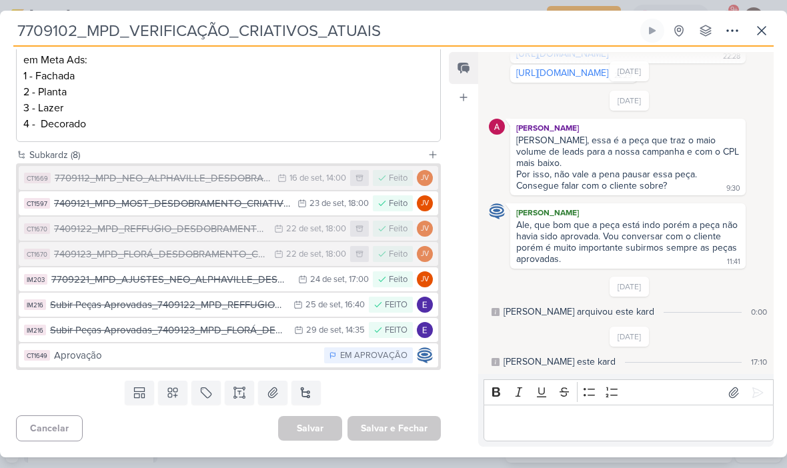
scroll to position [293, 0]
click at [216, 180] on div "7709112_MPD_NEO_ALPHAVILLE_DESDOBRAMENTO_DE_PEÇAS" at bounding box center [163, 178] width 216 height 15
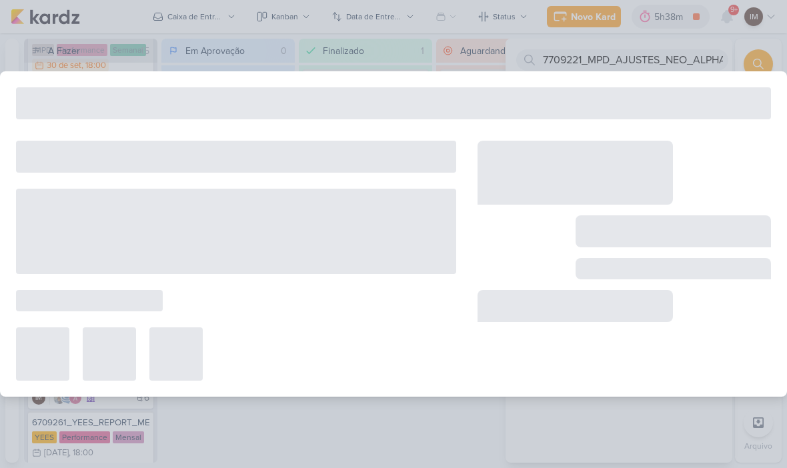
type input "7709112_MPD_NEO_ALPHAVILLE_DESDOBRAMENTO_DE_PEÇAS"
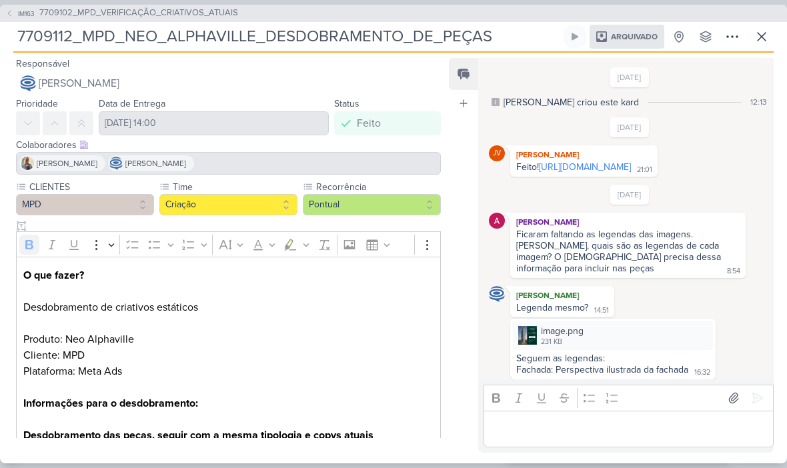
scroll to position [422, 0]
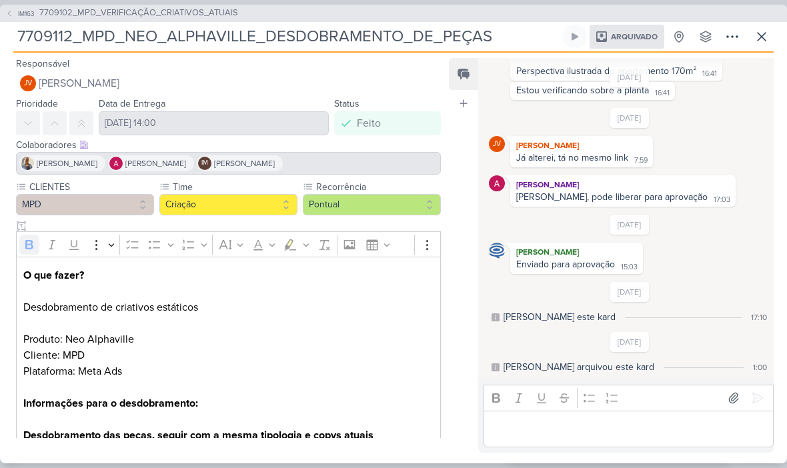
click at [15, 17] on button "IM163 7709102_MPD_VERIFICAÇÃO_CRIATIVOS_ATUAIS" at bounding box center [121, 13] width 233 height 13
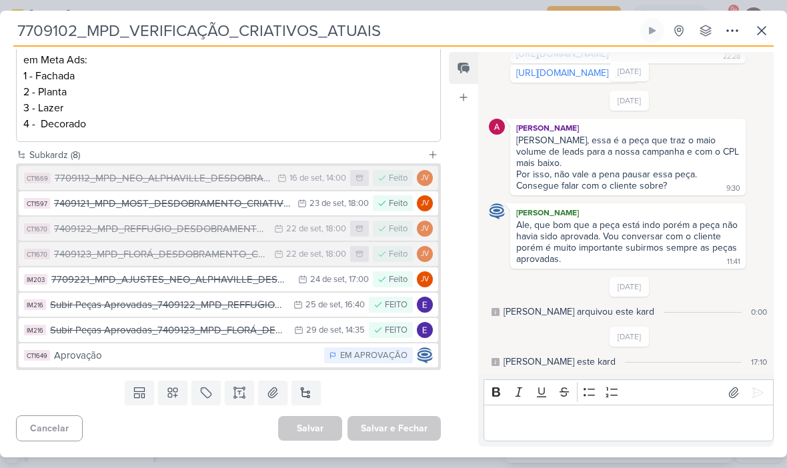
scroll to position [293, 0]
click at [769, 35] on button at bounding box center [761, 31] width 24 height 24
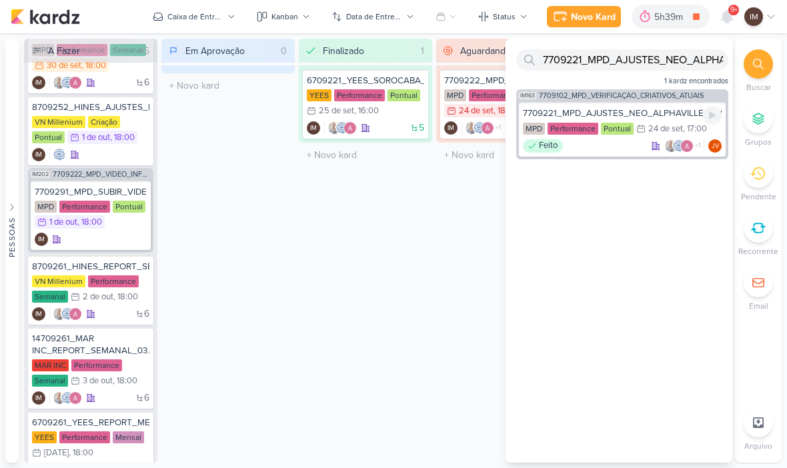
click at [672, 121] on div "7709221_MPD_AJUSTES_NEO_ALPHAVILLE_DESDOBRAMENTO_DE_PEÇAS MPD Performance Pontu…" at bounding box center [622, 129] width 207 height 55
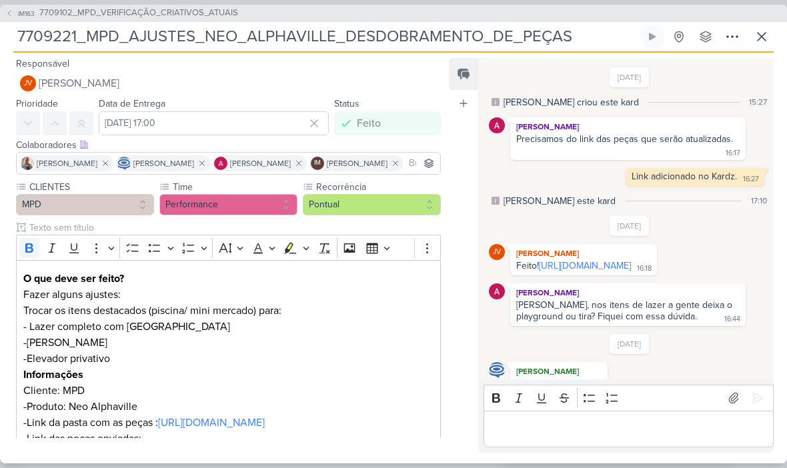
scroll to position [199, 0]
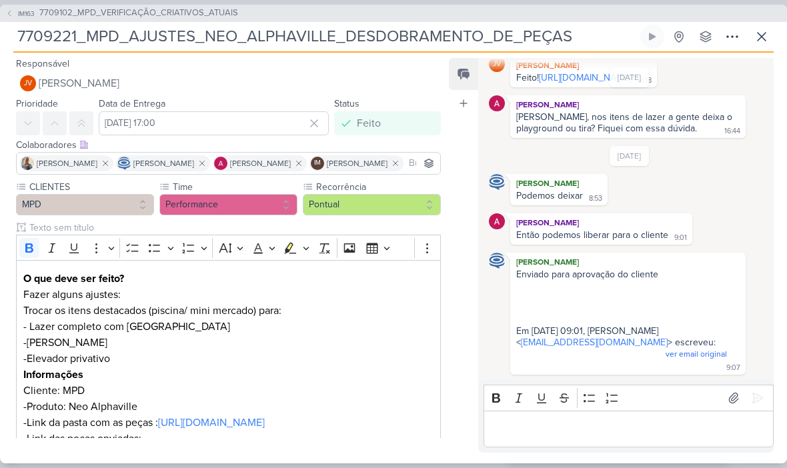
click at [25, 33] on input "7709221_MPD_AJUSTES_NEO_ALPHAVILLE_DESDOBRAMENTO_DE_PEÇAS" at bounding box center [325, 37] width 624 height 24
click at [69, 35] on input "7709221_MPD_AJUSTES_NEO_ALPHAVILLE_DESDOBRAMENTO_DE_PEÇAS" at bounding box center [325, 37] width 624 height 24
click at [71, 35] on input "7709221_MPD_AJUSTES_NEO_ALPHAVILLE_DESDOBRAMENTO_DE_PEÇAS" at bounding box center [325, 37] width 624 height 24
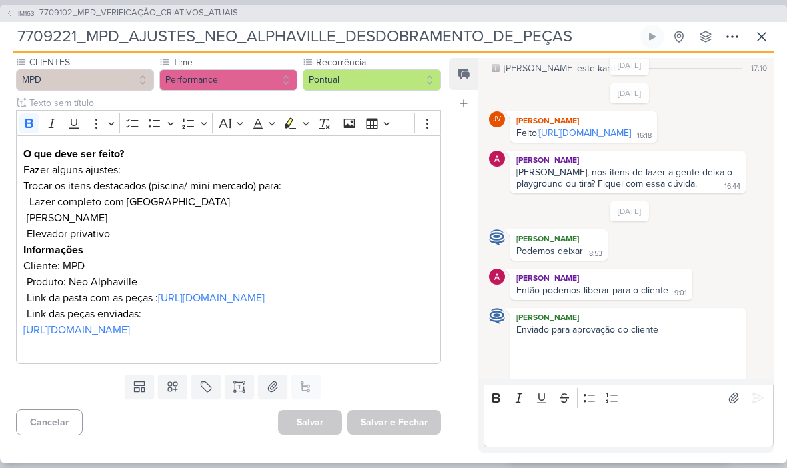
scroll to position [175, 0]
click at [11, 15] on icon at bounding box center [9, 13] width 8 height 8
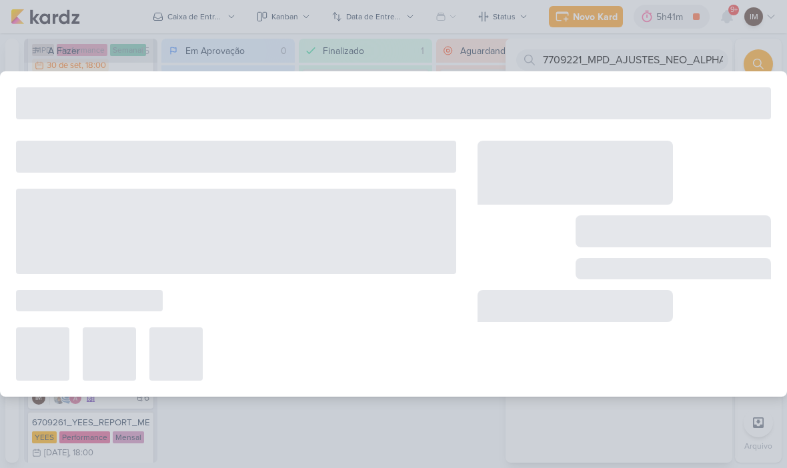
type input "7709102_MPD_VERIFICAÇÃO_CRIATIVOS_ATUAIS"
type input "12 de setembro de 2025 às 18:00"
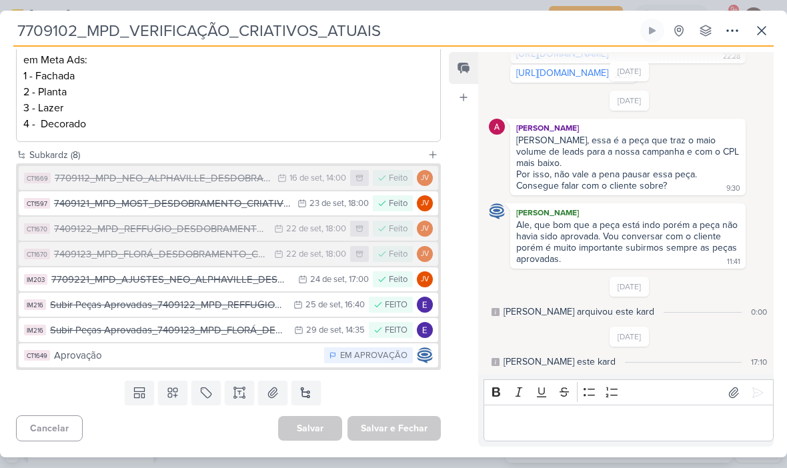
scroll to position [691, 0]
click at [253, 284] on div "7709221_MPD_AJUSTES_NEO_ALPHAVILLE_DESDOBRAMENTO_DE_PEÇAS" at bounding box center [171, 279] width 240 height 15
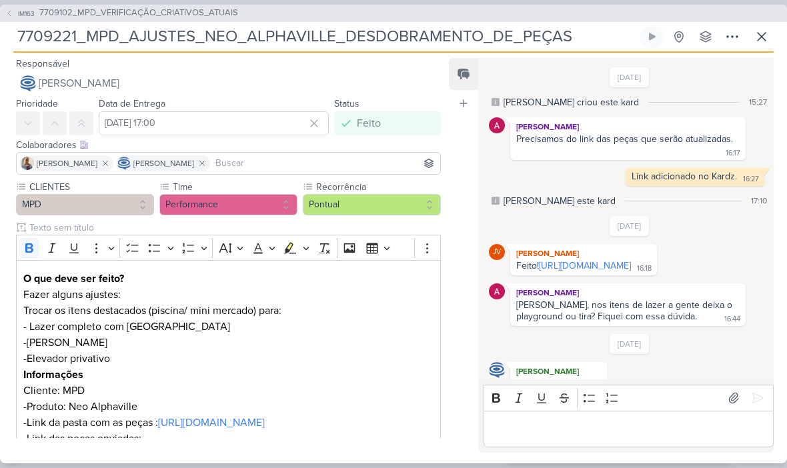
scroll to position [199, 0]
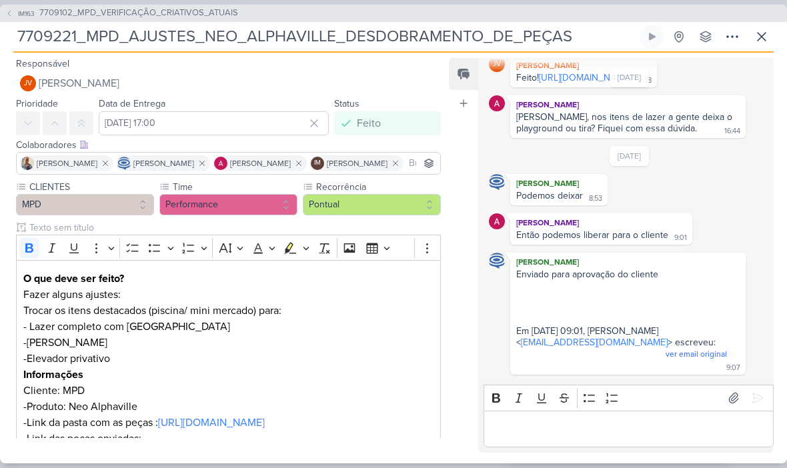
click at [7, 21] on div "IM163 7709102_MPD_VERIFICAÇÃO_CRIATIVOS_ATUAIS" at bounding box center [393, 13] width 787 height 17
click at [11, 15] on icon at bounding box center [9, 13] width 8 height 8
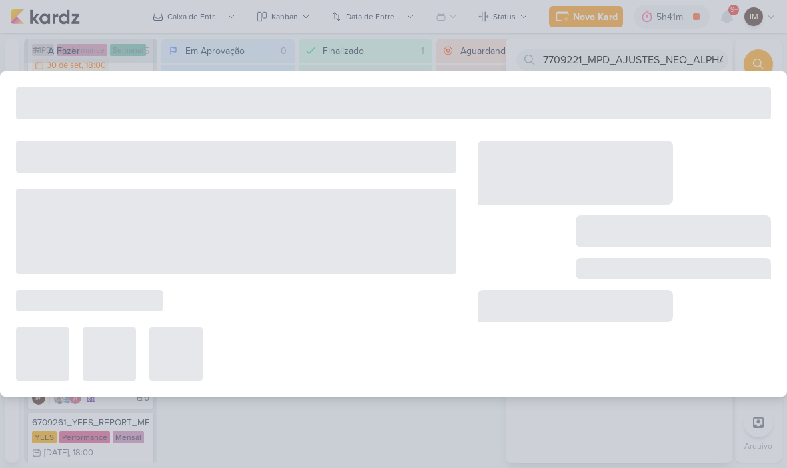
type input "7709102_MPD_VERIFICAÇÃO_CRIATIVOS_ATUAIS"
type input "12 de setembro de 2025 às 18:00"
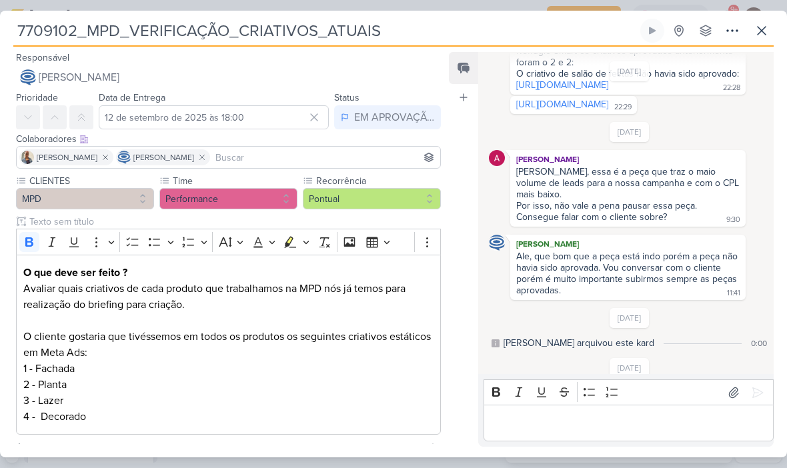
scroll to position [620, 0]
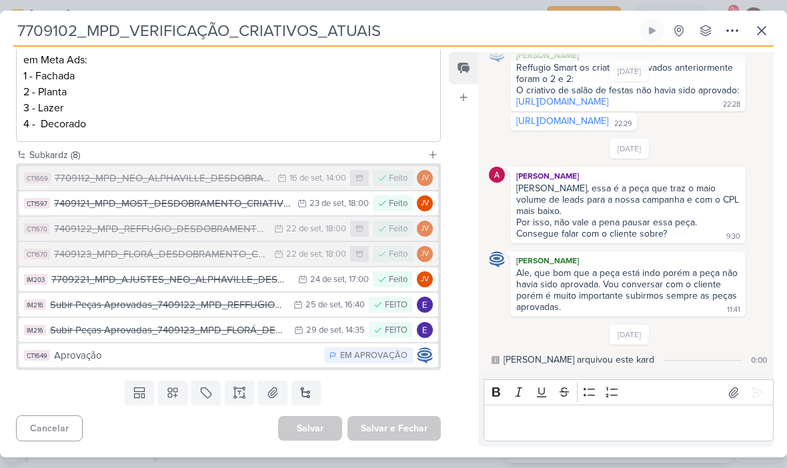
click at [232, 305] on div "Subir Peças Aprovadas_7409122_MPD_REFFUGIO_DESDOBRAMENTO_CRIATIVOS" at bounding box center [168, 304] width 237 height 15
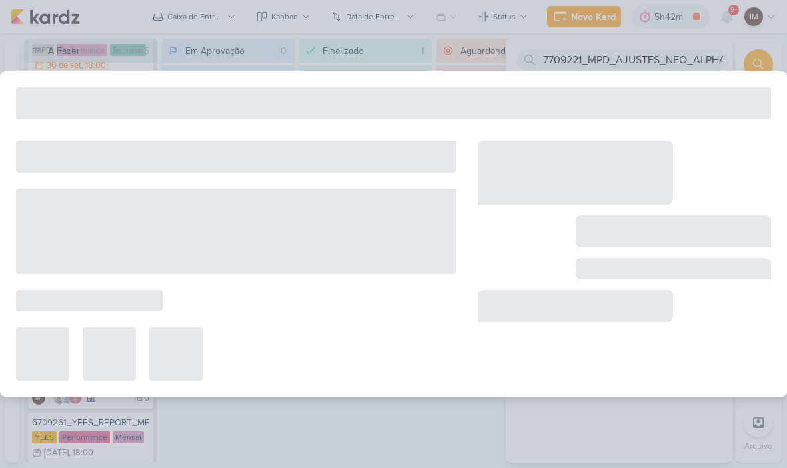
type input "Subir Peças Aprovadas_7409122_MPD_REFFUGIO_DESDOBRAMENTO_CRIATIVOS"
type input "[DATE] 16:40"
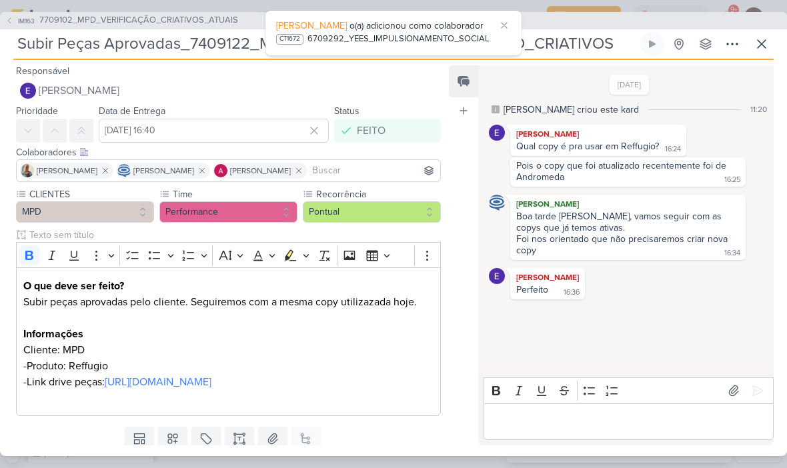
click at [8, 23] on icon at bounding box center [9, 21] width 8 height 8
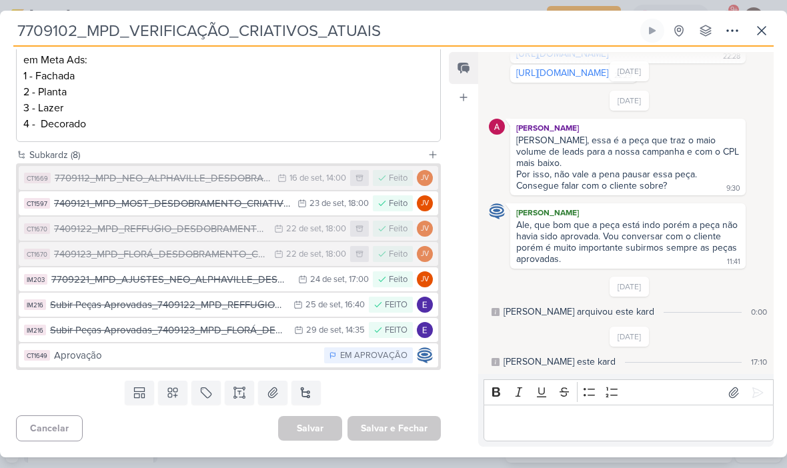
click at [102, 331] on div "Subir Peças Aprovadas_7409123_MPD_FLORÁ_DESDOBRAMENTO_CRIATIVOS" at bounding box center [168, 330] width 237 height 15
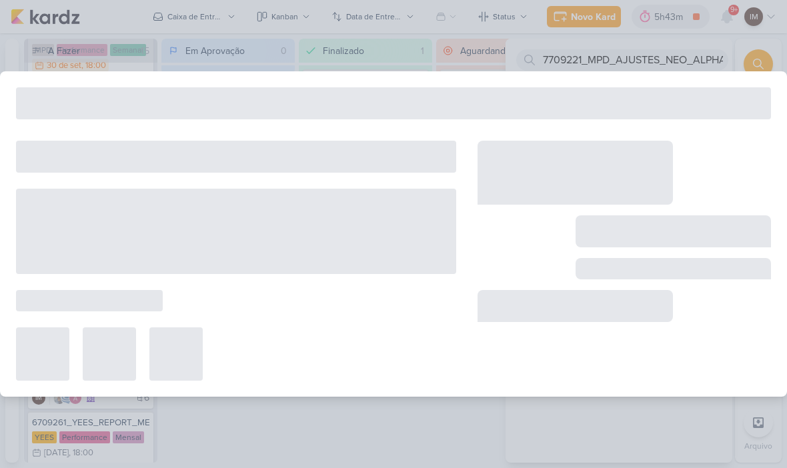
type input "Subir Peças Aprovadas_7409123_MPD_FLORÁ_DESDOBRAMENTO_CRIATIVOS"
type input "[DATE] 14:35"
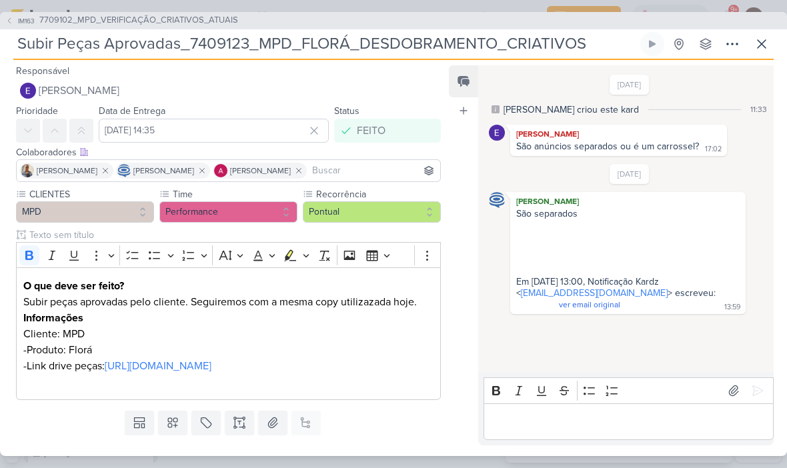
click at [35, 285] on strong "O que deve ser feito?" at bounding box center [73, 285] width 101 height 13
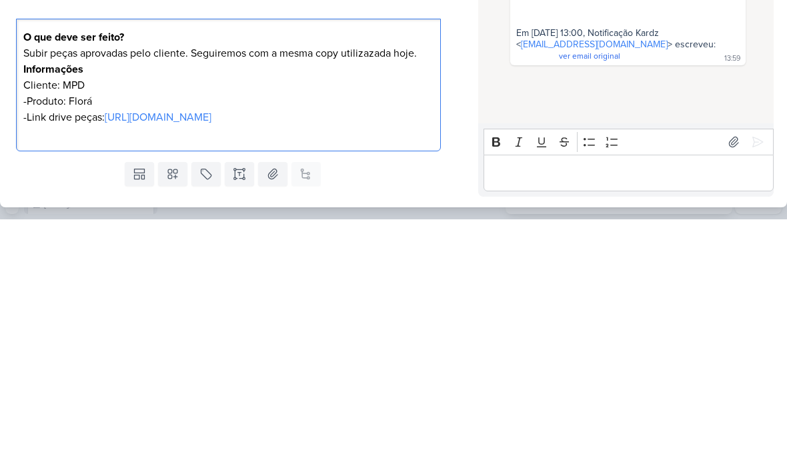
click at [25, 279] on strong "O que deve ser feito?" at bounding box center [73, 285] width 101 height 13
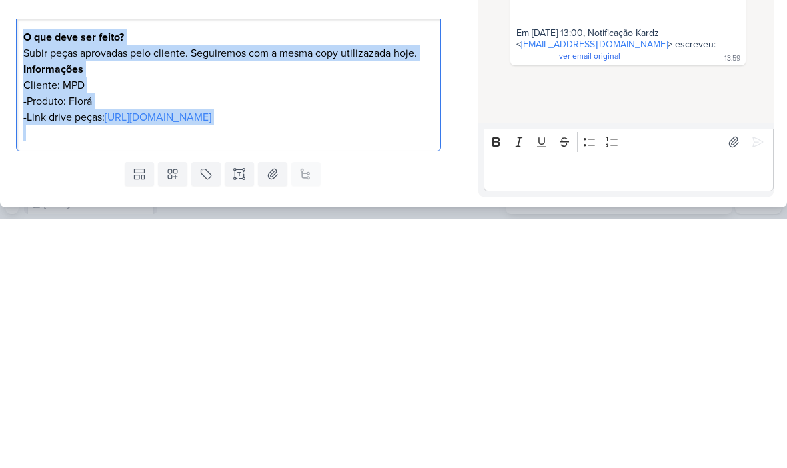
copy div "O que deve ser feito? Subir peças aprovadas pelo cliente. Seguiremos com a mesm…"
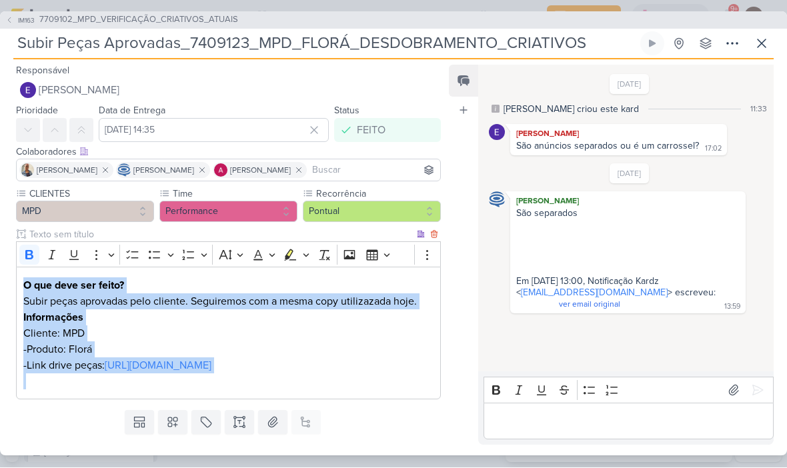
click at [7, 24] on button "IM163 7709102_MPD_VERIFICAÇÃO_CRIATIVOS_ATUAIS" at bounding box center [121, 20] width 233 height 13
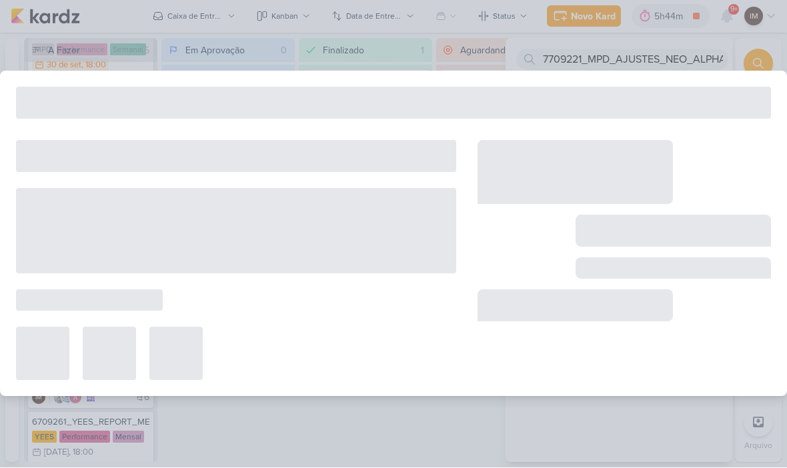
type input "7709102_MPD_VERIFICAÇÃO_CRIATIVOS_ATUAIS"
type input "12 de setembro de 2025 às 18:00"
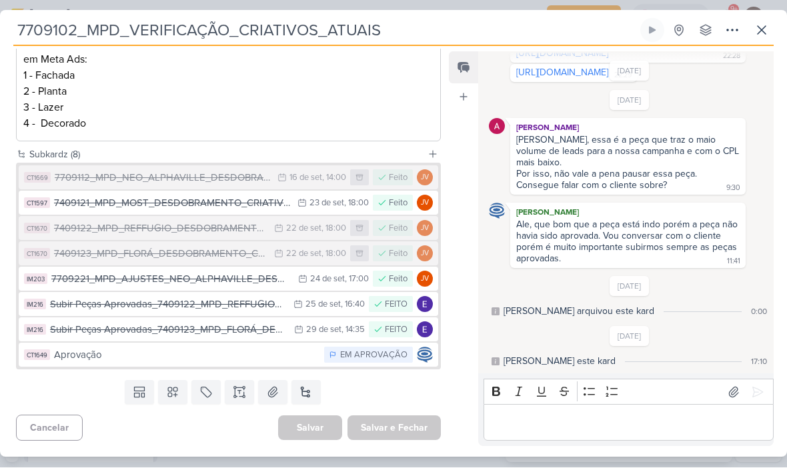
click at [263, 281] on div "7709221_MPD_AJUSTES_NEO_ALPHAVILLE_DESDOBRAMENTO_DE_PEÇAS" at bounding box center [171, 279] width 240 height 15
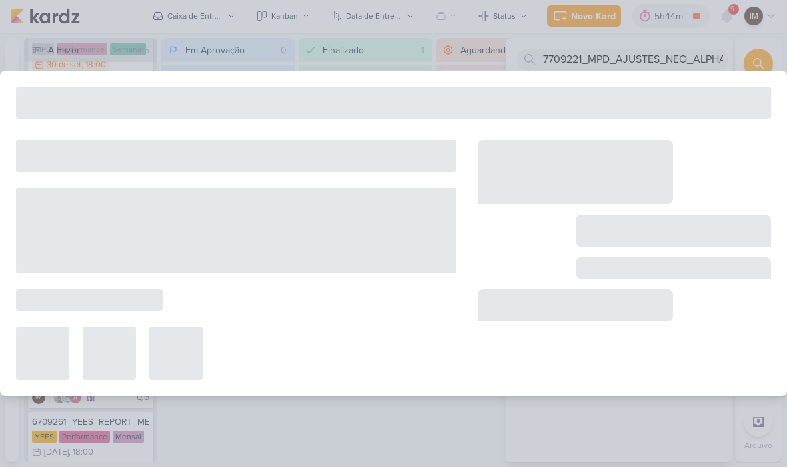
type input "7709221_MPD_AJUSTES_NEO_ALPHAVILLE_DESDOBRAMENTO_DE_PEÇAS"
type input "[DATE] 17:00"
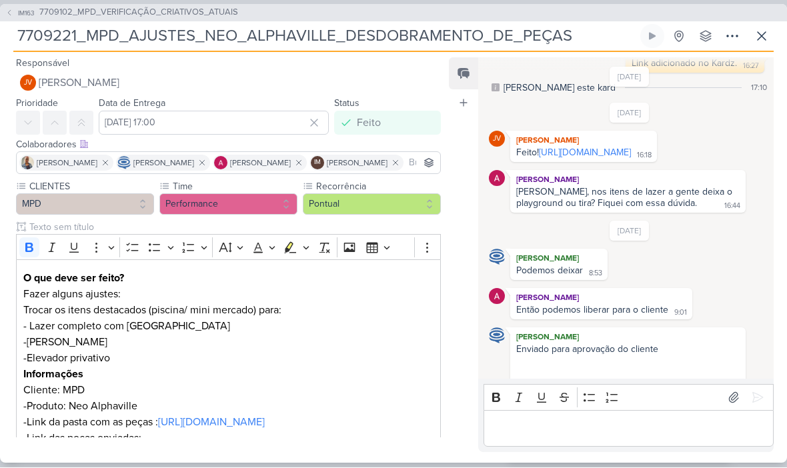
scroll to position [0, 0]
click at [6, 15] on icon at bounding box center [9, 13] width 8 height 8
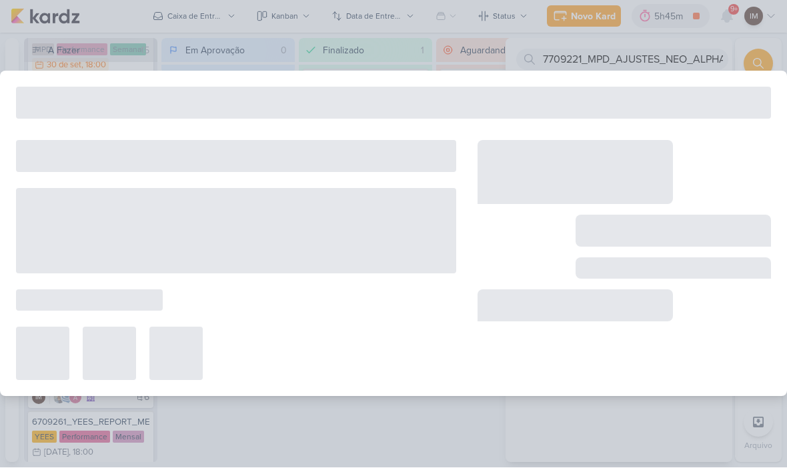
type input "7709102_MPD_VERIFICAÇÃO_CRIATIVOS_ATUAIS"
type input "12 de setembro de 2025 às 18:00"
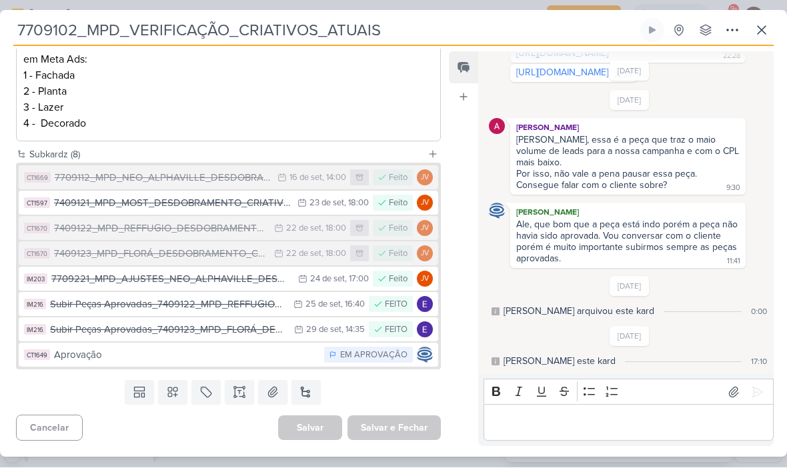
scroll to position [293, 0]
click at [298, 306] on icon at bounding box center [297, 304] width 9 height 9
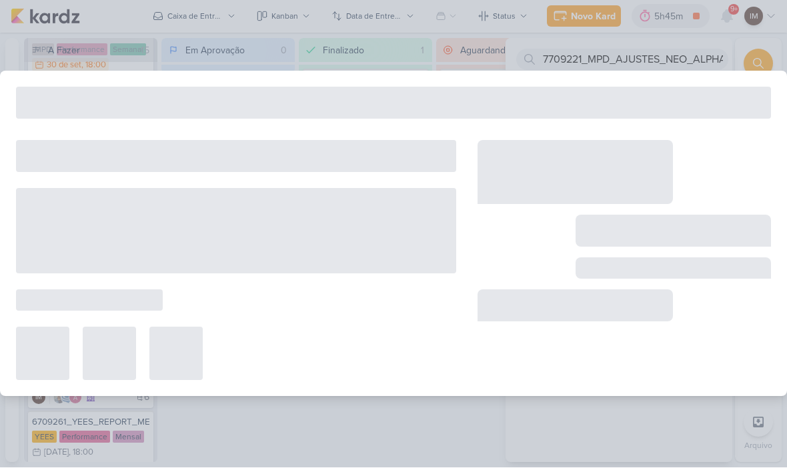
type input "Subir Peças Aprovadas_7409122_MPD_REFFUGIO_DESDOBRAMENTO_CRIATIVOS"
type input "[DATE] 16:40"
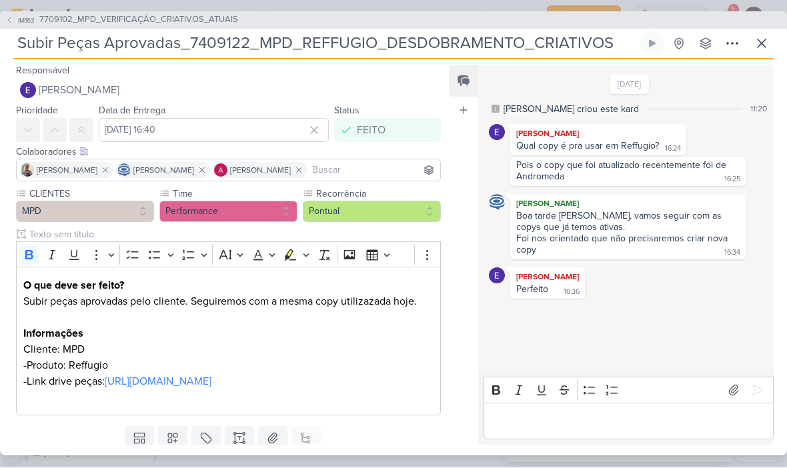
click at [6, 17] on icon at bounding box center [9, 21] width 8 height 8
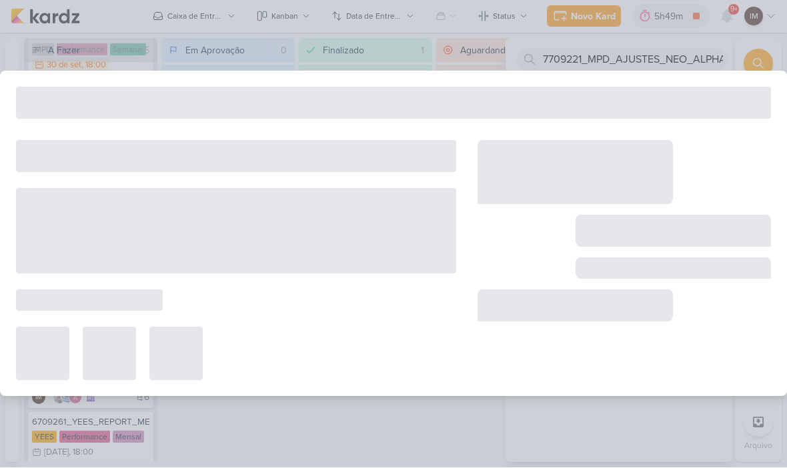
type input "7709102_MPD_VERIFICAÇÃO_CRIATIVOS_ATUAIS"
type input "12 de setembro de 2025 às 18:00"
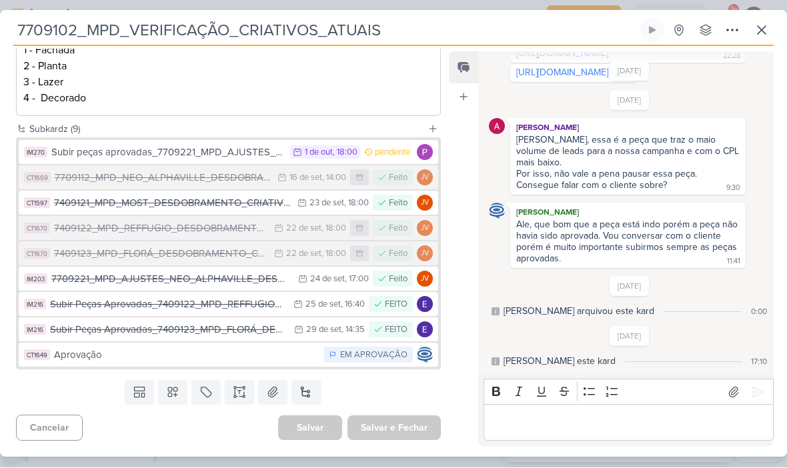
scroll to position [318, 0]
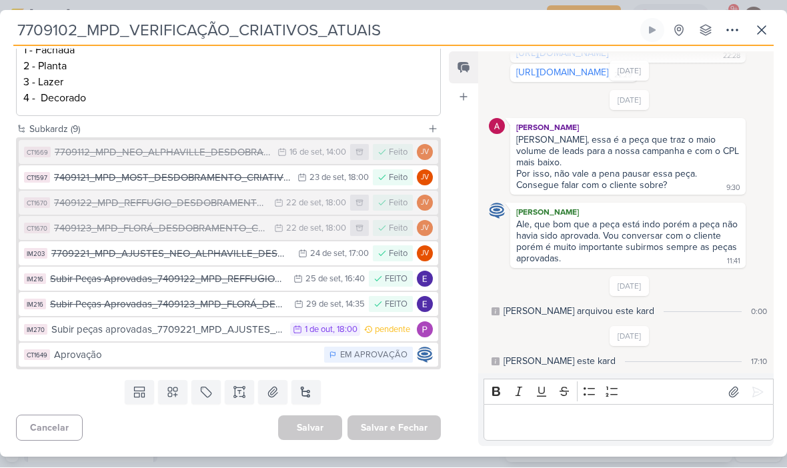
click at [96, 325] on div "Subir peças aprovadas_7709221_MPD_AJUSTES_NEO_ALPHAVILLE_DESDOBRAMENTO_DE_PEÇAS" at bounding box center [167, 330] width 232 height 15
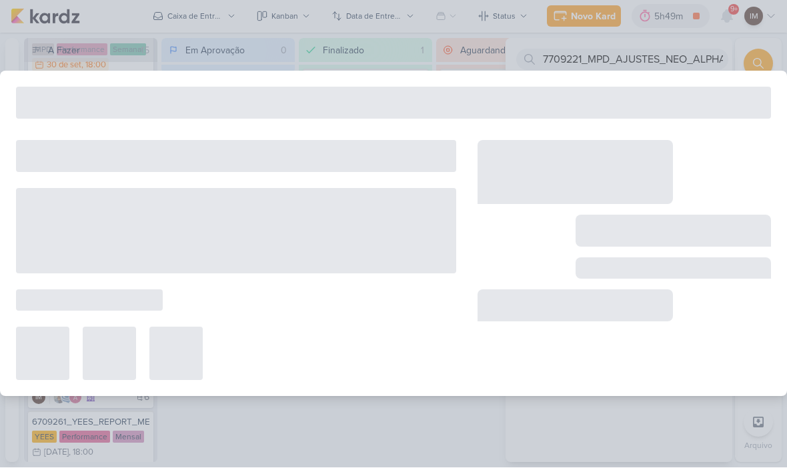
type input "Subir peças aprovadas_7709221_MPD_AJUSTES_NEO_ALPHAVILLE_DESDOBRAMENTO_DE_PEÇAS"
type input "1 de outubro de 2025 às 18:00"
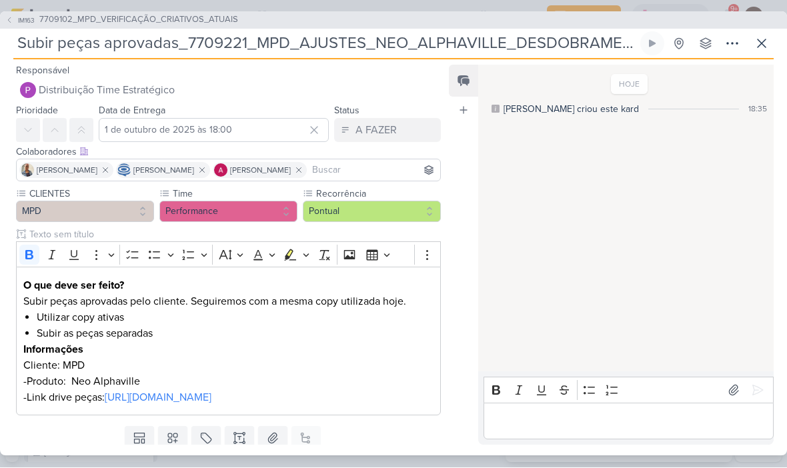
click at [29, 43] on input "Subir peças aprovadas_7709221_MPD_AJUSTES_NEO_ALPHAVILLE_DESDOBRAMENTO_DE_PEÇAS" at bounding box center [325, 44] width 624 height 24
click at [33, 49] on input "Subir peças aprovadas_7709221_MPD_AJUSTES_NEO_ALPHAVILLE_DESDOBRAMENTO_DE_PEÇAS" at bounding box center [325, 44] width 624 height 24
click at [31, 51] on input "Subir peças aprovadas_7709221_MPD_AJUSTES_NEO_ALPHAVILLE_DESDOBRAMENTO_DE_PEÇAS" at bounding box center [325, 44] width 624 height 24
click at [725, 47] on icon at bounding box center [732, 44] width 16 height 16
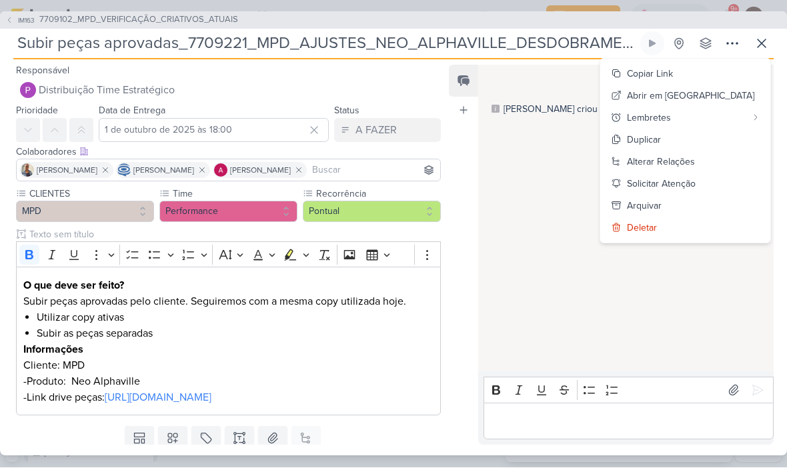
click at [723, 79] on button "Copiar Link" at bounding box center [685, 74] width 170 height 22
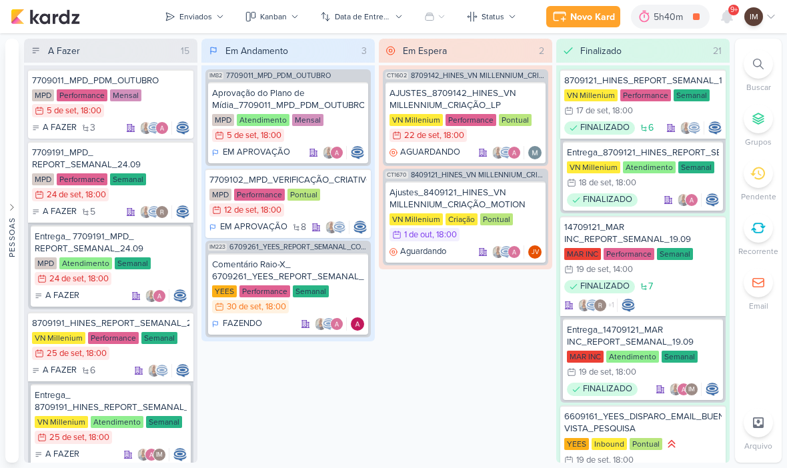
click at [765, 64] on div at bounding box center [757, 63] width 29 height 29
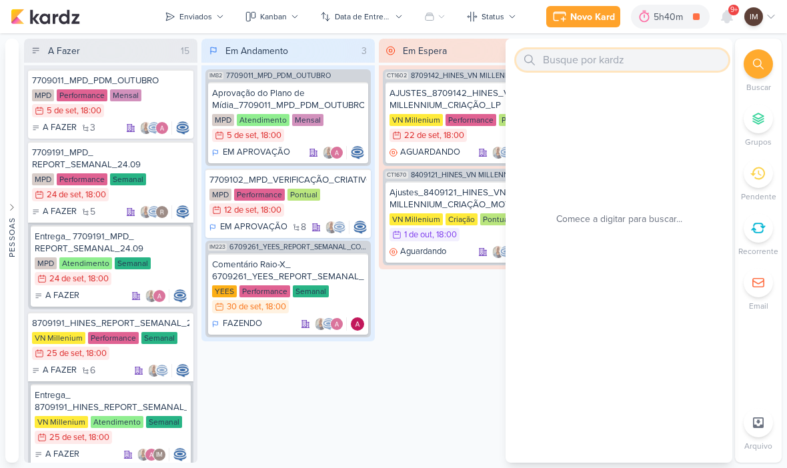
click at [656, 50] on input "text" at bounding box center [622, 59] width 212 height 21
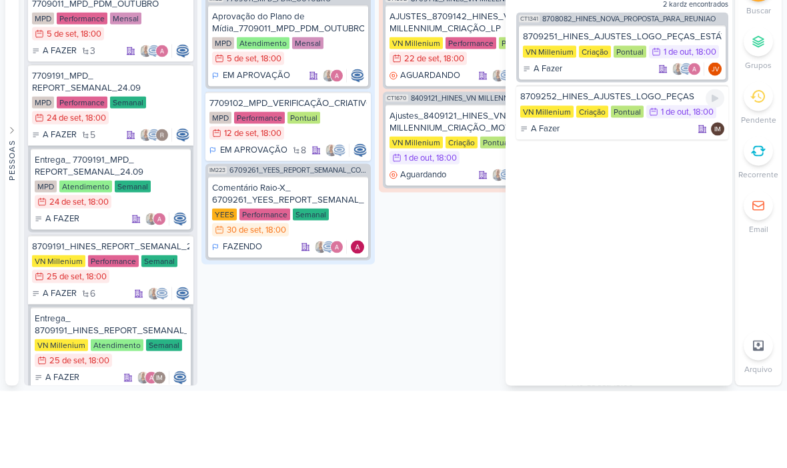
type input "870925"
click at [642, 199] on div "A Fazer IM" at bounding box center [622, 205] width 204 height 13
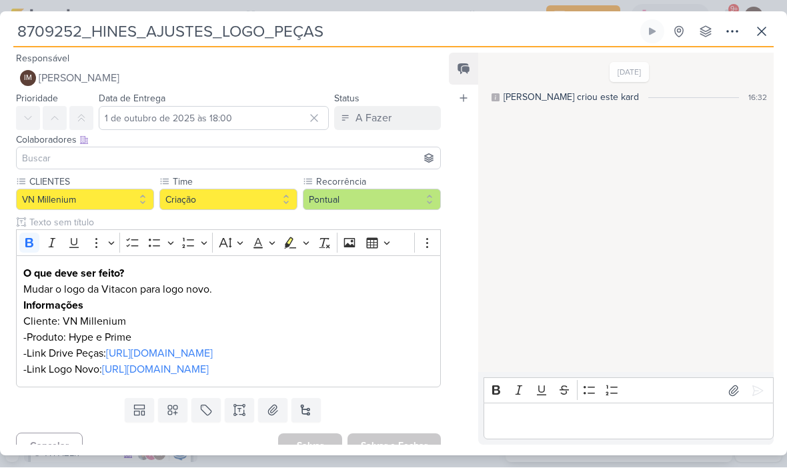
click at [372, 155] on input at bounding box center [228, 159] width 418 height 16
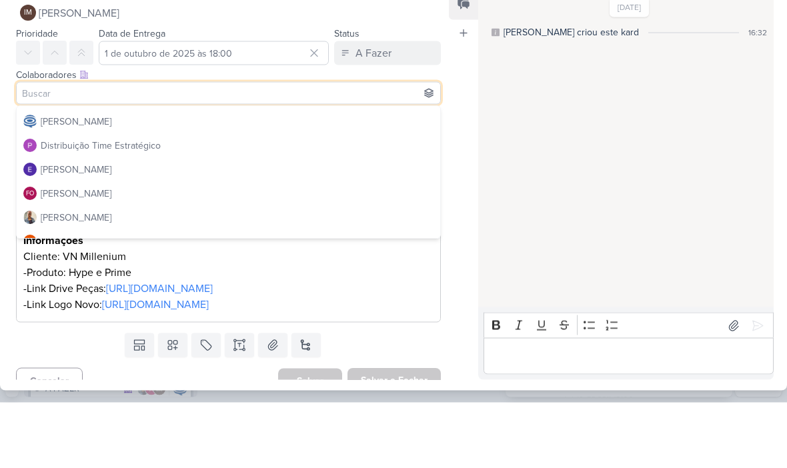
scroll to position [66, 0]
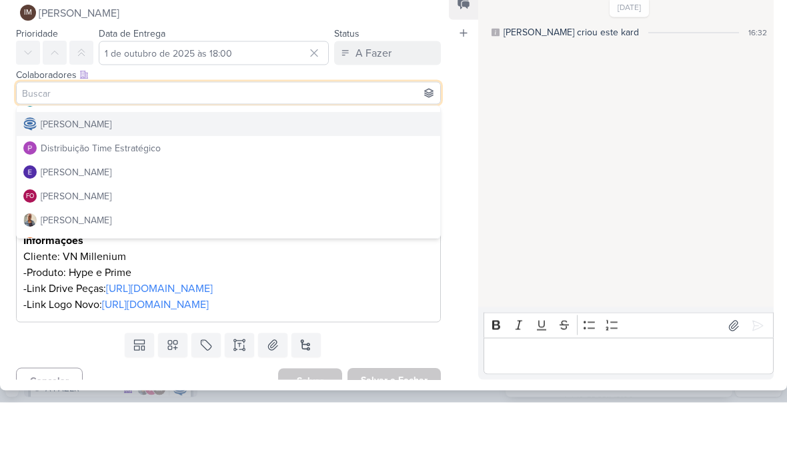
click at [367, 178] on button "[PERSON_NAME]" at bounding box center [228, 190] width 423 height 24
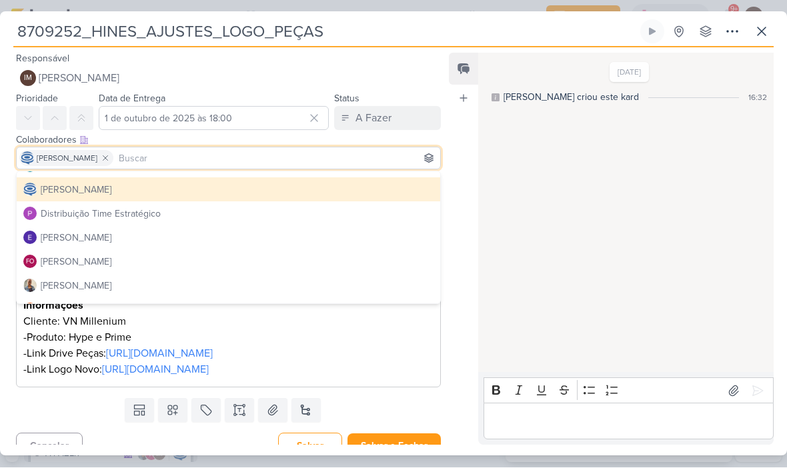
click at [618, 217] on div "25/9/25 Isabella criou este kard 16:32" at bounding box center [625, 214] width 294 height 318
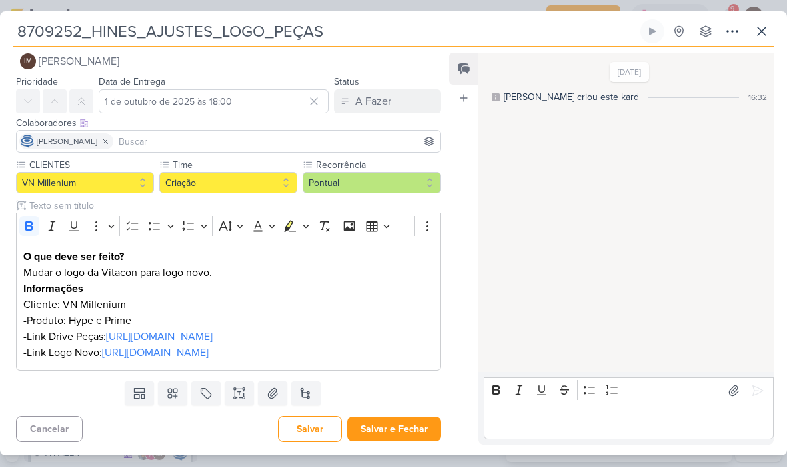
scroll to position [49, 0]
click at [412, 425] on button "Salvar e Fechar" at bounding box center [393, 429] width 93 height 25
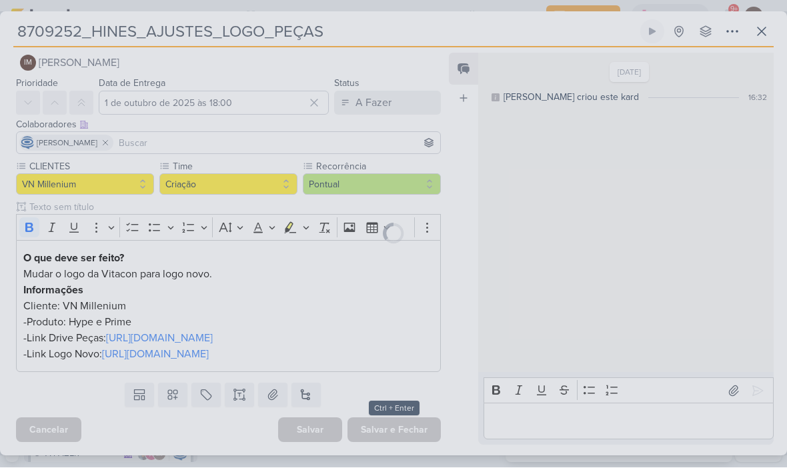
scroll to position [47, 0]
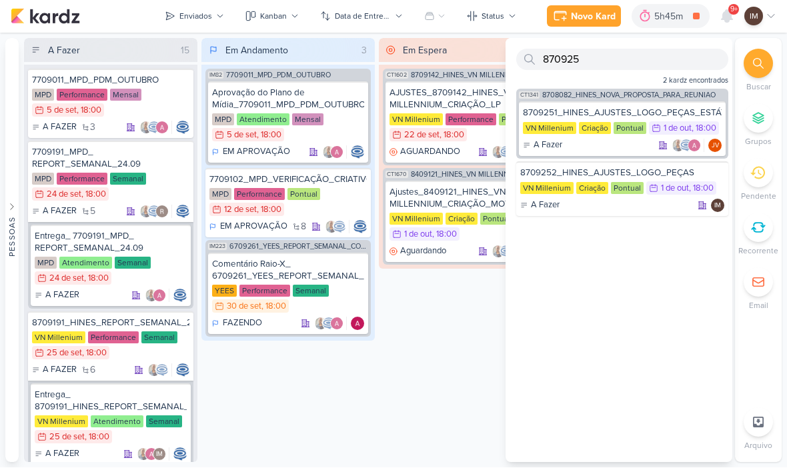
click at [603, 19] on div "Novo Kard" at bounding box center [593, 17] width 45 height 14
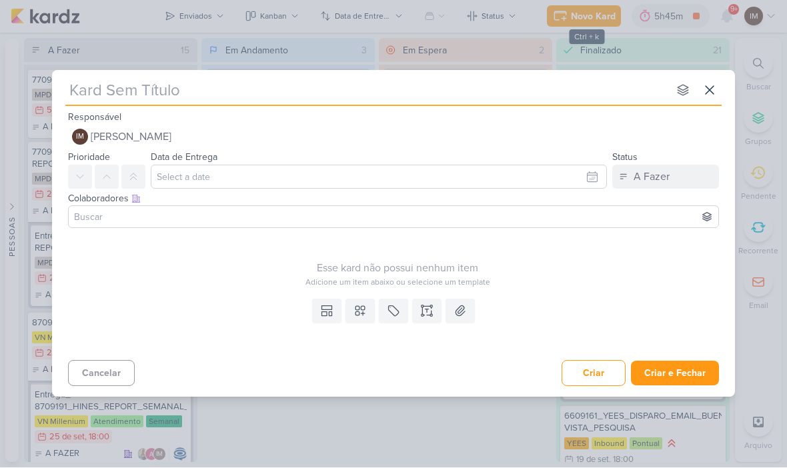
click at [204, 85] on input "text" at bounding box center [366, 91] width 603 height 24
type input "Su"
type input "Subir"
type input "Subir pe"
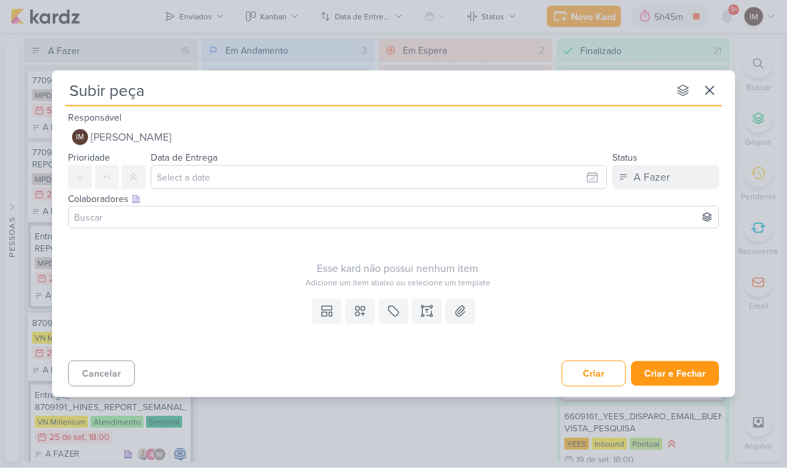
type input "Subir peças"
type input "Subir peças a"
type input "Subir peças apr"
type input "Subir peças a"
type input "Subir peças ar"
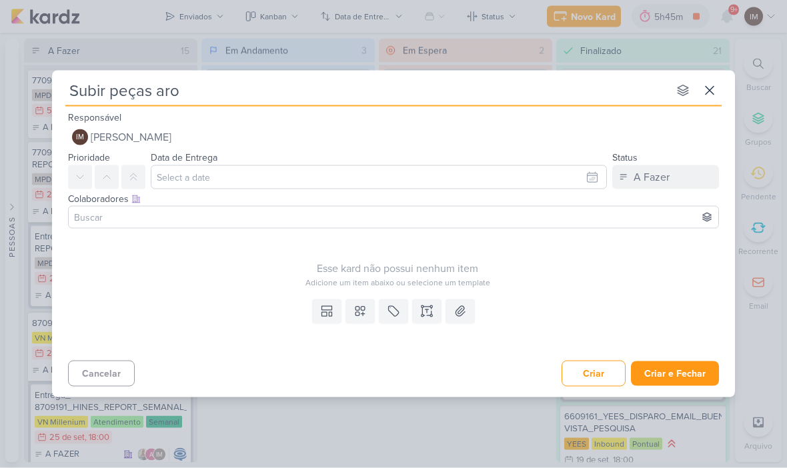
type input "Subir peças ar"
type input "Subir peças ap"
type input "Subir peças apr"
type input "Subir peças apro"
type input "Subir peças aprov"
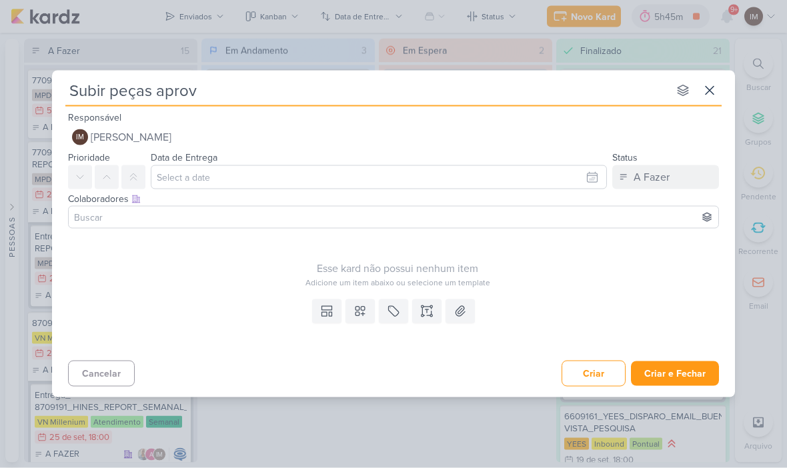
type input "Subir peças aprova"
type input "Subir peças aprovadas"
type input "Subir peças aprovadas_"
click at [281, 91] on input "Subir peças aprovadas_" at bounding box center [366, 91] width 603 height 24
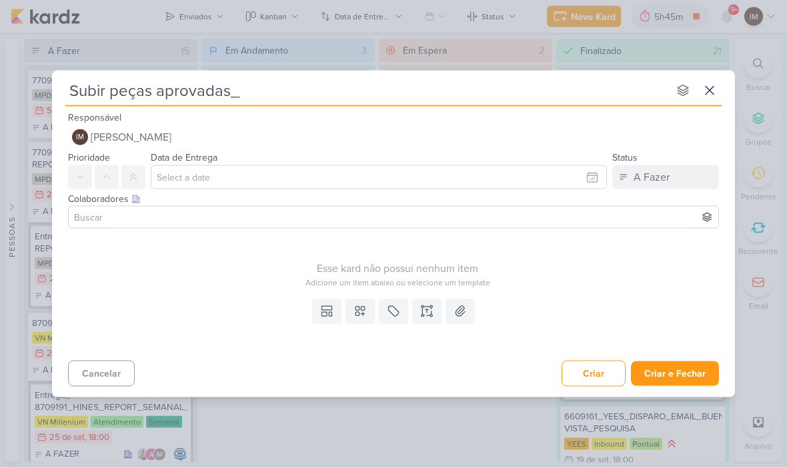
type input "Subir peças aprovadas_7709112_MPD_NEO_ALPHAVILLE_DESDOBRAMENTO_DE_PEÇAS"
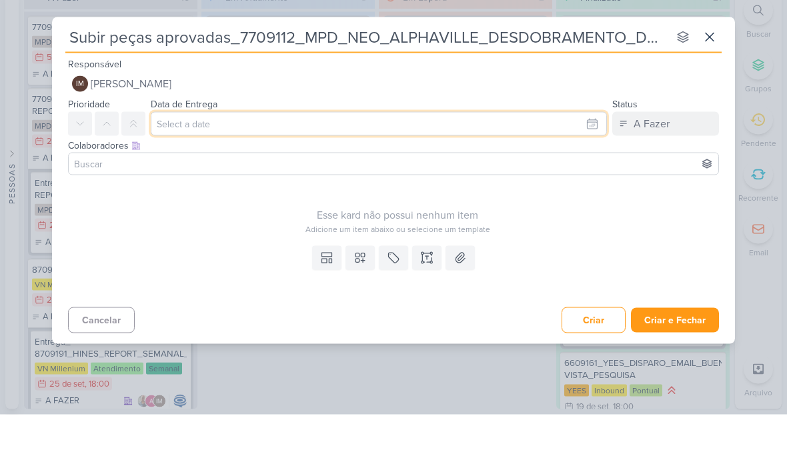
click at [570, 165] on input "text" at bounding box center [379, 177] width 456 height 24
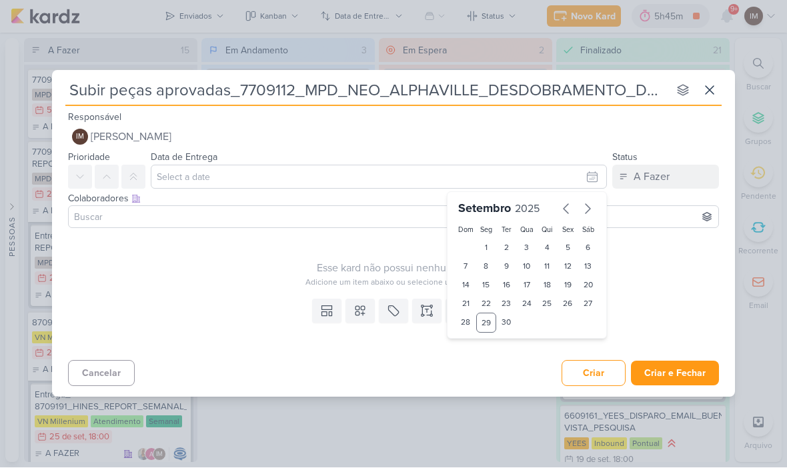
click at [269, 79] on input "Subir peças aprovadas_7709112_MPD_NEO_ALPHAVILLE_DESDOBRAMENTO_DE_PEÇAS" at bounding box center [366, 91] width 603 height 24
click at [275, 81] on input "Subir peças aprovadas_7709112_MPD_NEO_ALPHAVILLE_DESDOBRAMENTO_DE_PEÇAS" at bounding box center [366, 91] width 603 height 24
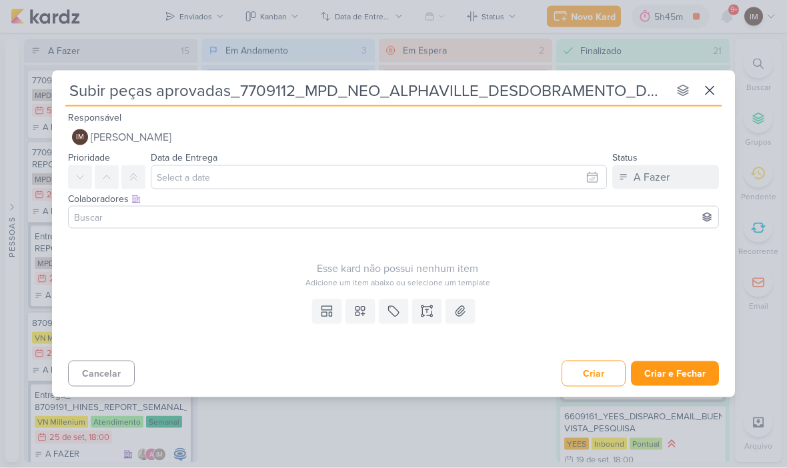
click at [275, 89] on input "Subir peças aprovadas_7709112_MPD_NEO_ALPHAVILLE_DESDOBRAMENTO_DE_PEÇAS" at bounding box center [366, 91] width 603 height 24
click at [275, 91] on input "Subir peças aprovadas_7709112_MPD_NEO_ALPHAVILLE_DESDOBRAMENTO_DE_PEÇAS" at bounding box center [366, 91] width 603 height 24
type input "Subir peças aprovadas_"
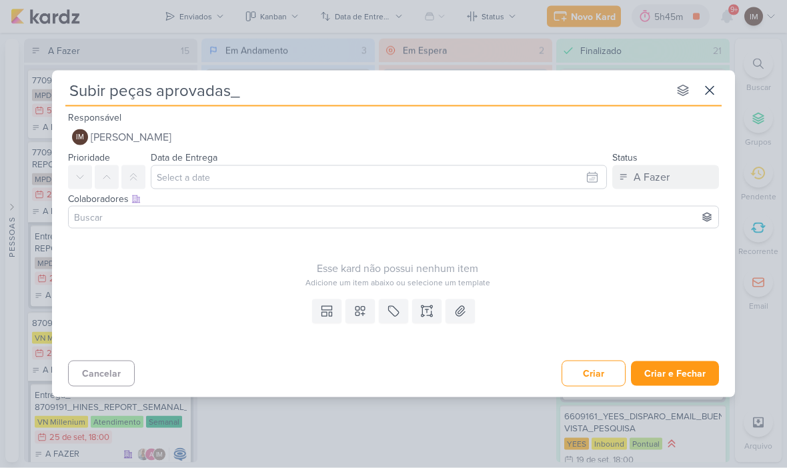
click at [258, 91] on input "Subir peças aprovadas_" at bounding box center [366, 91] width 603 height 24
paste input "7709221_MPD_AJUSTES_NEO_ALPHAVILLE_DESDOBRAMENTO_DE_PEÇAS"
type input "Subir peças aprovadas_7709221_MPD_AJUSTES_NEO_ALPHAVILLE_DESDOBRAMENTO_DE_PEÇAS"
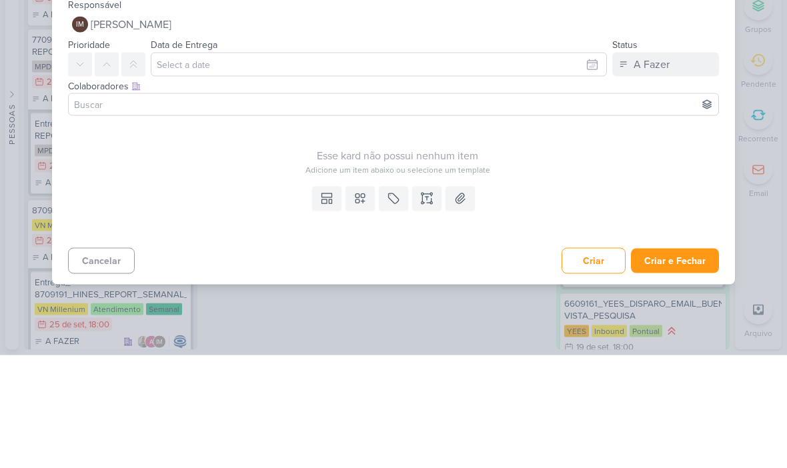
type input "Subir peças aprovadas_7709221_MPD_AJUSTES_NEO_ALPHAVILLE_DESDOBRAMENTO_DE_PEÇAS"
click at [575, 261] on div "Esse kard não possui nenhum item" at bounding box center [397, 269] width 659 height 16
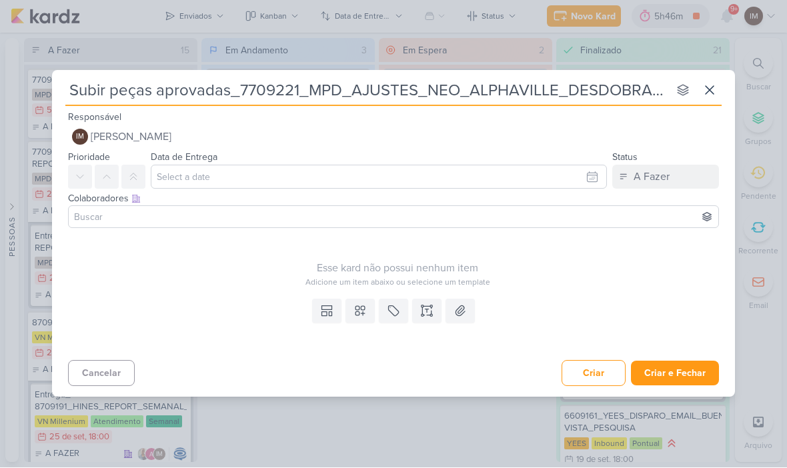
click at [429, 311] on icon at bounding box center [426, 311] width 13 height 13
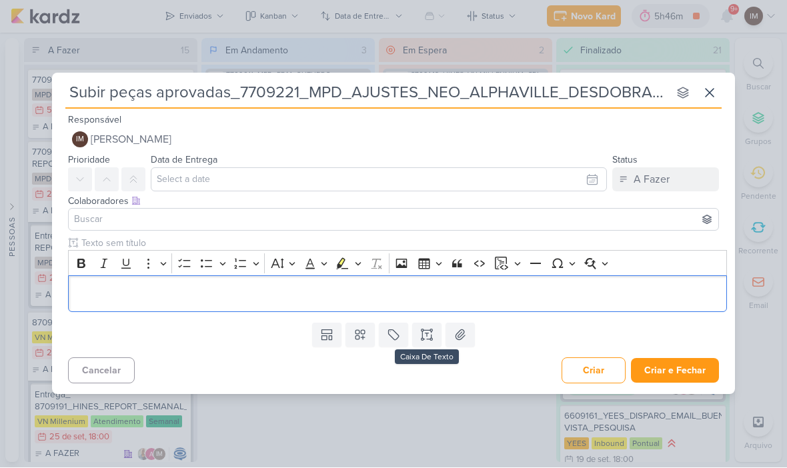
click at [92, 287] on p "Editor editing area: main" at bounding box center [397, 295] width 645 height 16
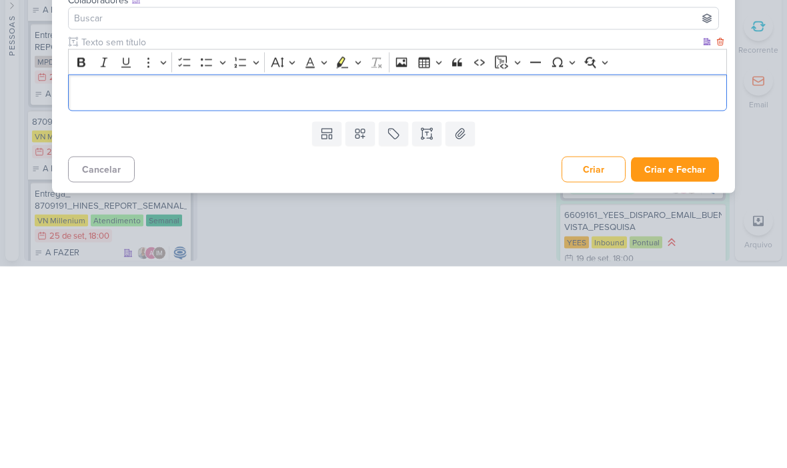
click at [83, 287] on p "Editor editing area: main" at bounding box center [397, 295] width 645 height 16
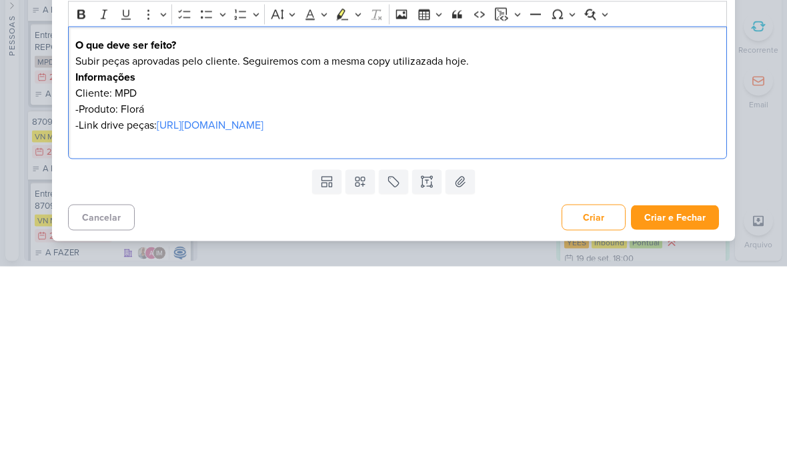
click at [135, 303] on p "-Produto: Florá" at bounding box center [397, 311] width 645 height 16
click at [618, 319] on p "-Link drive peças: https://drive.google.com/drive/folders/1fTHrby3_ftJ-LFJxFX6y…" at bounding box center [397, 327] width 645 height 16
click at [611, 319] on p "-Link drive peças: https://drive.google.com/drive/folders/1fTHrby3_ftJ-LFJxFX6y…" at bounding box center [397, 327] width 645 height 16
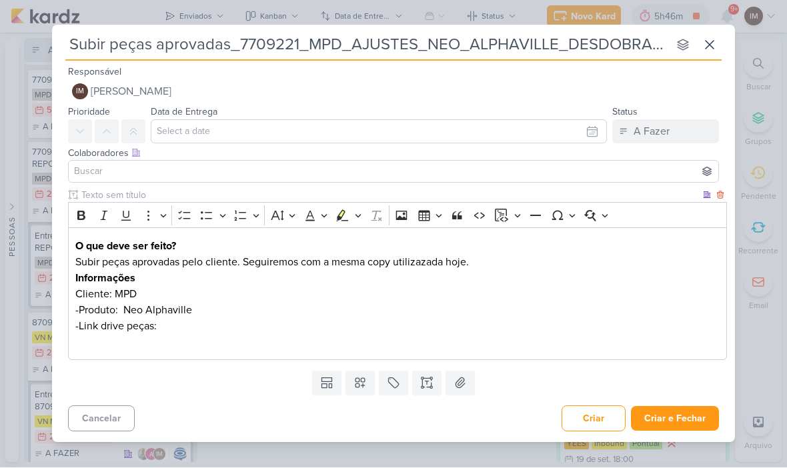
click at [320, 319] on p "-Link drive peças:" at bounding box center [397, 327] width 645 height 16
click at [219, 320] on p "-Link drive peças:" at bounding box center [397, 327] width 645 height 16
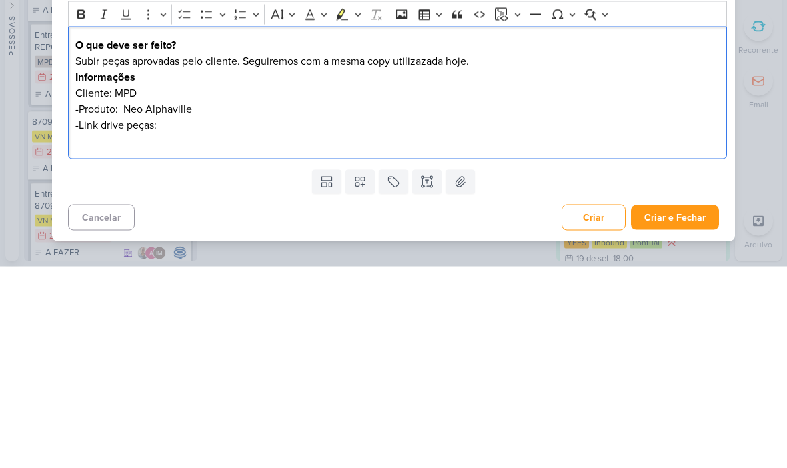
click at [188, 319] on p "-Link drive peças:" at bounding box center [397, 327] width 645 height 16
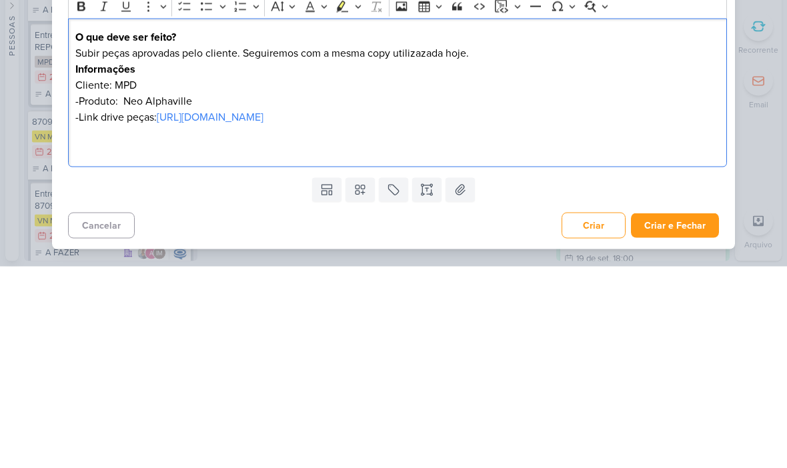
click at [761, 102] on div "Subir peças aprovadas_7709221_MPD_AJUSTES_NEO_ALPHAVILLE_DESDOBRAMENTO_DE_PEÇAS…" at bounding box center [393, 234] width 787 height 468
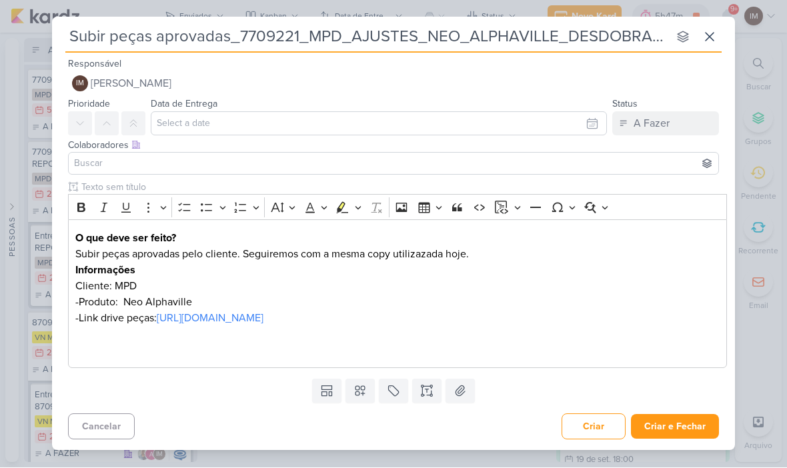
click at [395, 361] on div "O que deve ser feito? Subir peças aprovadas pelo cliente. Seguiremos com a mesm…" at bounding box center [397, 294] width 659 height 149
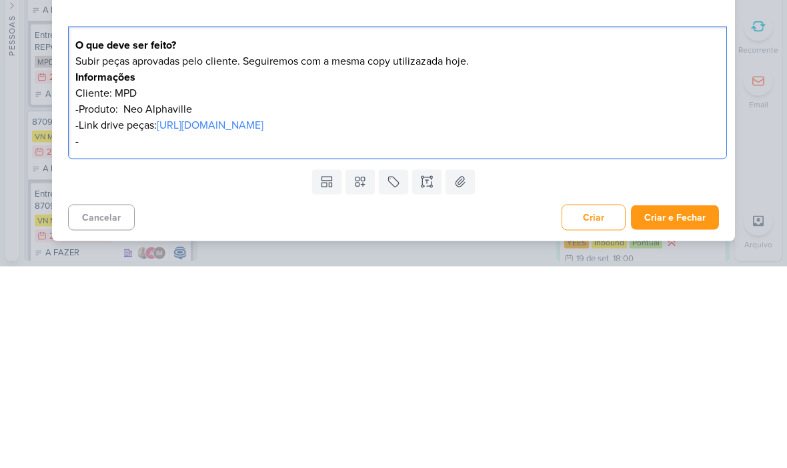
click at [263, 320] on link "[URL][DOMAIN_NAME]" at bounding box center [210, 326] width 107 height 13
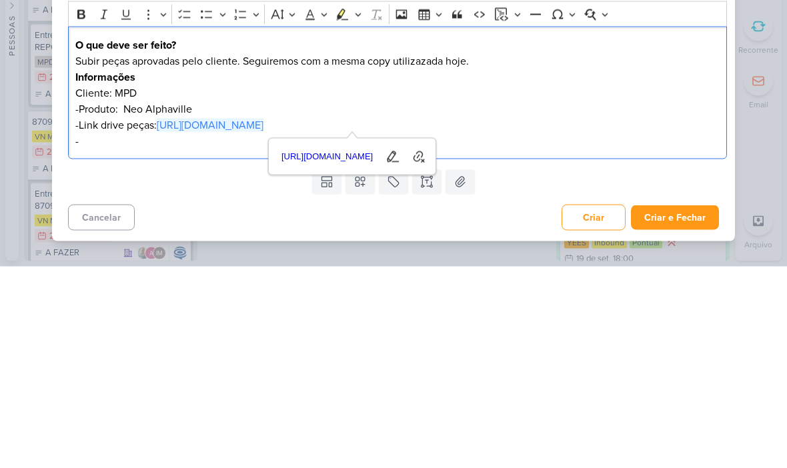
click at [481, 255] on p "Subir peças aprovadas pelo cliente. Seguiremos com a mesma copy utilizazada hoj…" at bounding box center [397, 263] width 645 height 16
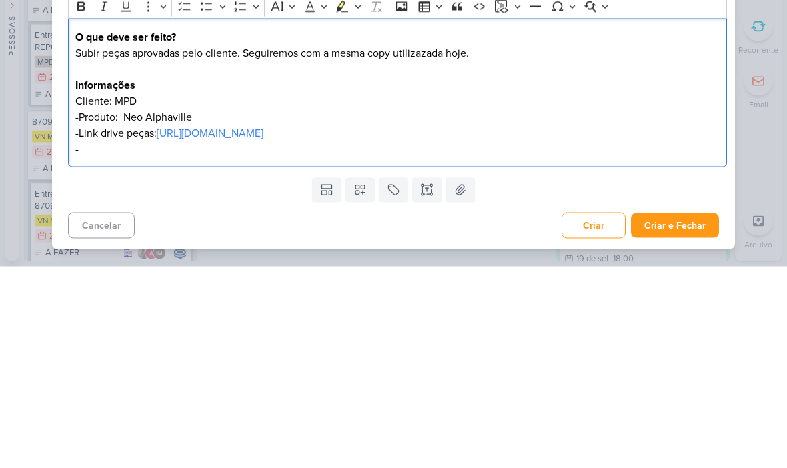
click at [423, 263] on p "Editor editing area: main" at bounding box center [397, 271] width 645 height 16
click at [431, 247] on p "Subir peças aprovadas pelo cliente. Seguiremos com a mesma copy utilizazada hoj…" at bounding box center [397, 255] width 645 height 16
click at [77, 263] on p "Editor editing area: main" at bounding box center [397, 271] width 645 height 16
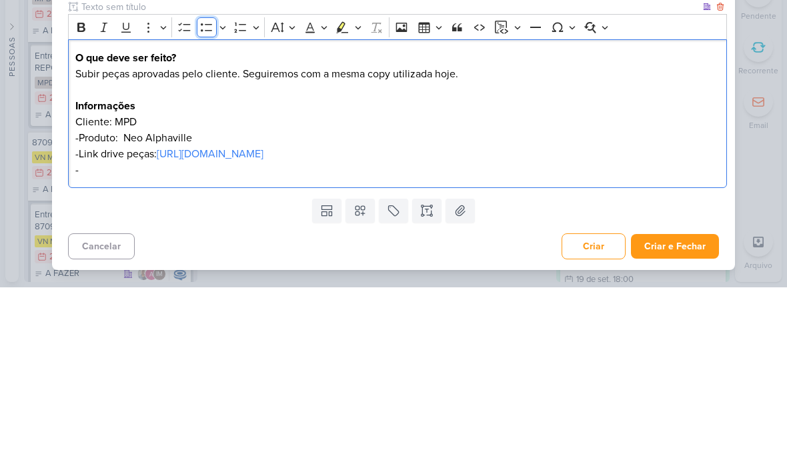
click at [215, 198] on button "Bulleted List" at bounding box center [207, 208] width 20 height 20
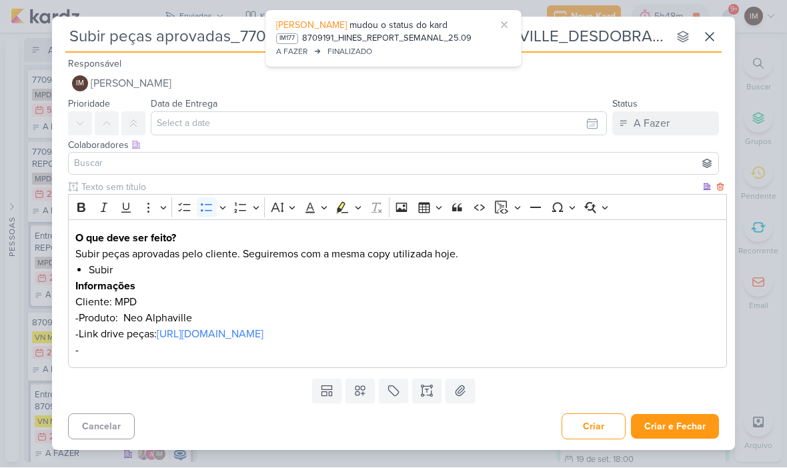
click at [350, 353] on p "-" at bounding box center [397, 351] width 645 height 16
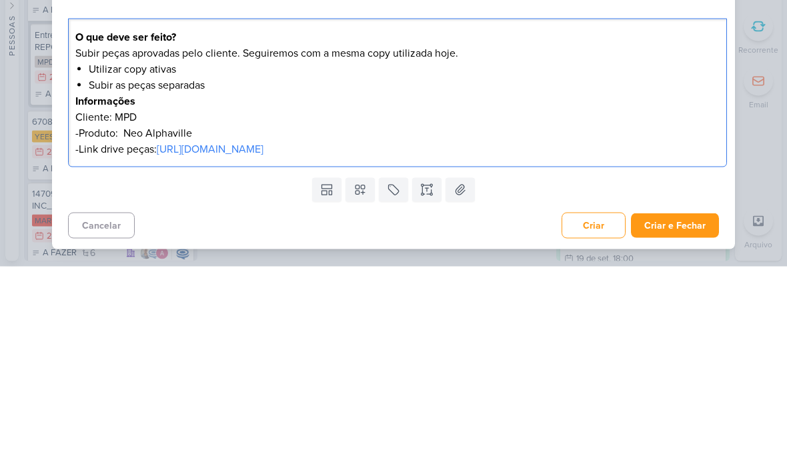
click at [767, 109] on div "Subir peças aprovadas_7709221_MPD_AJUSTES_NEO_ALPHAVILLE_DESDOBRAMENTO_DE_PEÇAS…" at bounding box center [393, 234] width 787 height 468
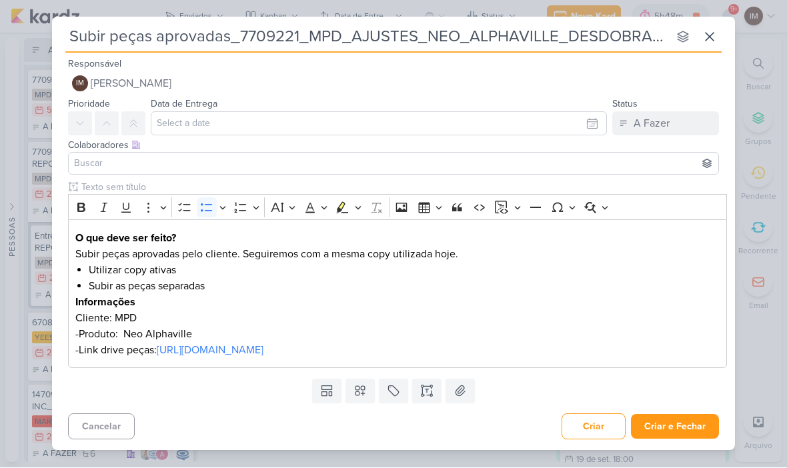
click at [359, 392] on icon at bounding box center [359, 391] width 13 height 13
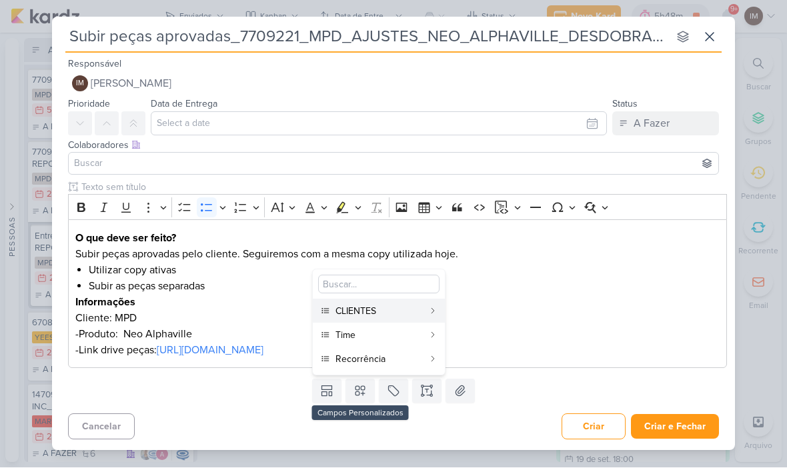
click at [397, 309] on div "CLIENTES" at bounding box center [379, 312] width 88 height 14
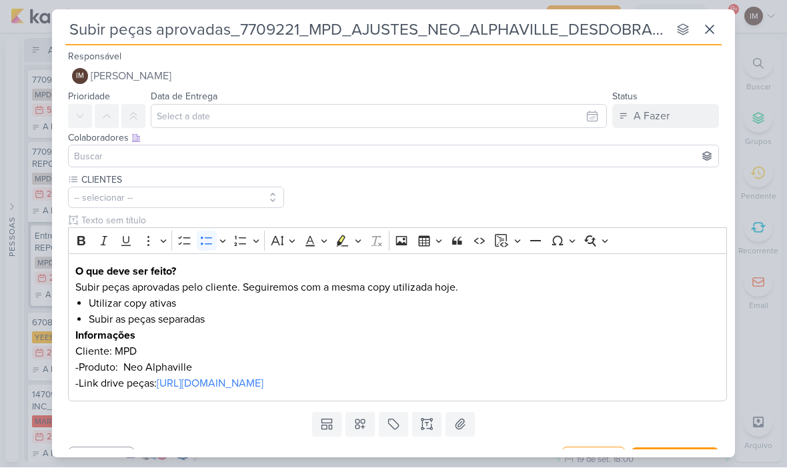
click at [361, 428] on icon at bounding box center [359, 424] width 13 height 13
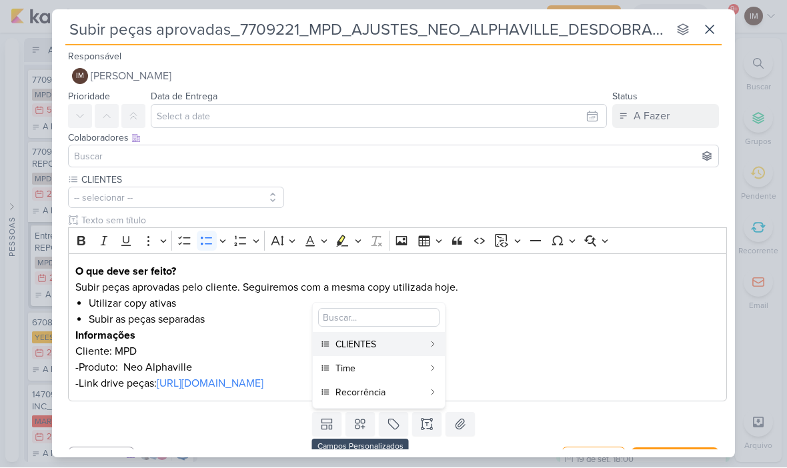
click at [390, 356] on button "CLIENTES" at bounding box center [379, 345] width 132 height 24
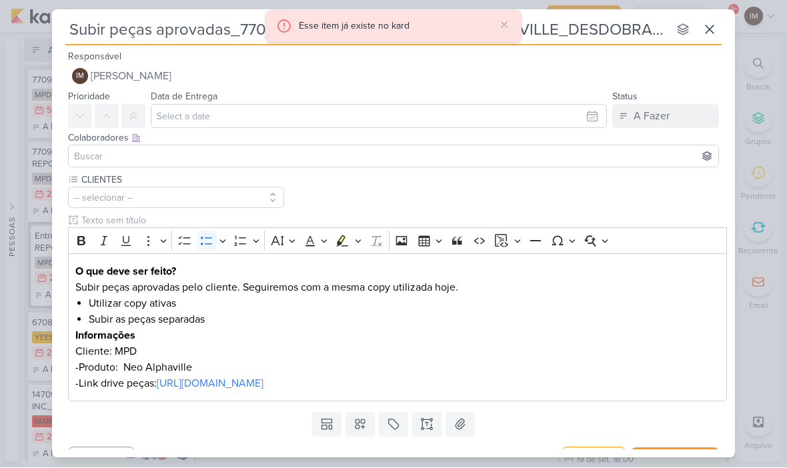
click at [360, 427] on icon at bounding box center [359, 424] width 13 height 13
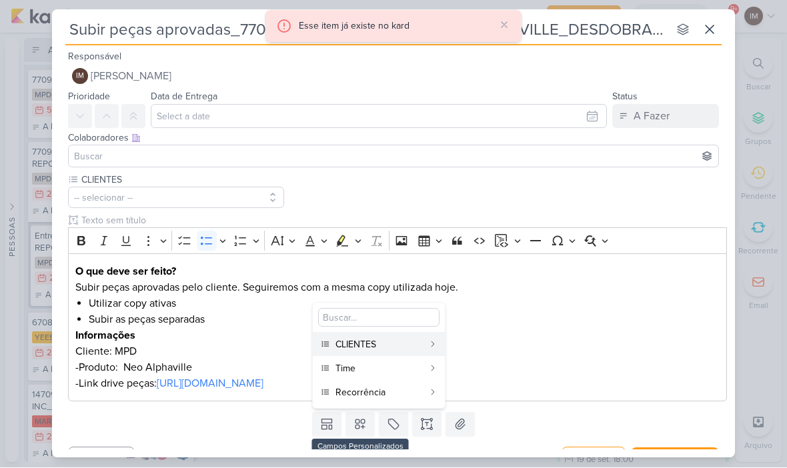
click at [391, 367] on div "Time" at bounding box center [379, 369] width 88 height 14
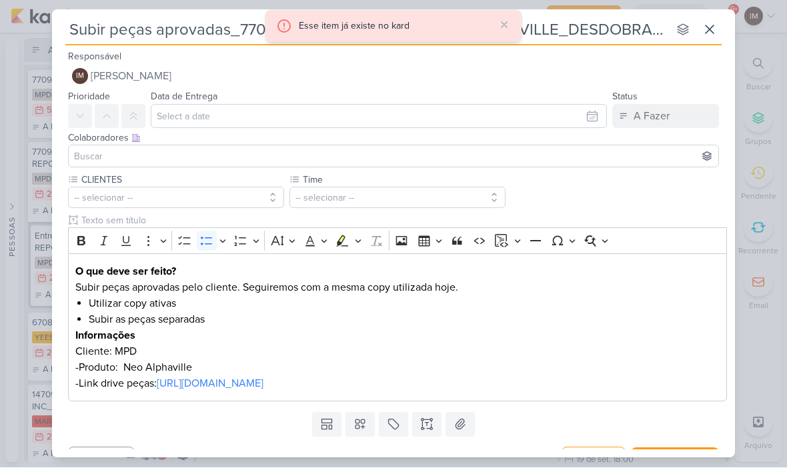
click at [367, 427] on button at bounding box center [359, 425] width 29 height 24
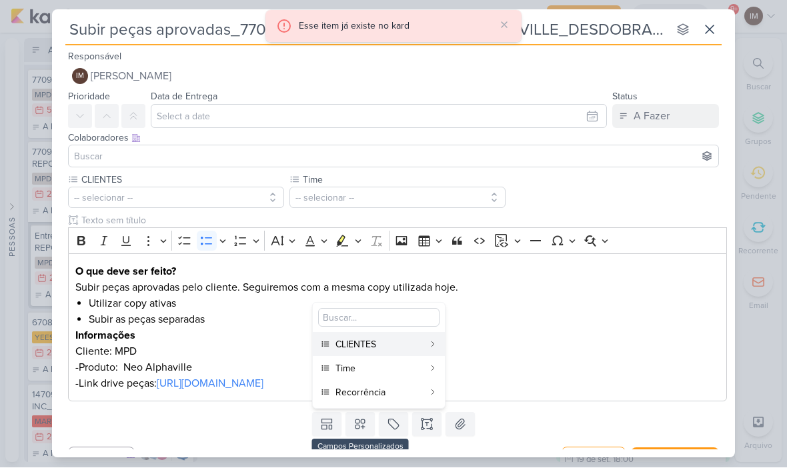
click at [397, 391] on div "Recorrência" at bounding box center [379, 393] width 88 height 14
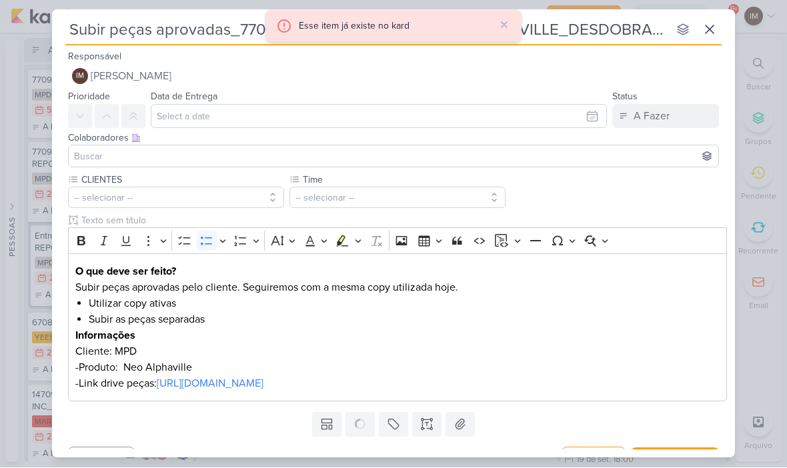
click at [247, 207] on button "-- selecionar --" at bounding box center [176, 197] width 216 height 21
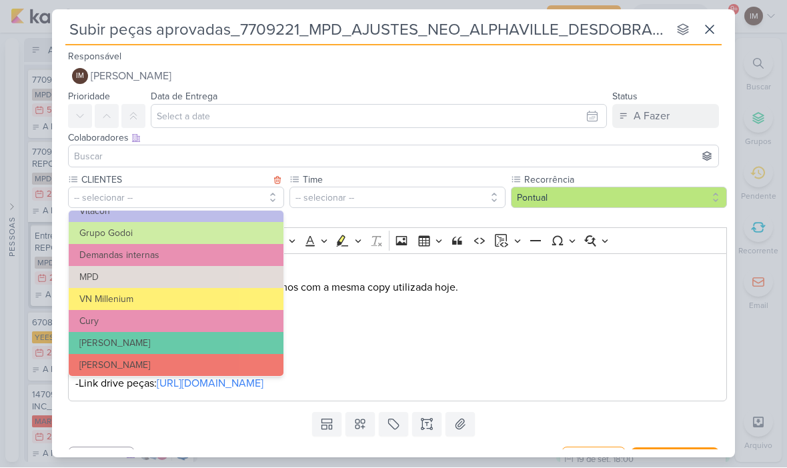
scroll to position [104, 0]
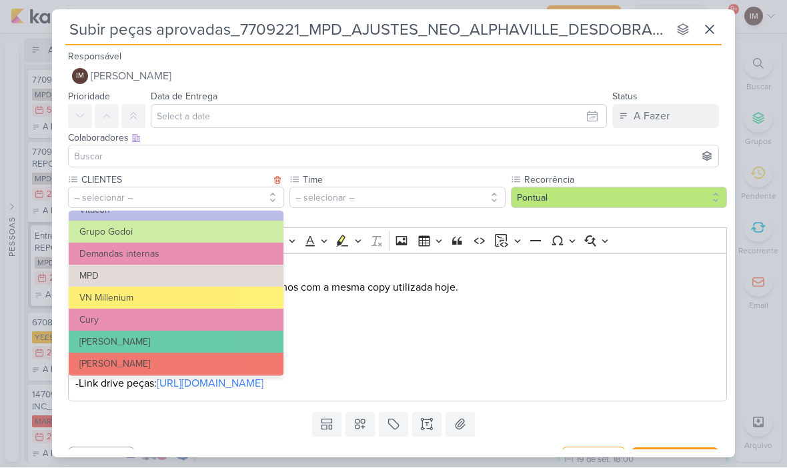
click at [216, 271] on button "MPD" at bounding box center [176, 276] width 215 height 22
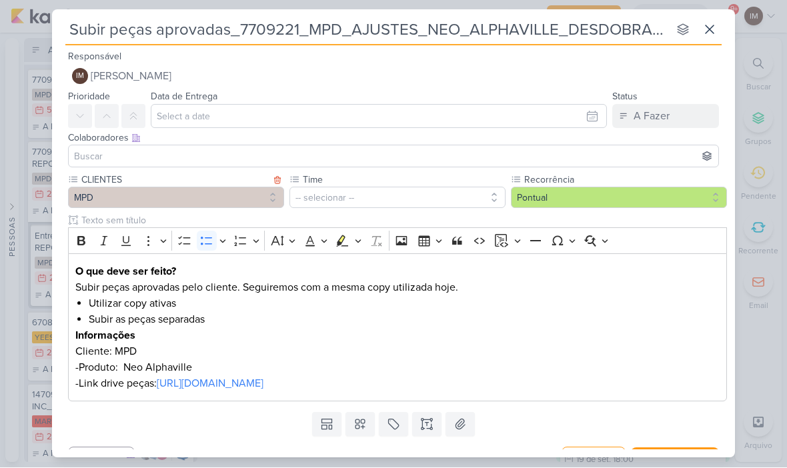
click at [375, 193] on button "-- selecionar --" at bounding box center [397, 197] width 216 height 21
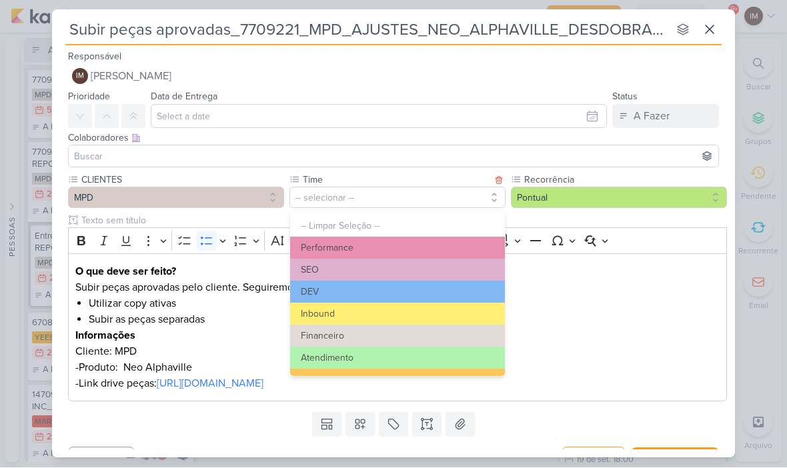
click at [446, 247] on button "Performance" at bounding box center [397, 248] width 215 height 22
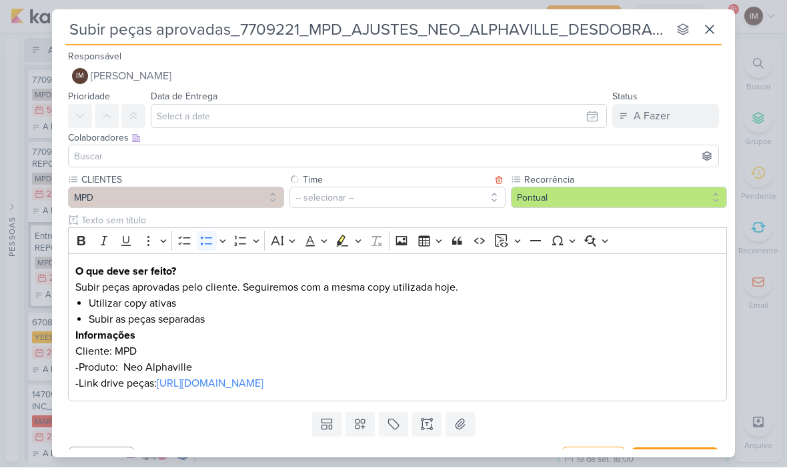
click at [578, 198] on button "Pontual" at bounding box center [619, 197] width 216 height 21
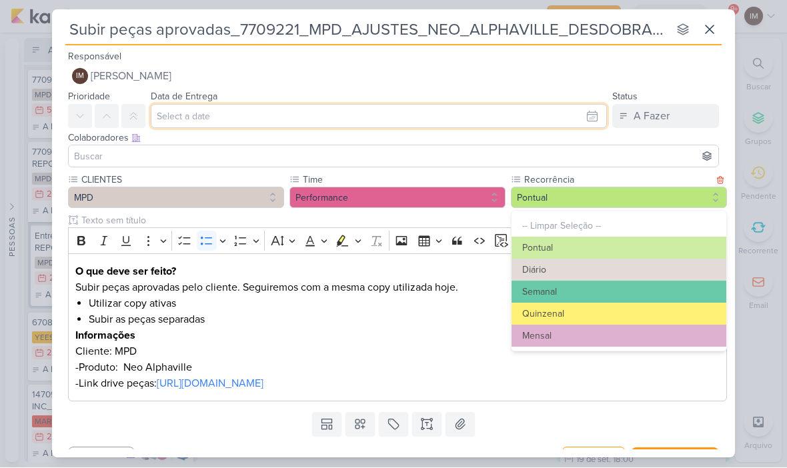
click at [447, 117] on input "text" at bounding box center [379, 117] width 456 height 24
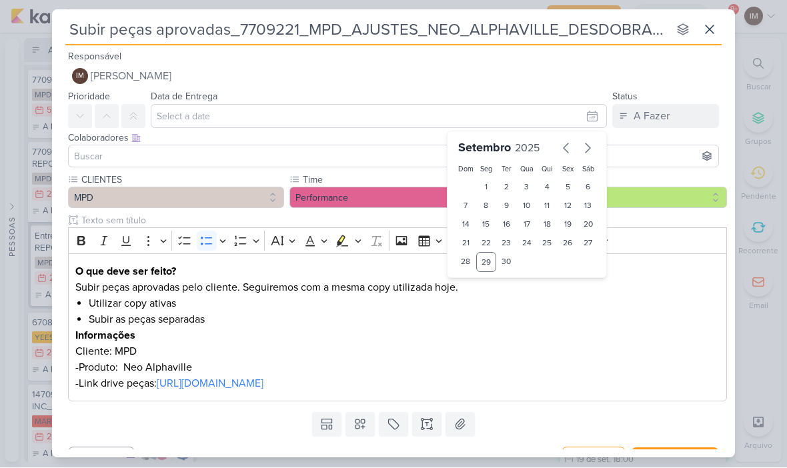
click at [579, 152] on button "button" at bounding box center [587, 148] width 21 height 22
click at [523, 188] on div "1" at bounding box center [527, 187] width 21 height 19
type input "[DATE] 23:59"
click at [482, 285] on select "00 01 02 03 04 05 06 07 08 09 10 11 12 13 14 15 16 17 18 19 20 21 22 23" at bounding box center [486, 285] width 19 height 16
select select "18"
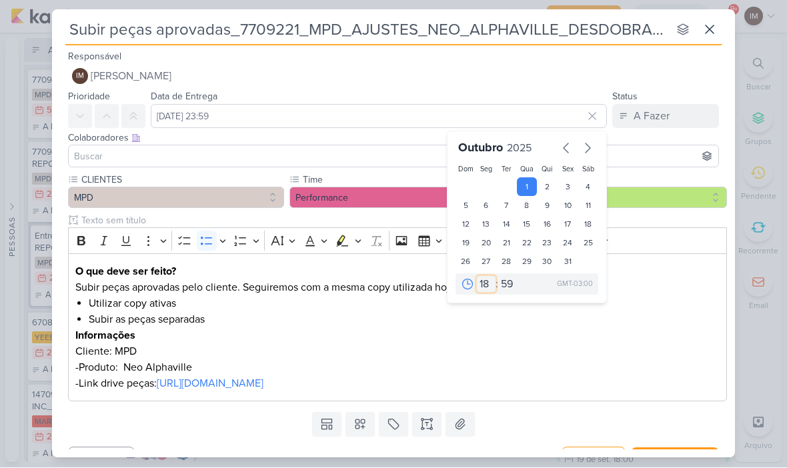
type input "[DATE] 18:59"
click at [509, 286] on select "00 05 10 15 20 25 30 35 40 45 50 55 59" at bounding box center [507, 285] width 19 height 16
select select "0"
type input "1 de outubro de 2025 às 18:00"
click at [679, 309] on li "Utilizar copy ativas" at bounding box center [404, 304] width 631 height 16
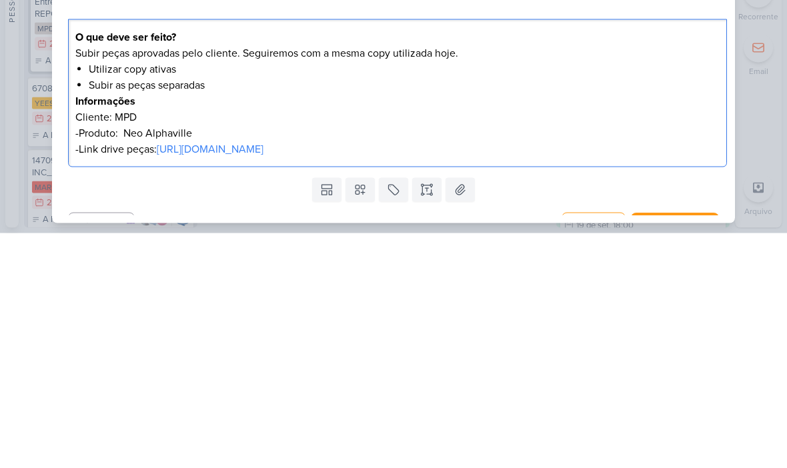
click at [755, 95] on div "Subir peças aprovadas_7709221_MPD_AJUSTES_NEO_ALPHAVILLE_DESDOBRAMENTO_DE_PEÇAS…" at bounding box center [393, 234] width 787 height 468
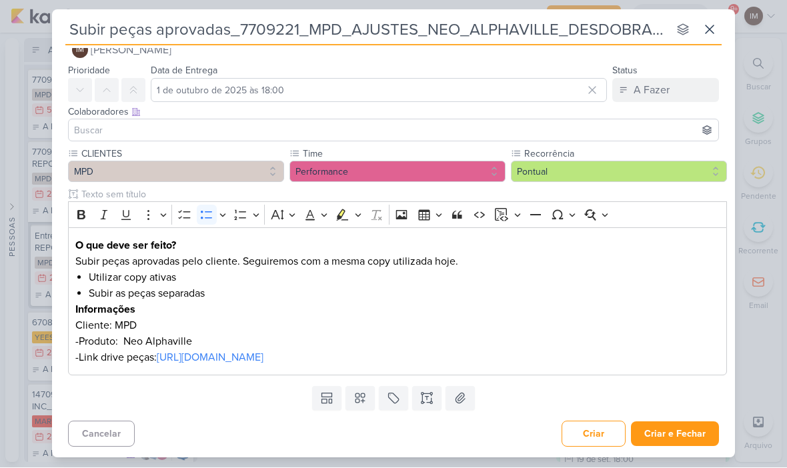
scroll to position [26, 0]
click at [681, 437] on button "Criar e Fechar" at bounding box center [675, 434] width 88 height 25
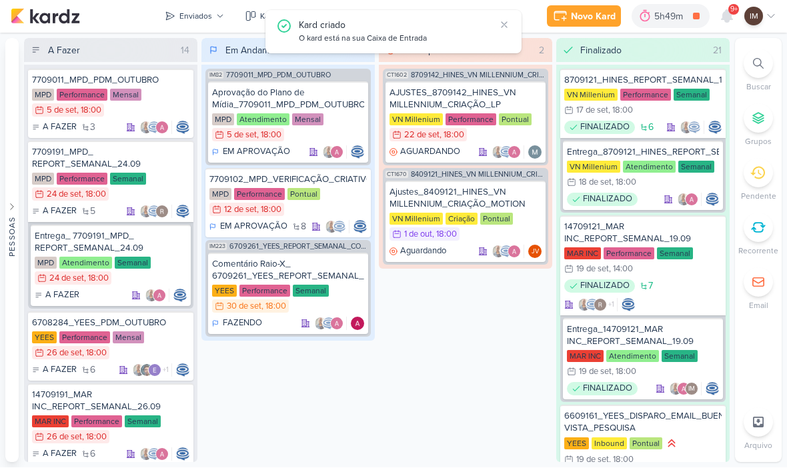
click at [182, 11] on div "Enviados" at bounding box center [195, 17] width 33 height 12
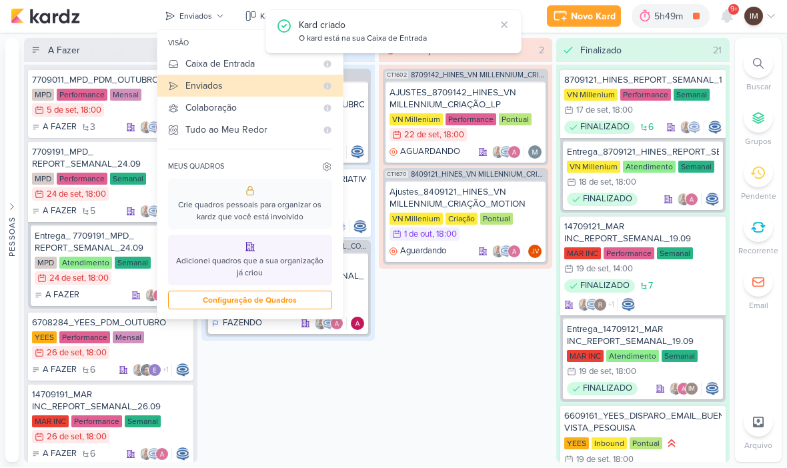
click at [192, 63] on div "Caixa de Entrada" at bounding box center [250, 64] width 131 height 14
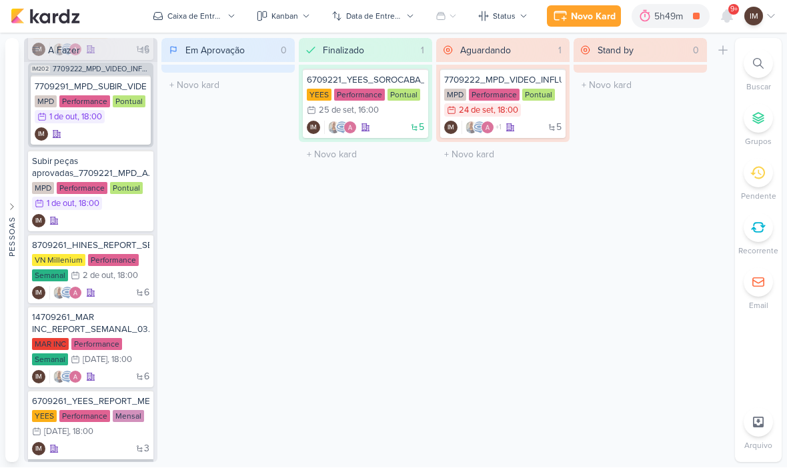
scroll to position [152, 0]
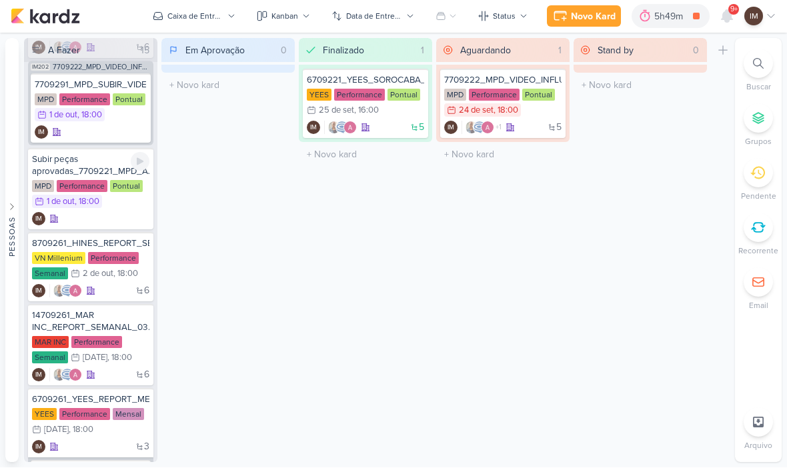
click at [106, 219] on div "IM" at bounding box center [90, 219] width 117 height 13
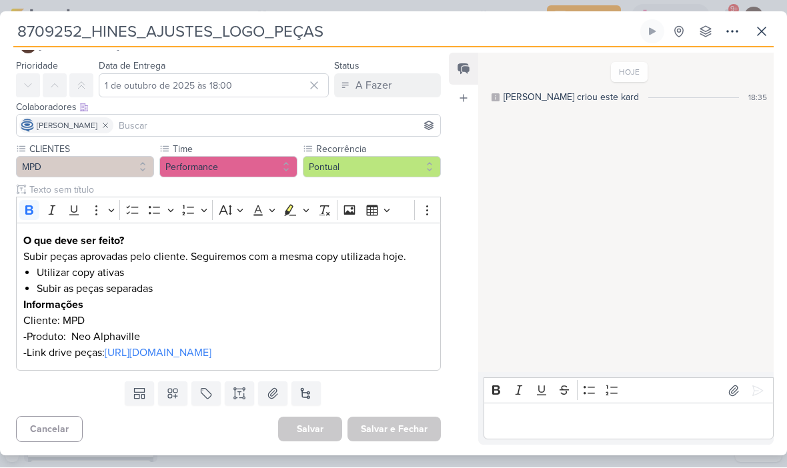
type input "Subir peças aprovadas_7709221_MPD_AJUSTES_NEO_ALPHAVILLE_DESDOBRAMENTO_DE_PEÇAS"
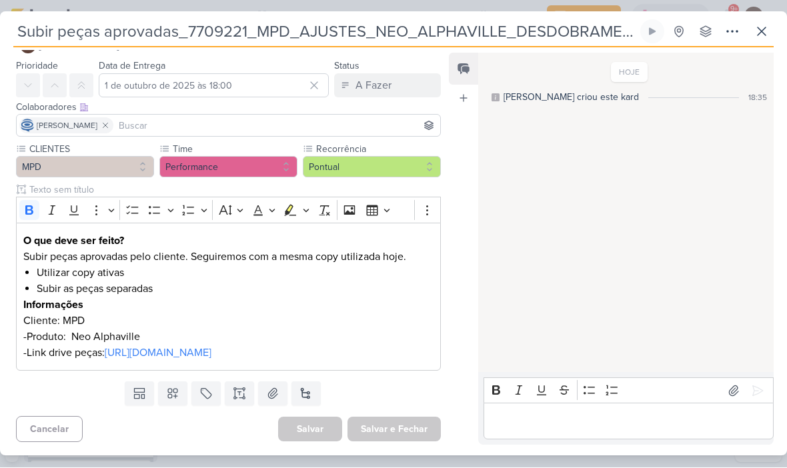
scroll to position [0, 0]
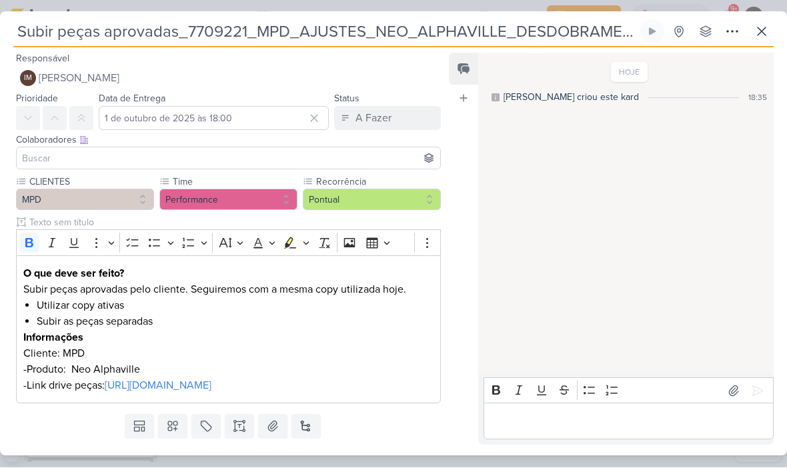
click at [728, 32] on icon at bounding box center [732, 31] width 11 height 1
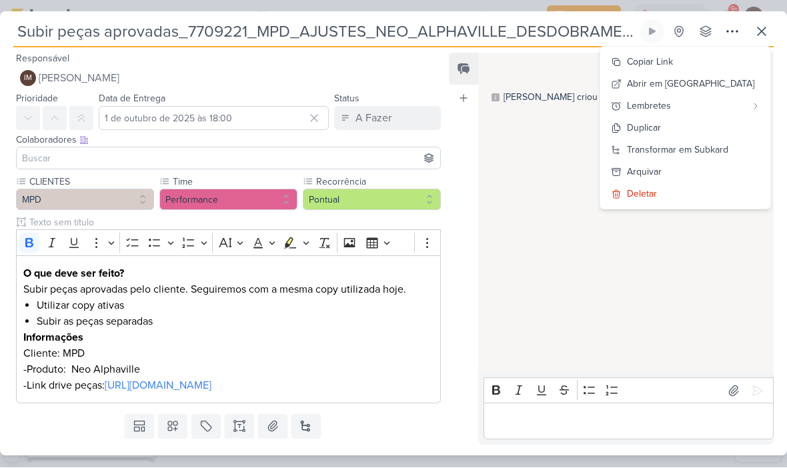
click at [704, 146] on div "Transformar em Subkard" at bounding box center [677, 150] width 101 height 14
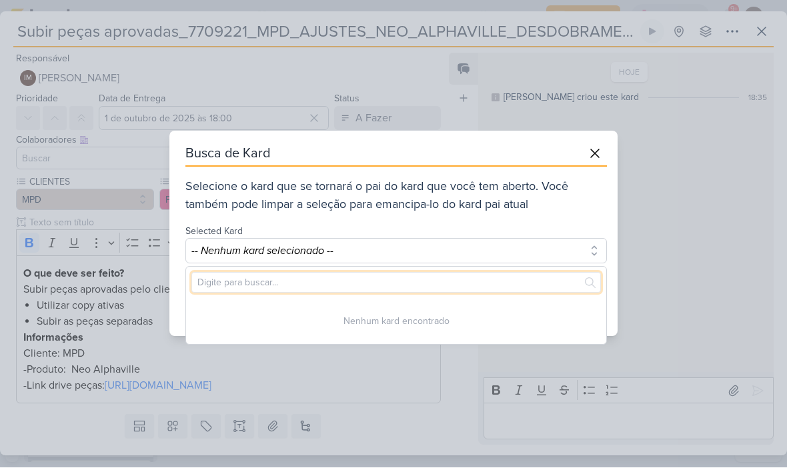
click at [529, 289] on input "text" at bounding box center [395, 283] width 409 height 21
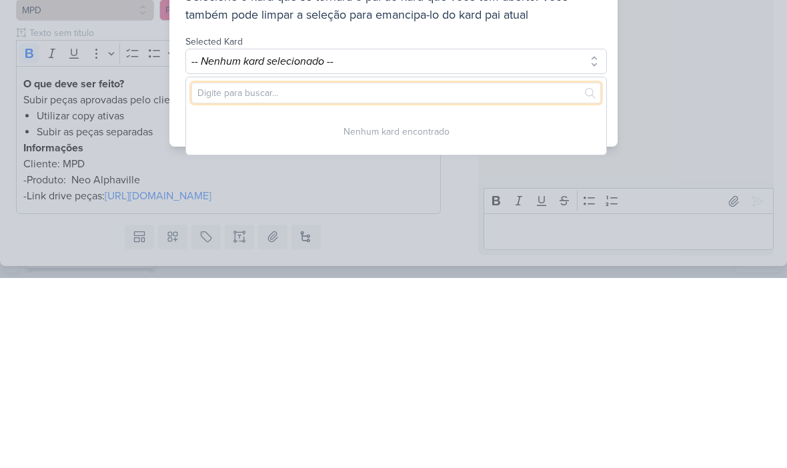
type input "I"
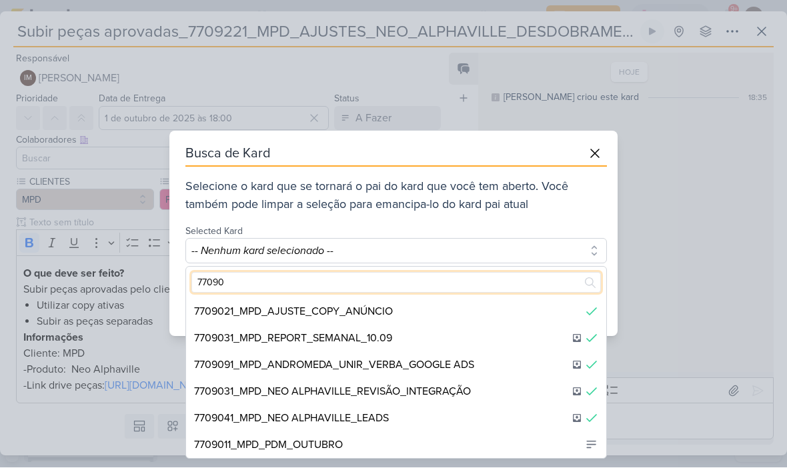
click at [424, 285] on input "77090" at bounding box center [395, 283] width 409 height 21
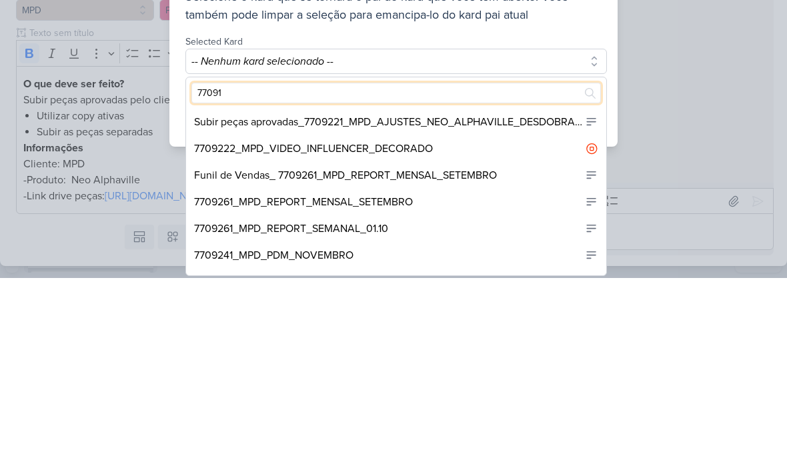
type input "770910"
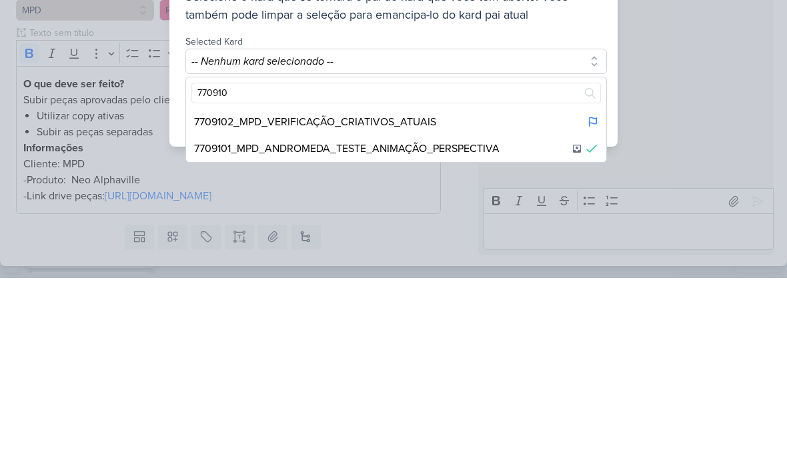
click at [487, 299] on div "7709102_MPD_VERIFICAÇÃO_CRIATIVOS_ATUAIS" at bounding box center [396, 312] width 420 height 27
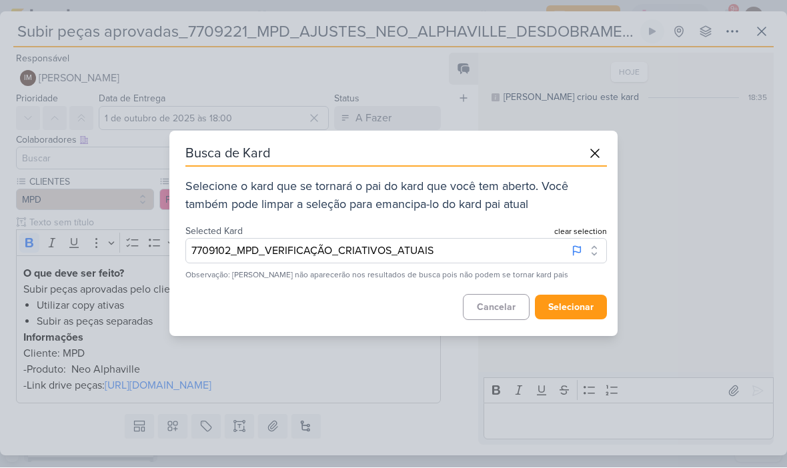
click at [577, 304] on button "selecionar" at bounding box center [571, 307] width 72 height 25
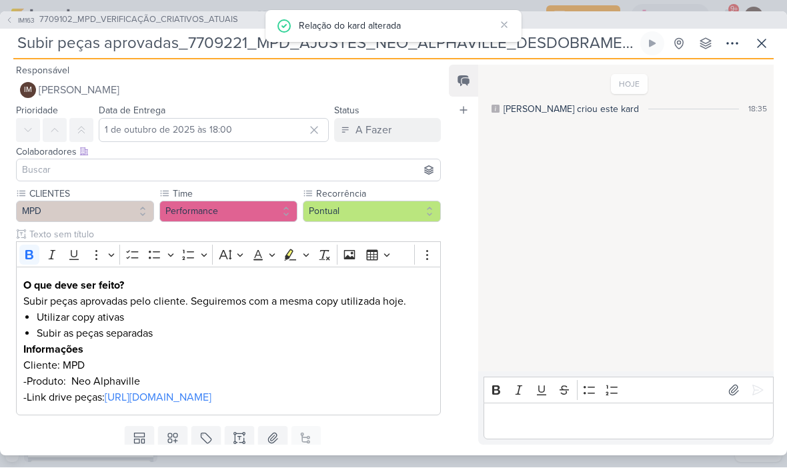
click at [69, 91] on span "[PERSON_NAME]" at bounding box center [79, 91] width 81 height 16
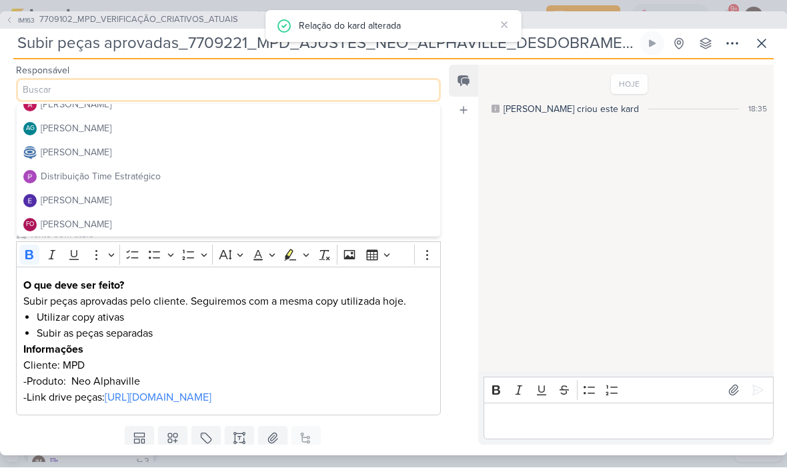
scroll to position [33, 0]
click at [58, 183] on div "Distribuição Time Estratégico" at bounding box center [101, 179] width 120 height 14
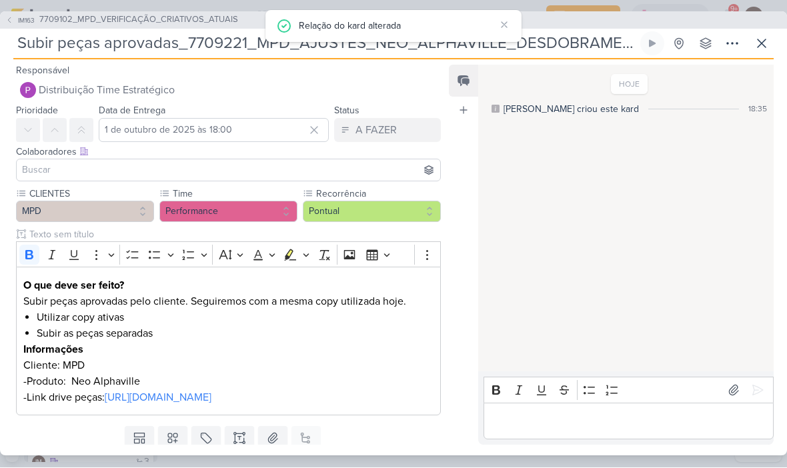
click at [41, 175] on input at bounding box center [228, 171] width 418 height 16
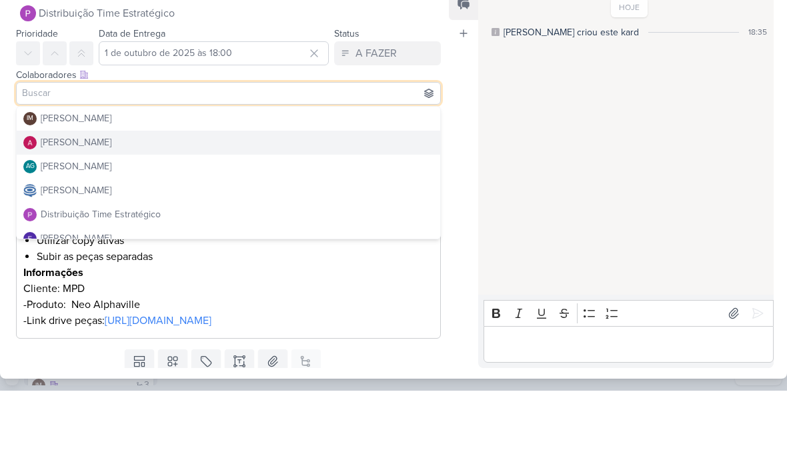
click at [51, 213] on div "[PERSON_NAME]" at bounding box center [76, 220] width 71 height 14
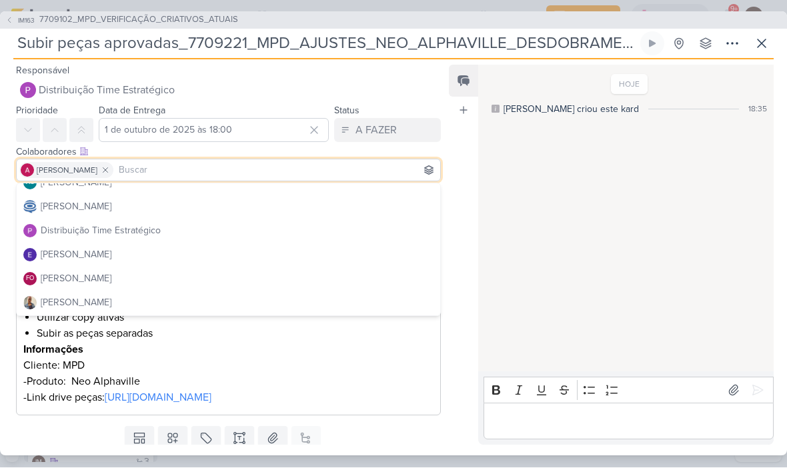
scroll to position [61, 0]
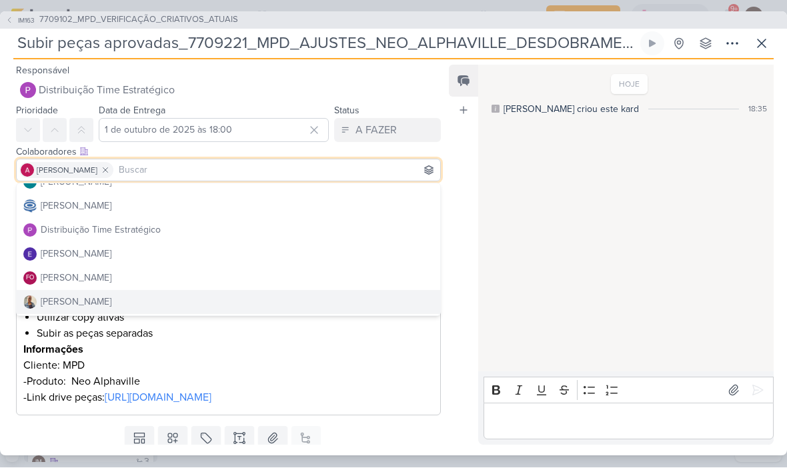
click at [55, 299] on div "[PERSON_NAME]" at bounding box center [76, 302] width 71 height 14
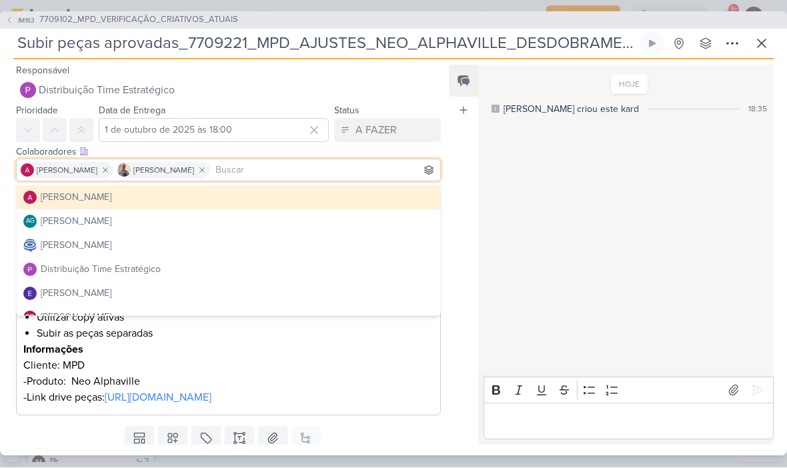
scroll to position [19, 0]
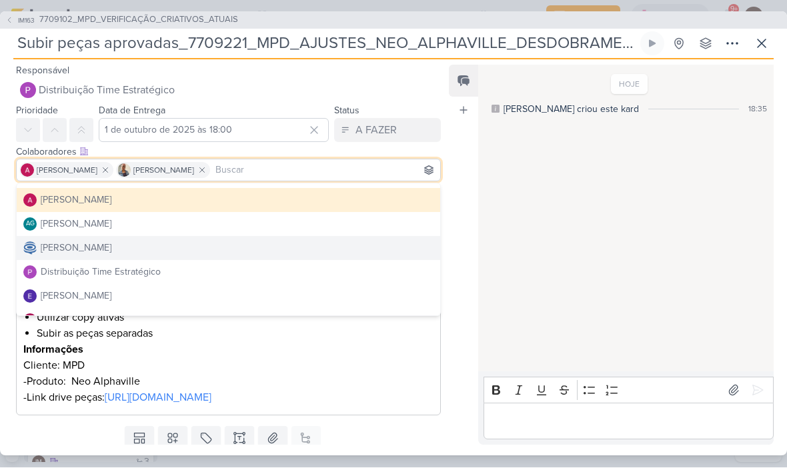
click at [54, 244] on div "[PERSON_NAME]" at bounding box center [76, 248] width 71 height 14
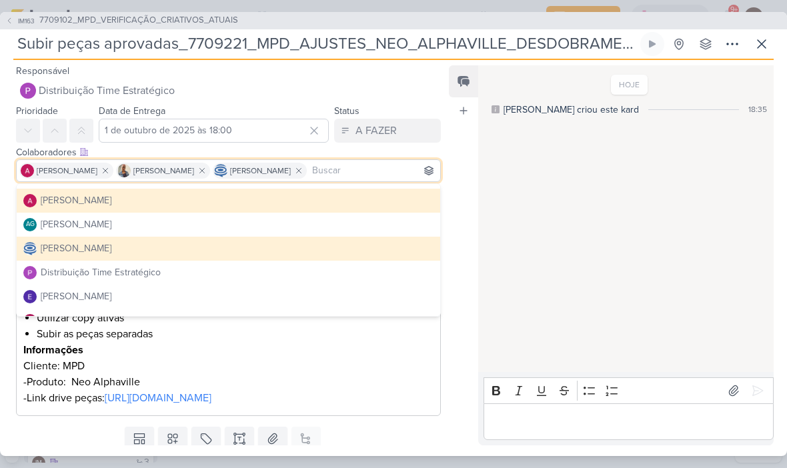
click at [613, 263] on div "HOJE Isabella criou este kard 18:35" at bounding box center [625, 220] width 294 height 306
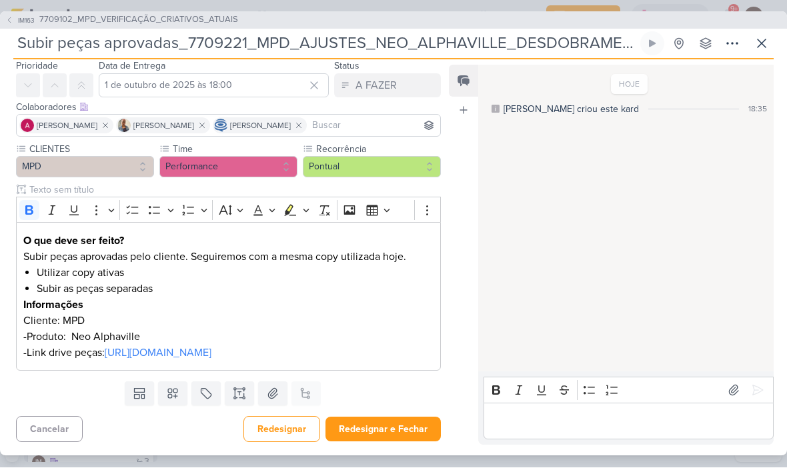
scroll to position [61, 0]
click at [395, 424] on button "Redesignar e Fechar" at bounding box center [382, 429] width 115 height 25
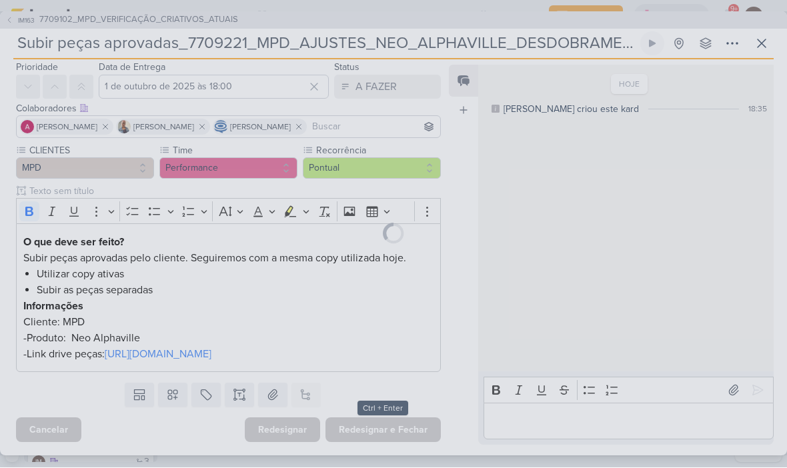
scroll to position [59, 0]
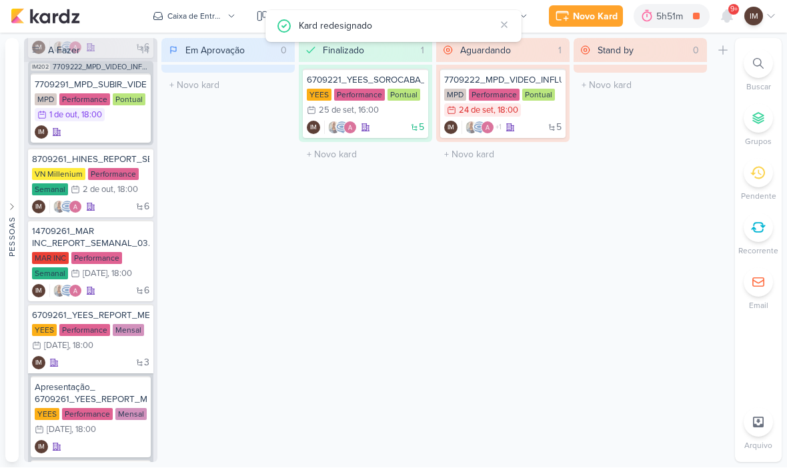
click at [323, 29] on div "Kard redesignado" at bounding box center [397, 26] width 196 height 15
click at [332, 29] on div "Kard redesignado" at bounding box center [397, 26] width 196 height 15
click at [396, 29] on div "Kard redesignado" at bounding box center [397, 26] width 196 height 15
click at [388, 24] on div "Kard redesignado" at bounding box center [397, 26] width 196 height 15
click at [180, 17] on div "Caixa de Entrada" at bounding box center [195, 17] width 56 height 12
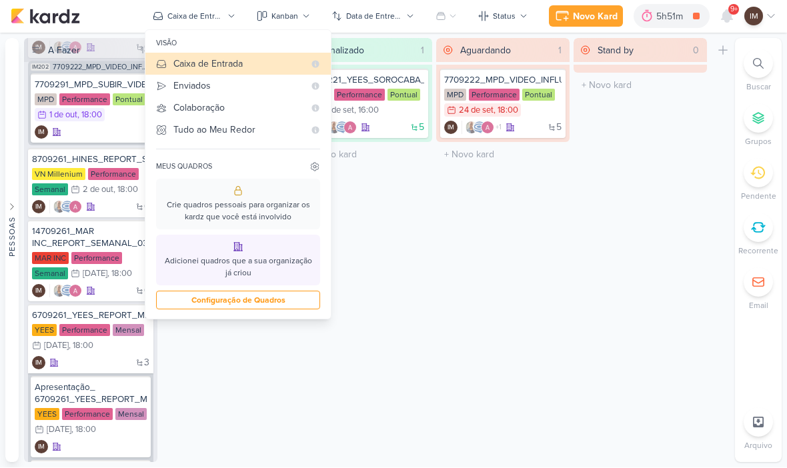
click at [189, 87] on div "Enviados" at bounding box center [238, 86] width 131 height 14
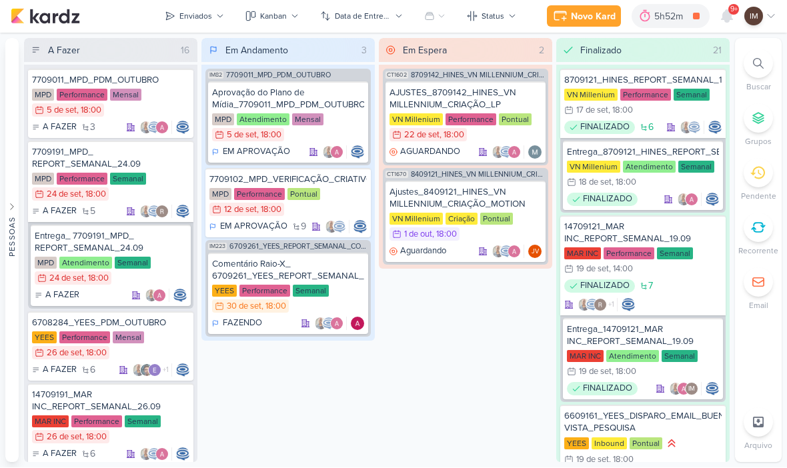
scroll to position [0, 0]
